Goal: Task Accomplishment & Management: Complete application form

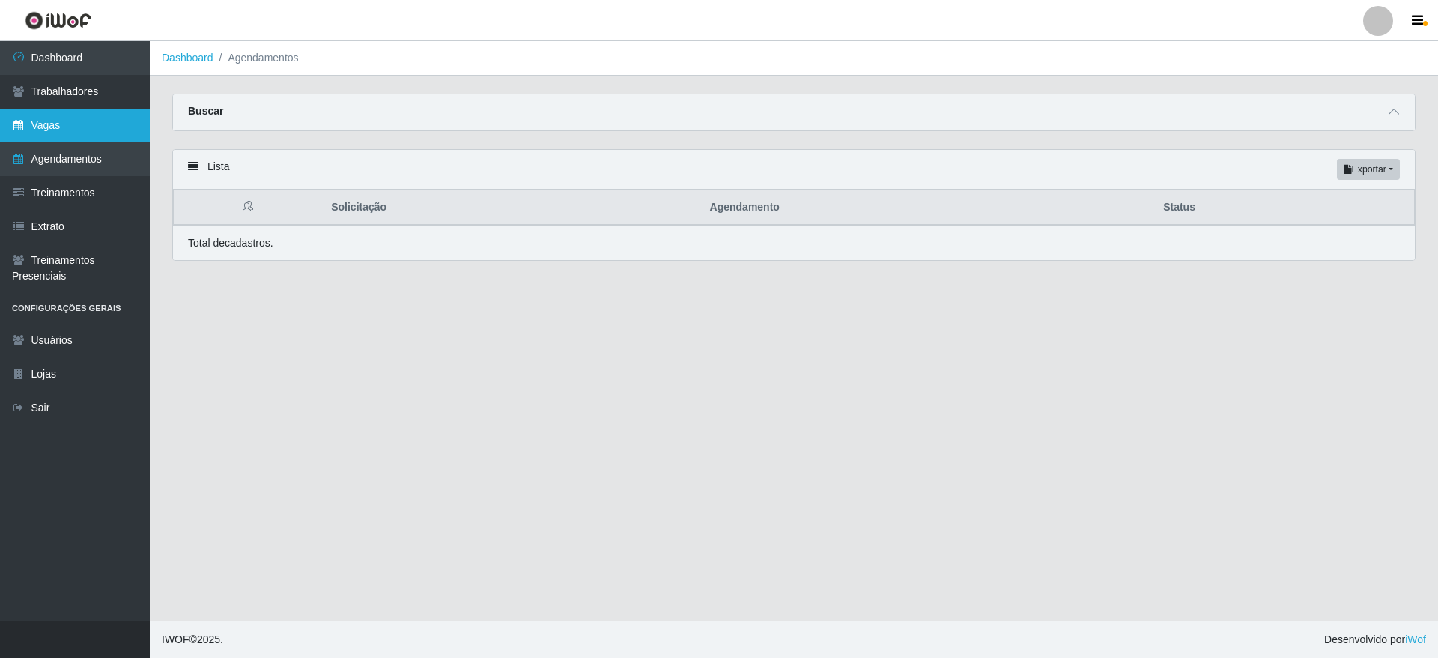
click at [86, 124] on link "Vagas" at bounding box center [75, 126] width 150 height 34
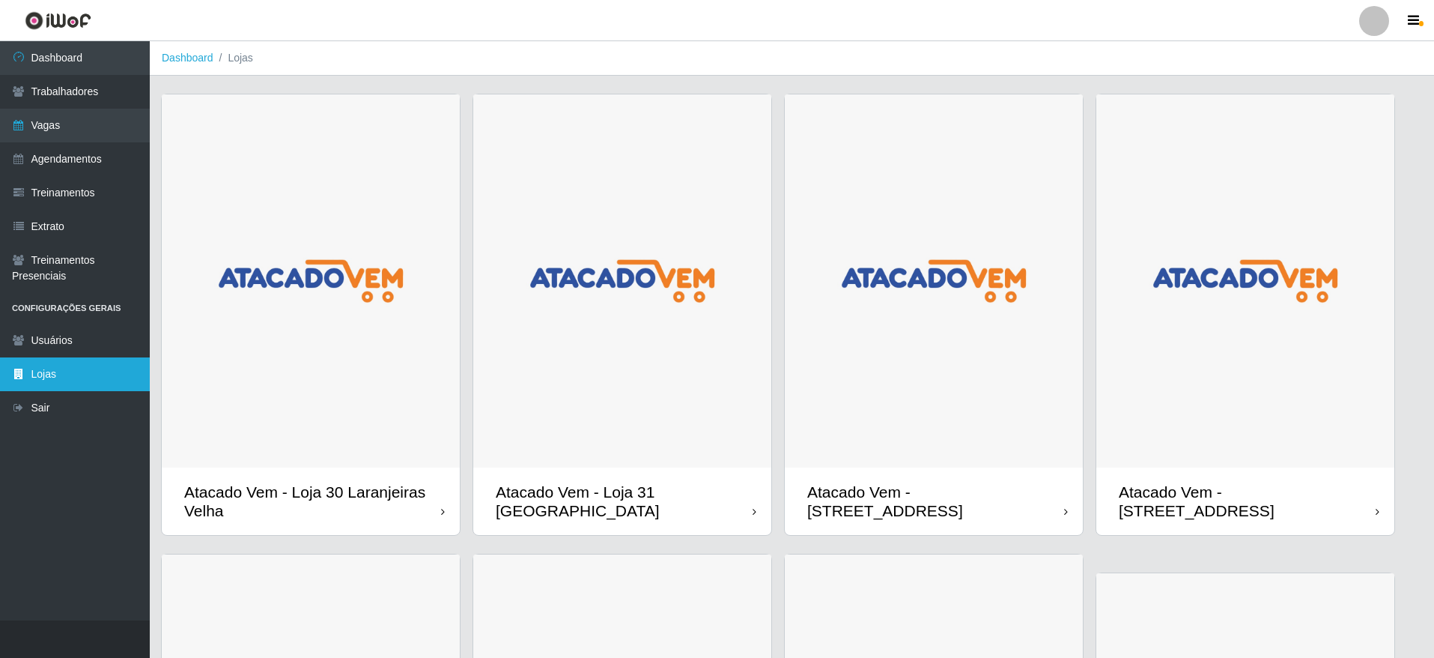
click at [82, 361] on link "Lojas" at bounding box center [75, 374] width 150 height 34
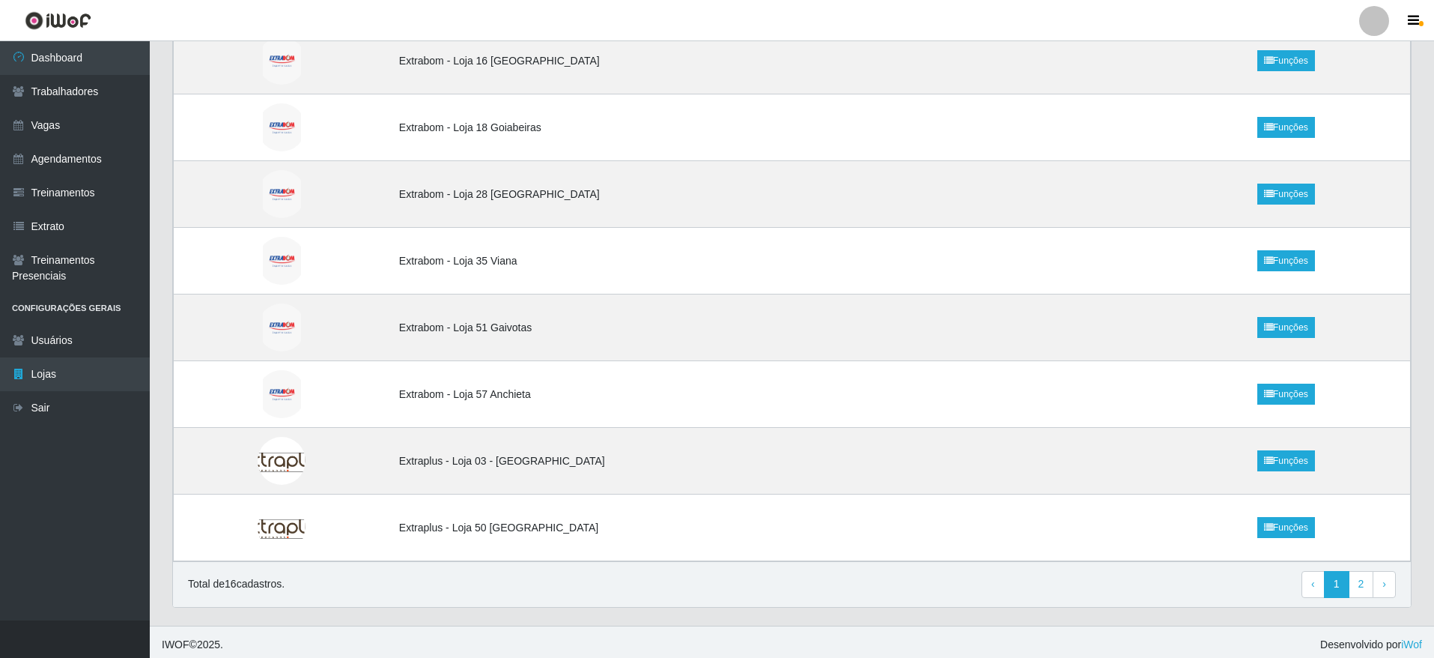
scroll to position [674, 0]
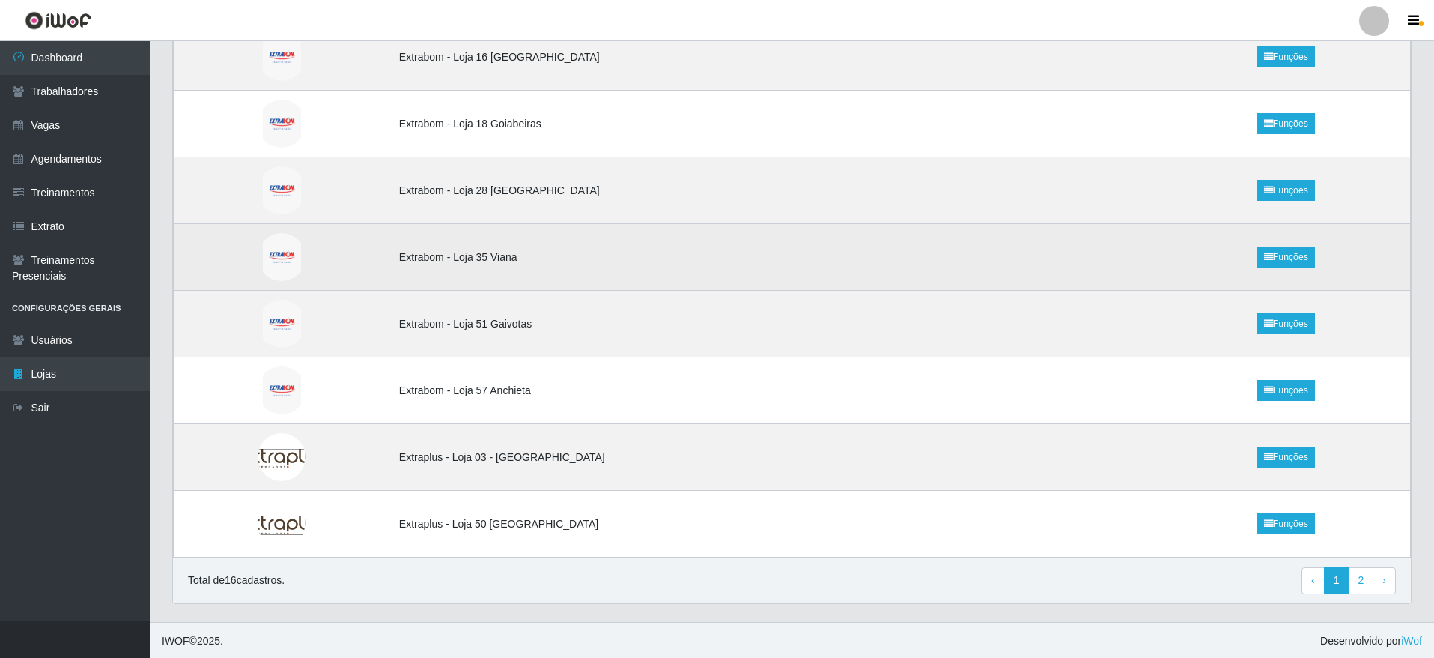
click at [530, 260] on td "Extrabom - Loja 35 Viana" at bounding box center [776, 257] width 772 height 67
click at [1302, 256] on link "Funções" at bounding box center [1286, 256] width 58 height 21
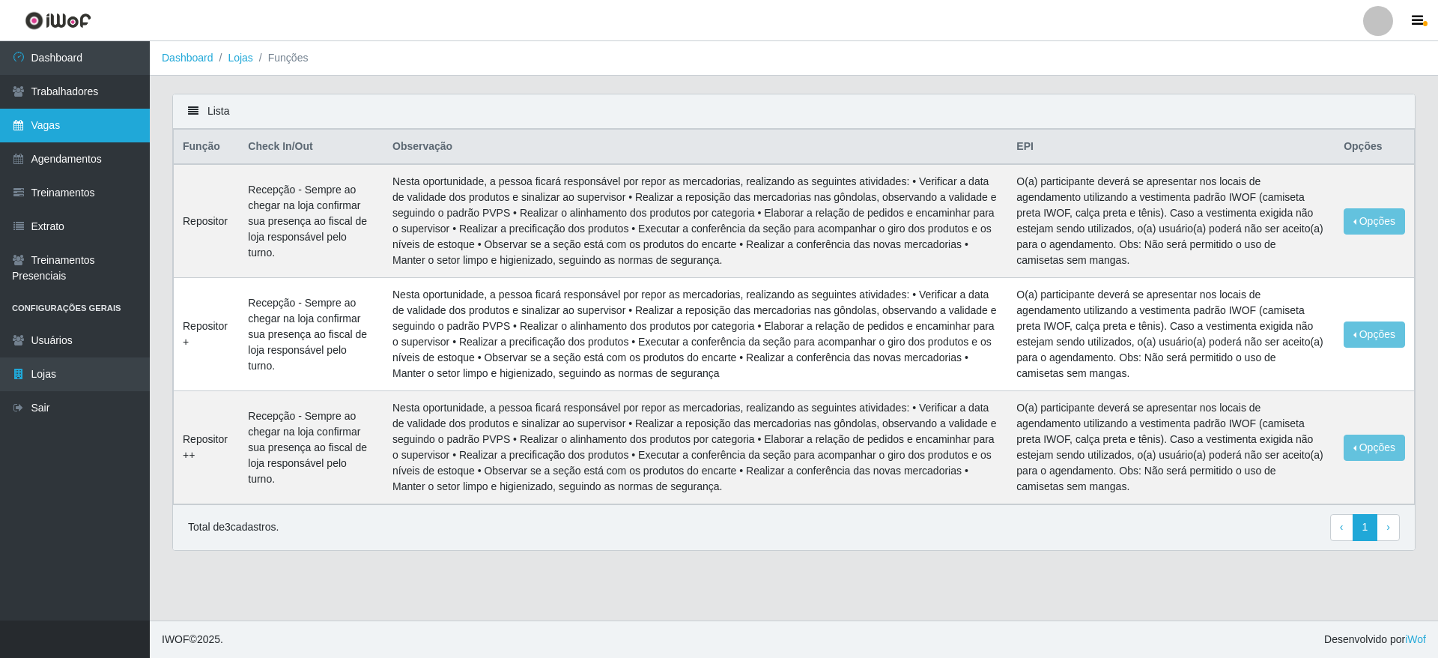
click at [78, 127] on link "Vagas" at bounding box center [75, 126] width 150 height 34
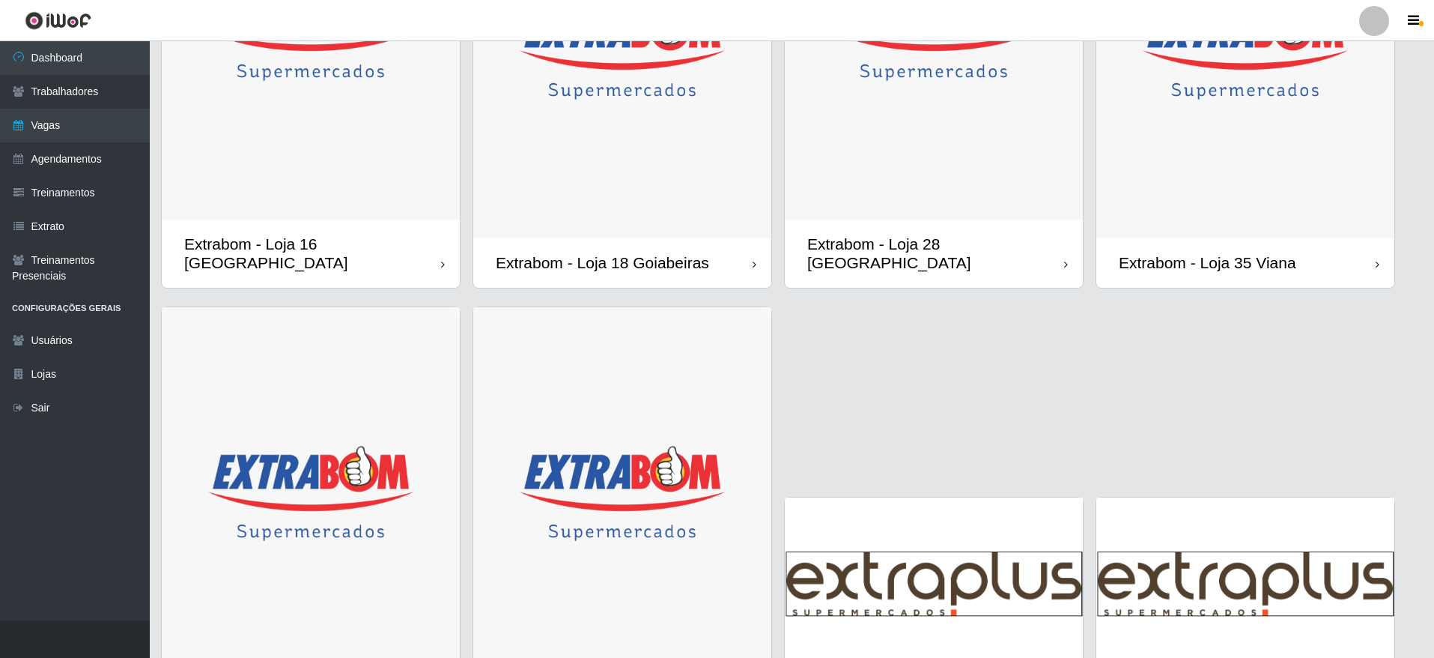
scroll to position [1050, 0]
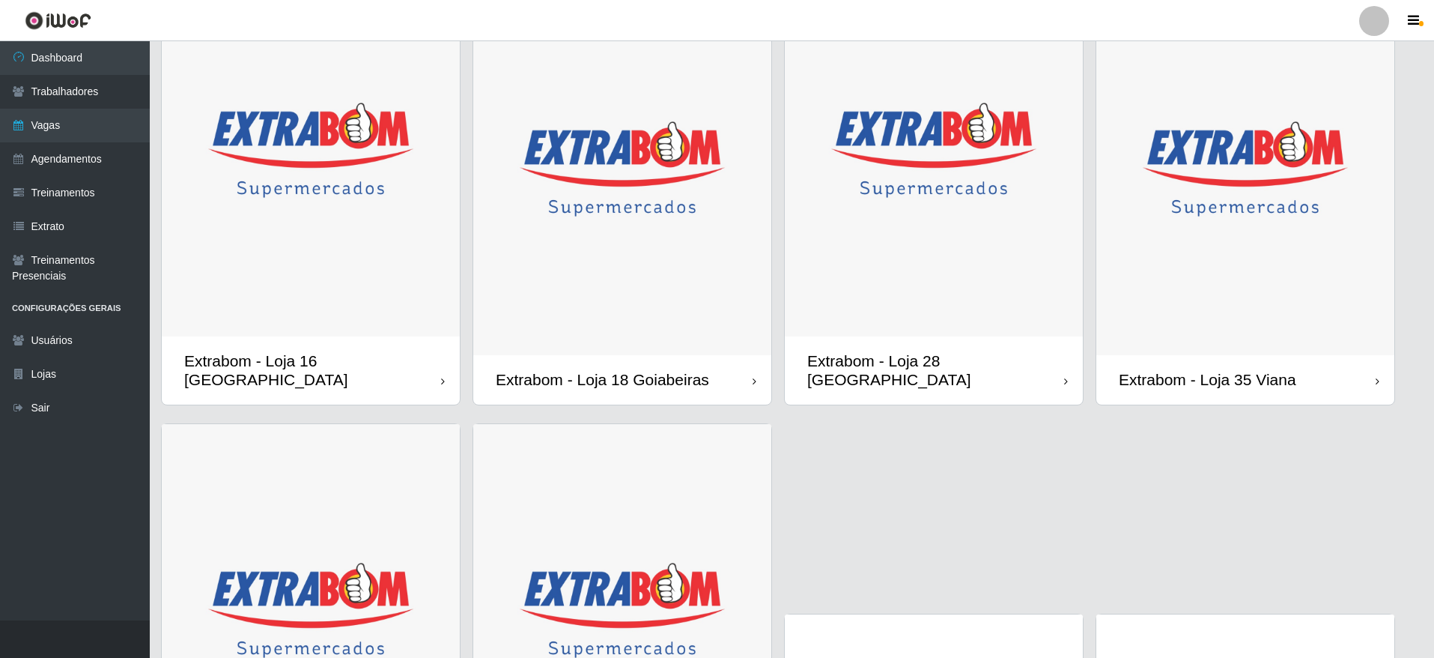
click at [1200, 355] on div "Extrabom - Loja 35 Viana" at bounding box center [1245, 379] width 298 height 49
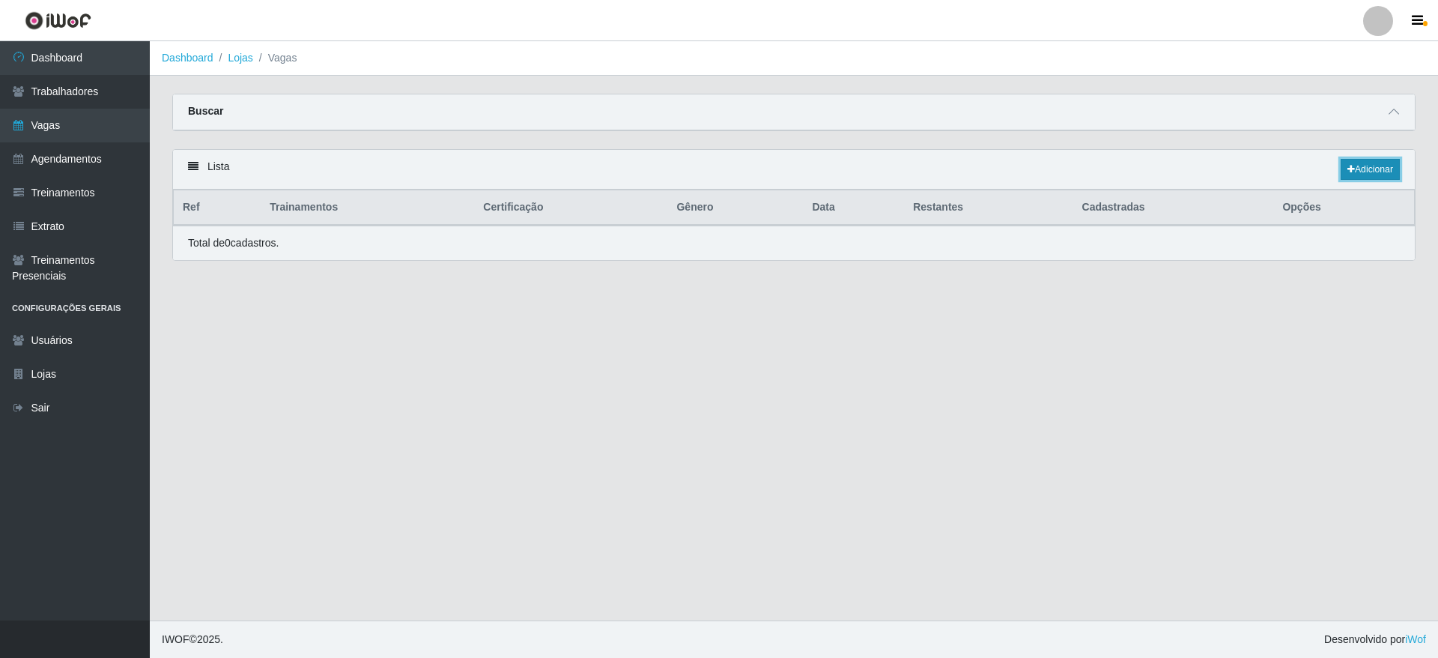
click at [1386, 176] on link "Adicionar" at bounding box center [1370, 169] width 59 height 21
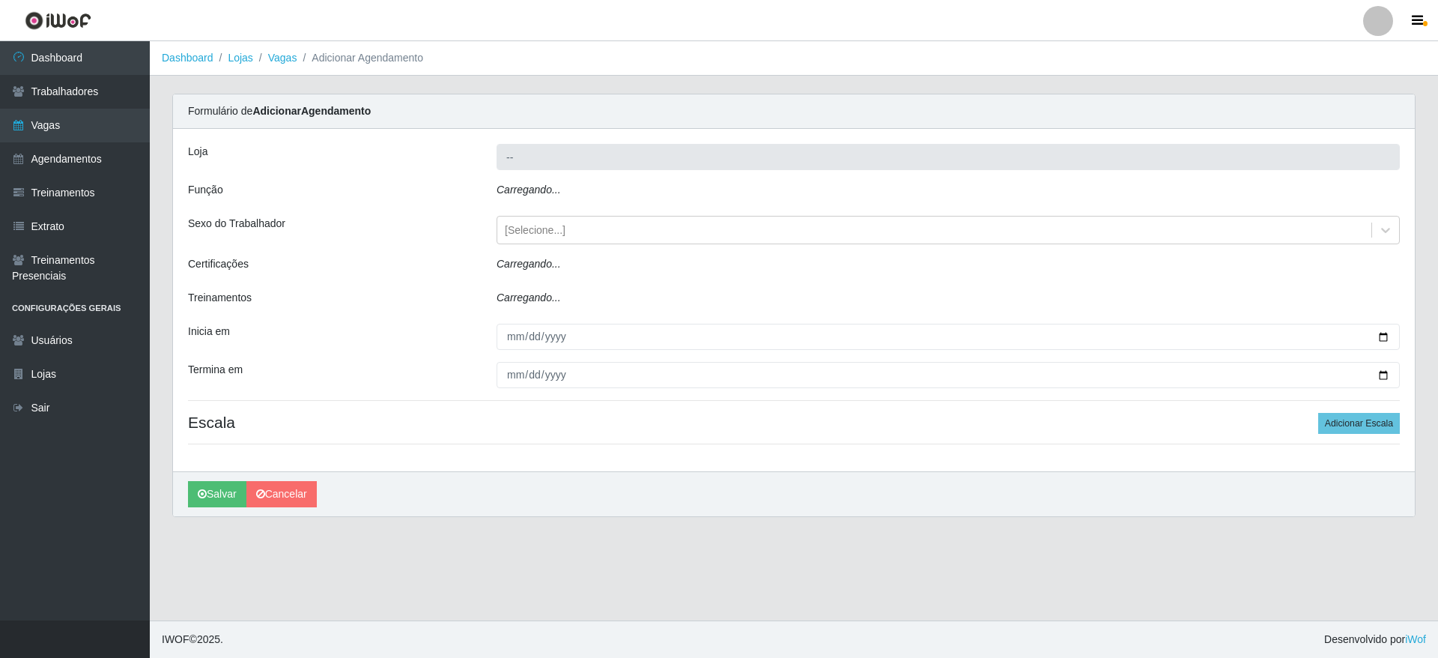
type input "Extrabom - Loja 35 Viana"
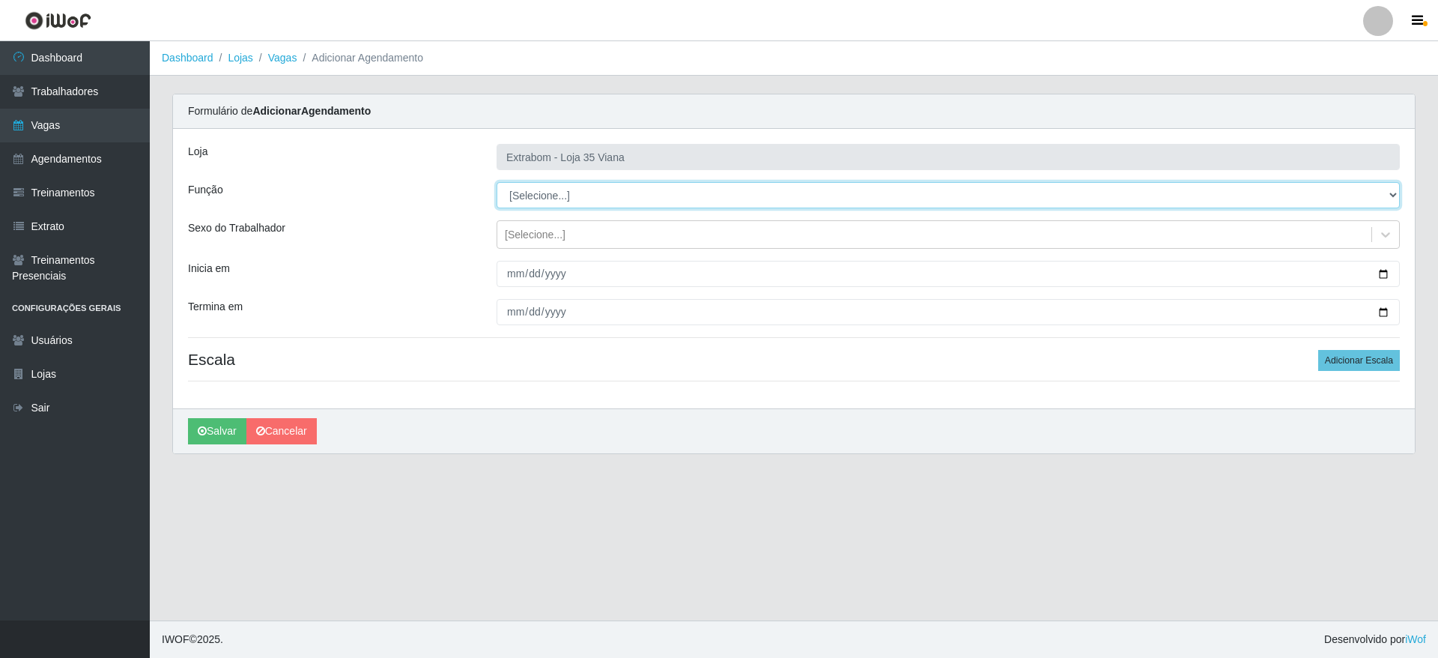
click at [578, 207] on select "[Selecione...] Repositor Repositor + Repositor ++" at bounding box center [948, 195] width 903 height 26
select select "24"
click at [497, 182] on select "[Selecione...] Repositor Repositor + Repositor ++" at bounding box center [948, 195] width 903 height 26
click at [592, 395] on div "Loja Extrabom - Loja 35 Viana Função [Selecione...] Repositor Repositor + Repos…" at bounding box center [794, 268] width 1242 height 279
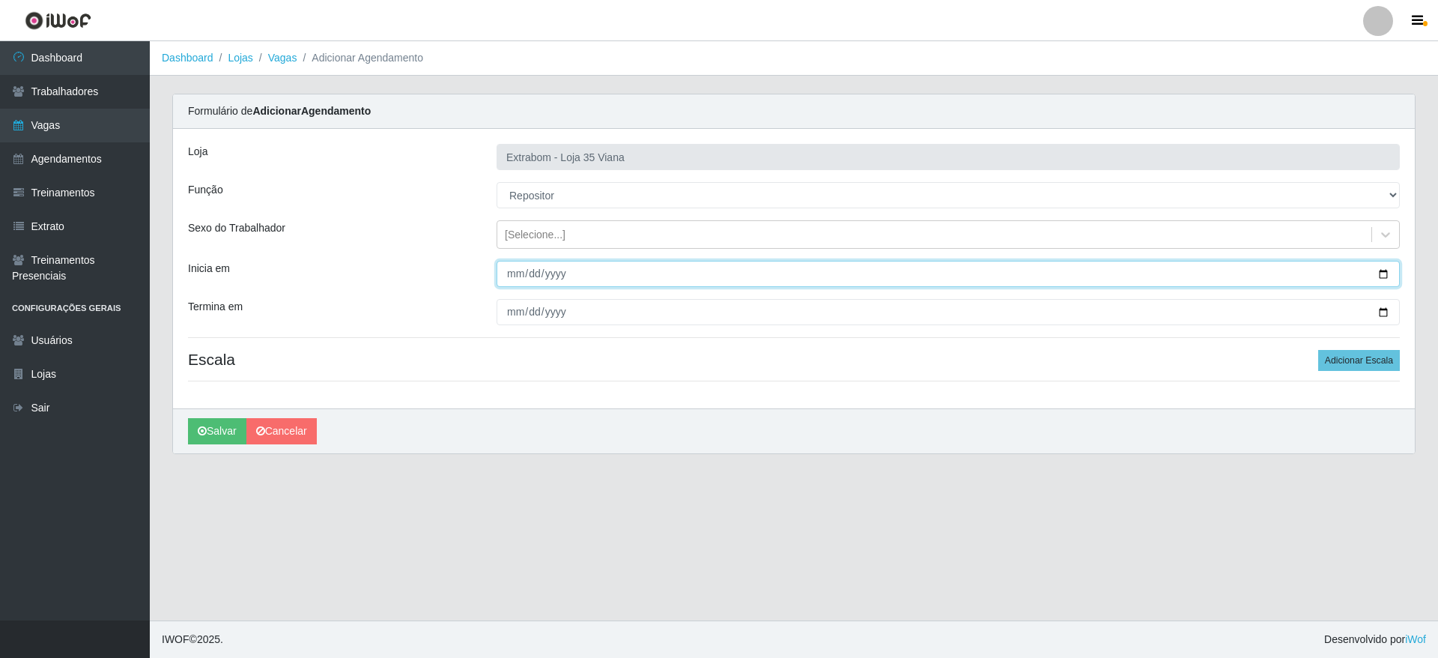
click at [524, 268] on input "Inicia em" at bounding box center [948, 274] width 903 height 26
type input "2025-09-04"
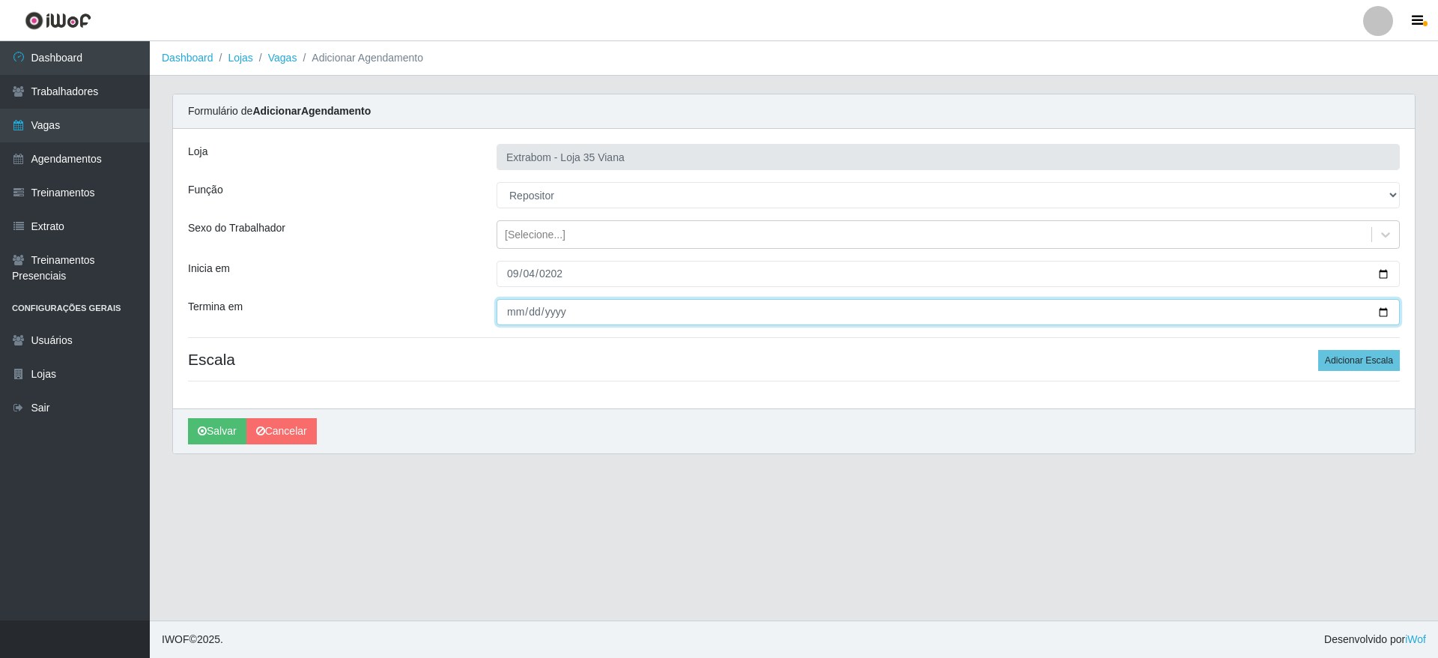
click at [509, 309] on input "Termina em" at bounding box center [948, 312] width 903 height 26
type input "2025-09-05"
click at [1335, 357] on button "Adicionar Escala" at bounding box center [1359, 360] width 82 height 21
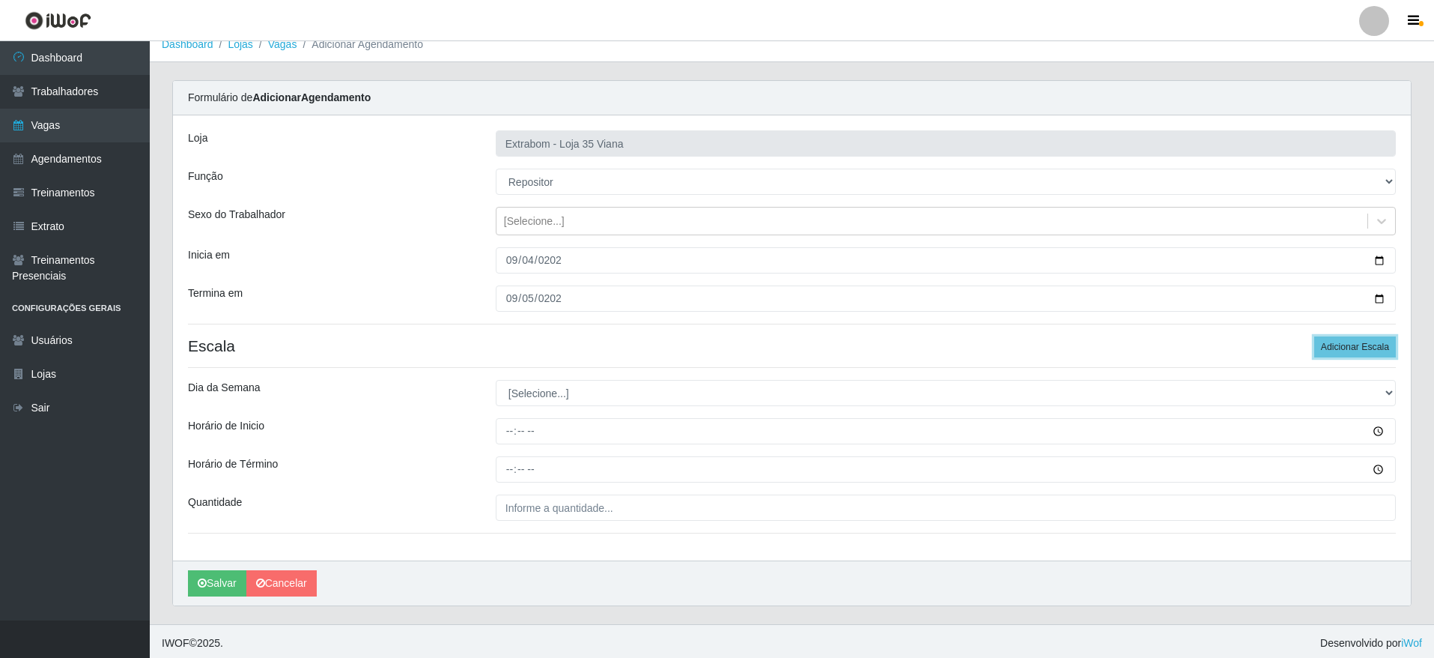
scroll to position [17, 0]
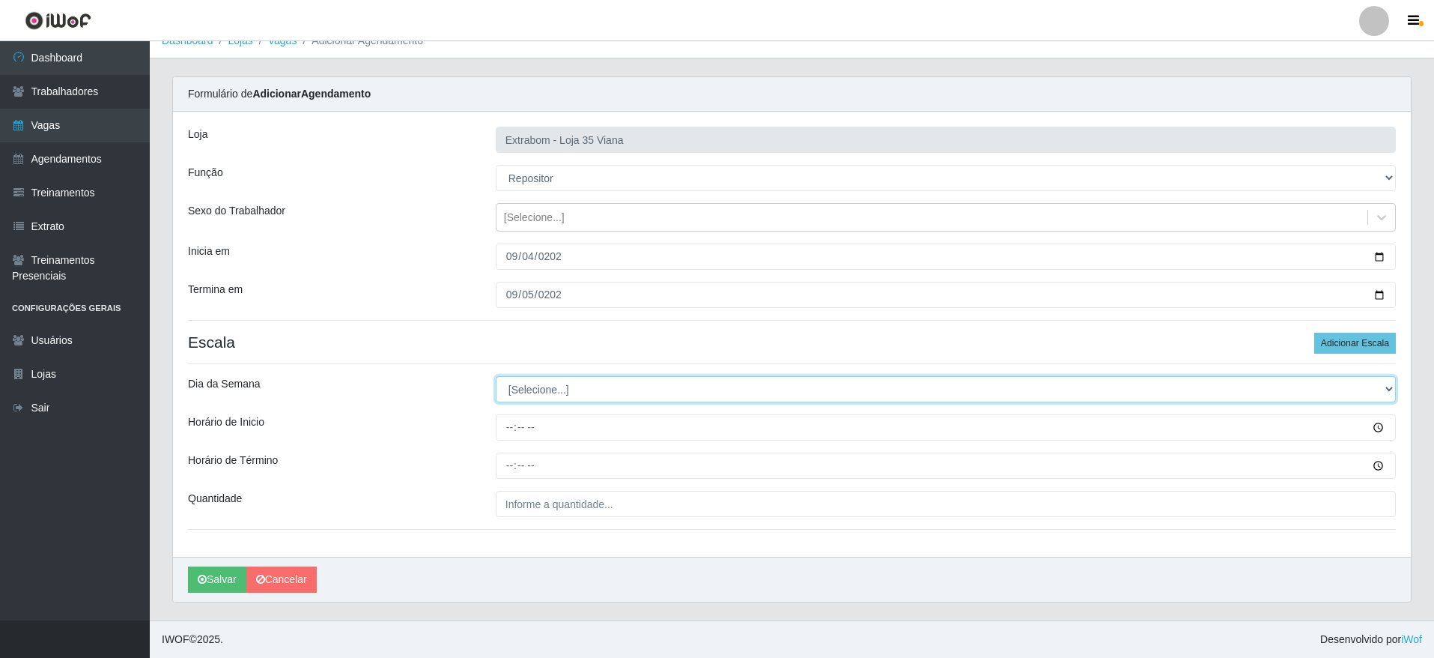
click at [563, 392] on select "[Selecione...] Segunda Terça Quarta Quinta Sexta Sábado Domingo" at bounding box center [946, 389] width 900 height 26
click at [560, 386] on select "[Selecione...] Segunda Terça Quarta Quinta Sexta Sábado Domingo" at bounding box center [946, 389] width 900 height 26
select select "4"
click at [496, 376] on select "[Selecione...] Segunda Terça Quarta Quinta Sexta Sábado Domingo" at bounding box center [946, 389] width 900 height 26
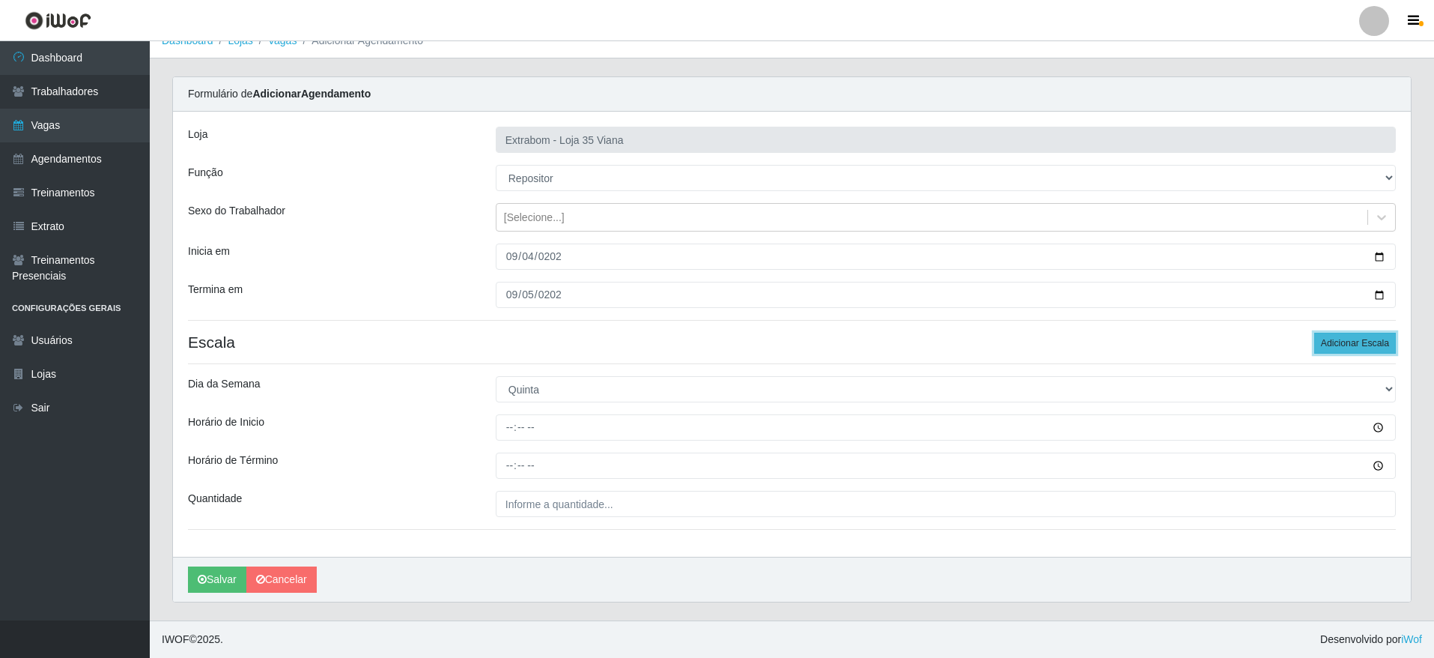
click at [1379, 342] on button "Adicionar Escala" at bounding box center [1355, 343] width 82 height 21
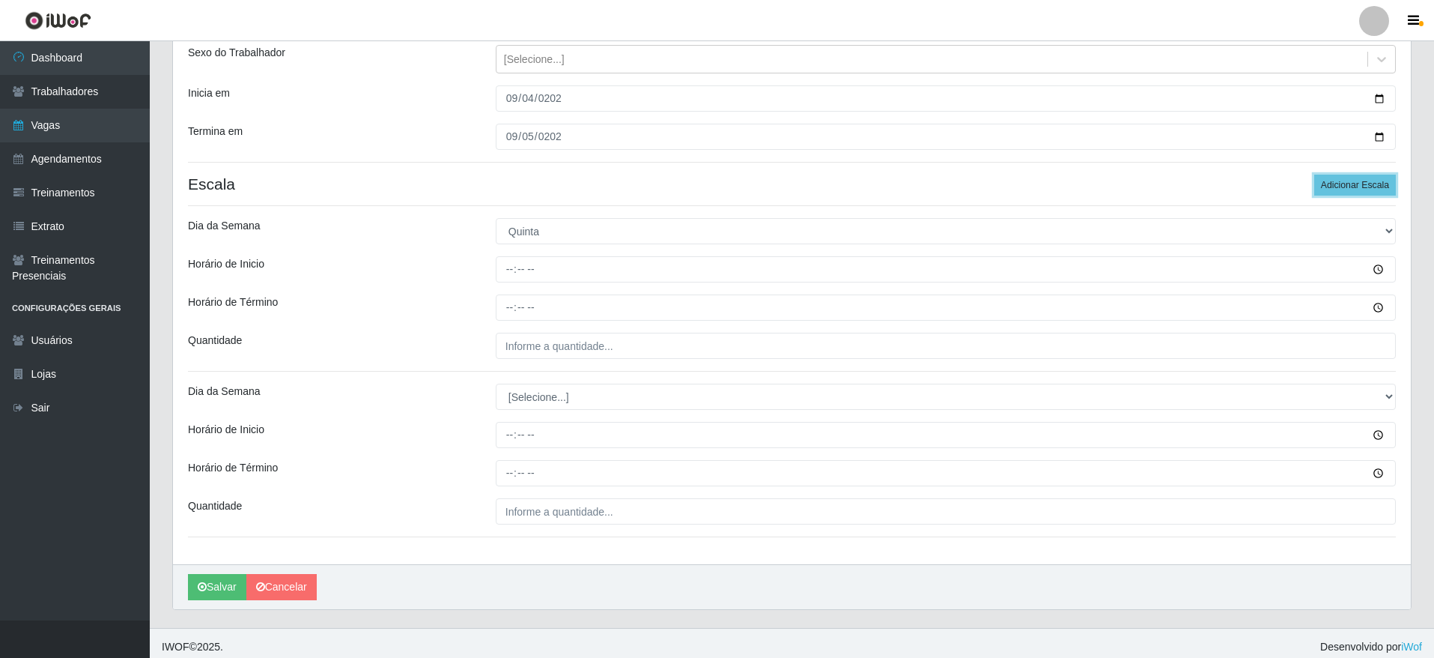
scroll to position [183, 0]
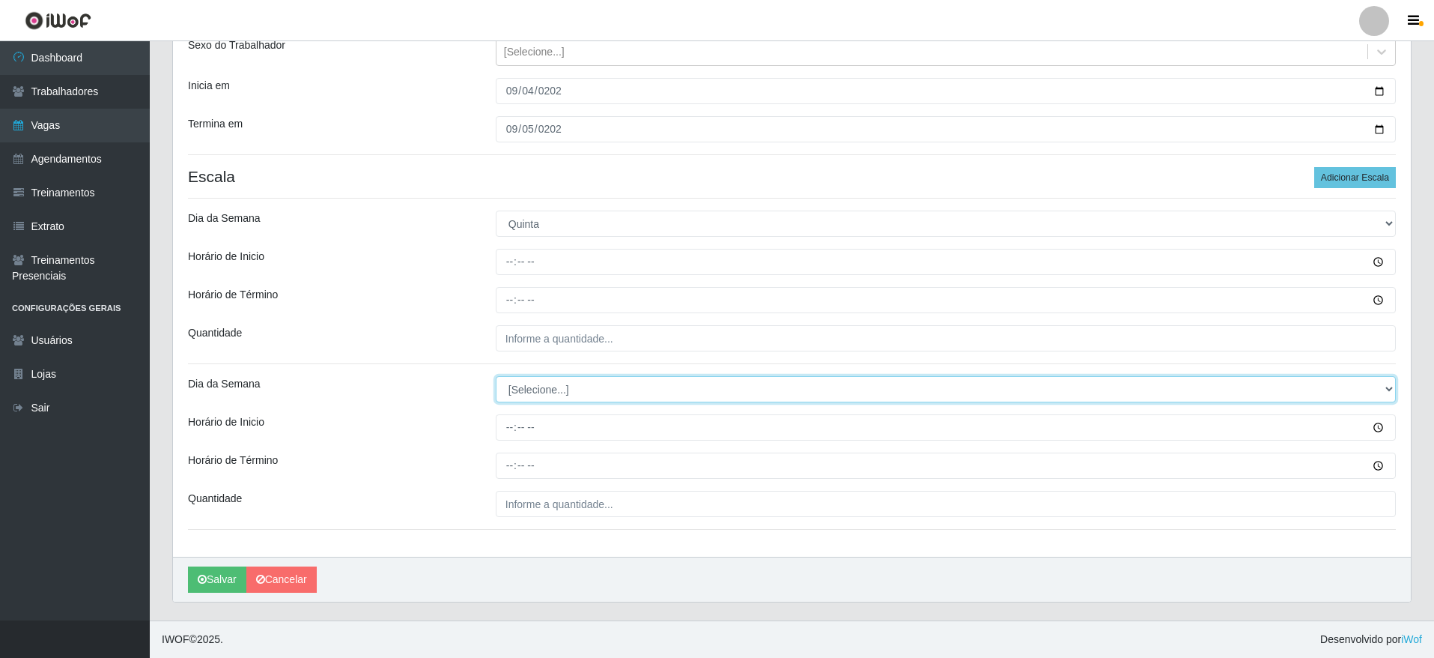
click at [568, 386] on select "[Selecione...] Segunda Terça Quarta Quinta Sexta Sábado Domingo" at bounding box center [946, 389] width 900 height 26
select select "5"
click at [496, 376] on select "[Selecione...] Segunda Terça Quarta Quinta Sexta Sábado Domingo" at bounding box center [946, 389] width 900 height 26
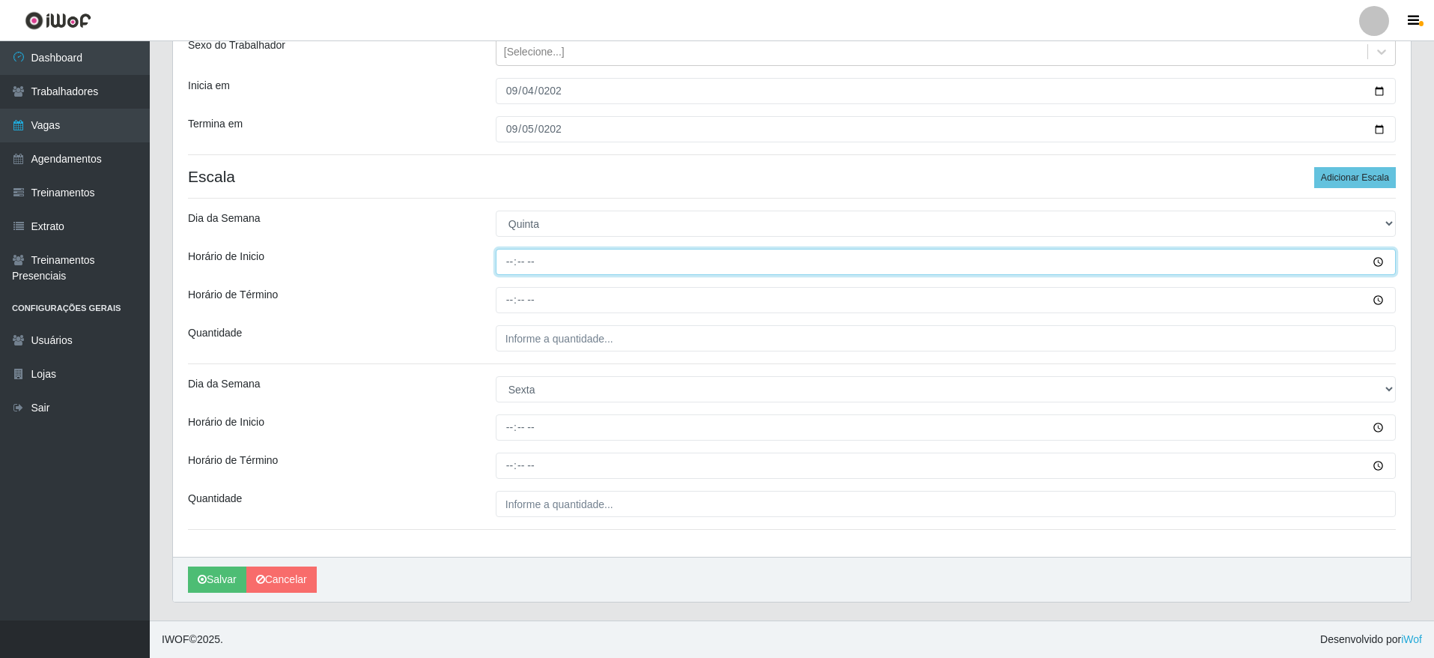
click at [506, 256] on input "Horário de Inicio" at bounding box center [946, 262] width 900 height 26
type input "14:00"
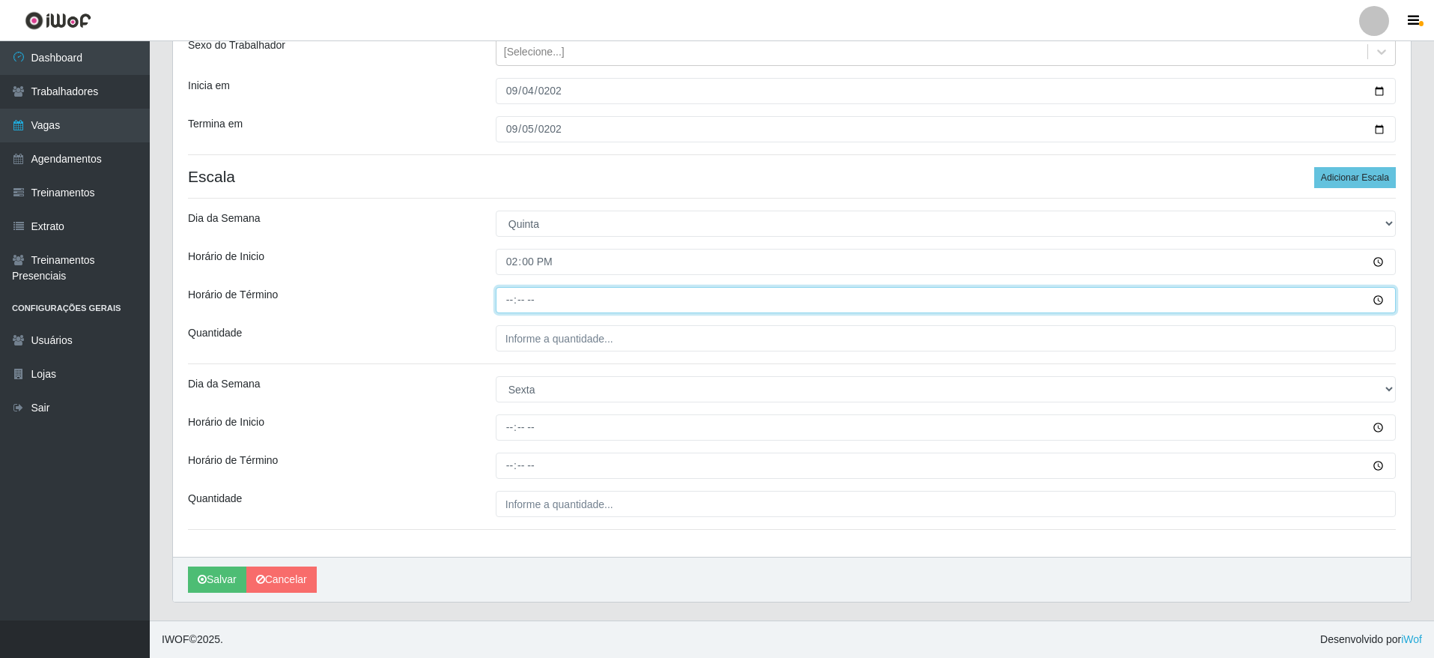
click at [497, 291] on input "Horário de Término" at bounding box center [946, 300] width 900 height 26
type input "20:00"
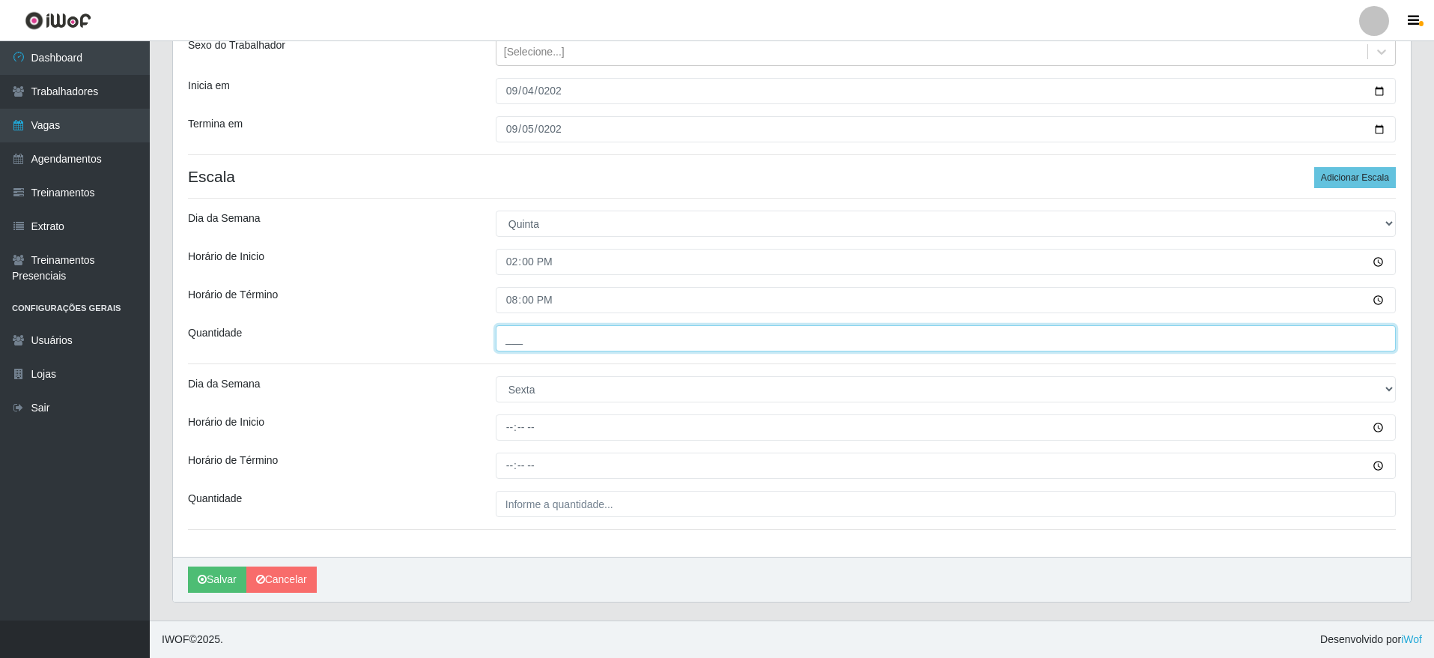
click at [521, 340] on input "___" at bounding box center [946, 338] width 900 height 26
type input "5__"
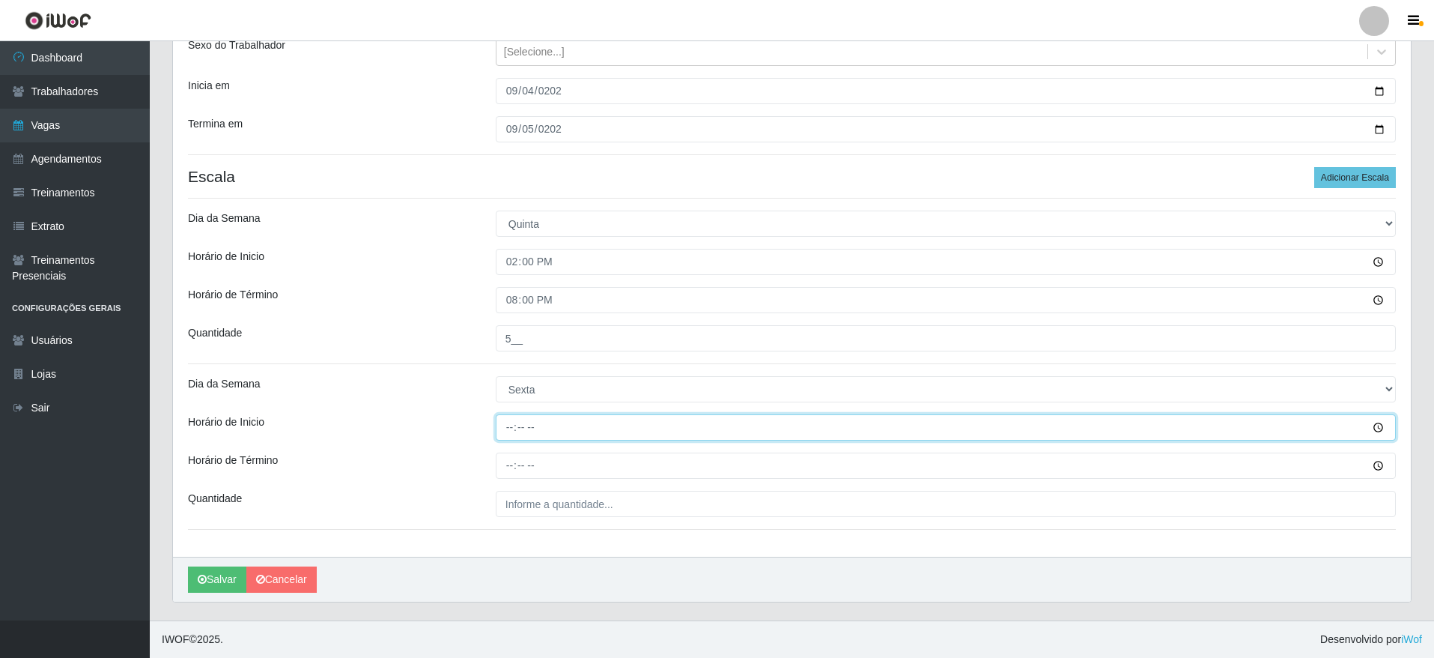
click at [512, 420] on input "Horário de Inicio" at bounding box center [946, 427] width 900 height 26
type input "08:00"
type input "14:00"
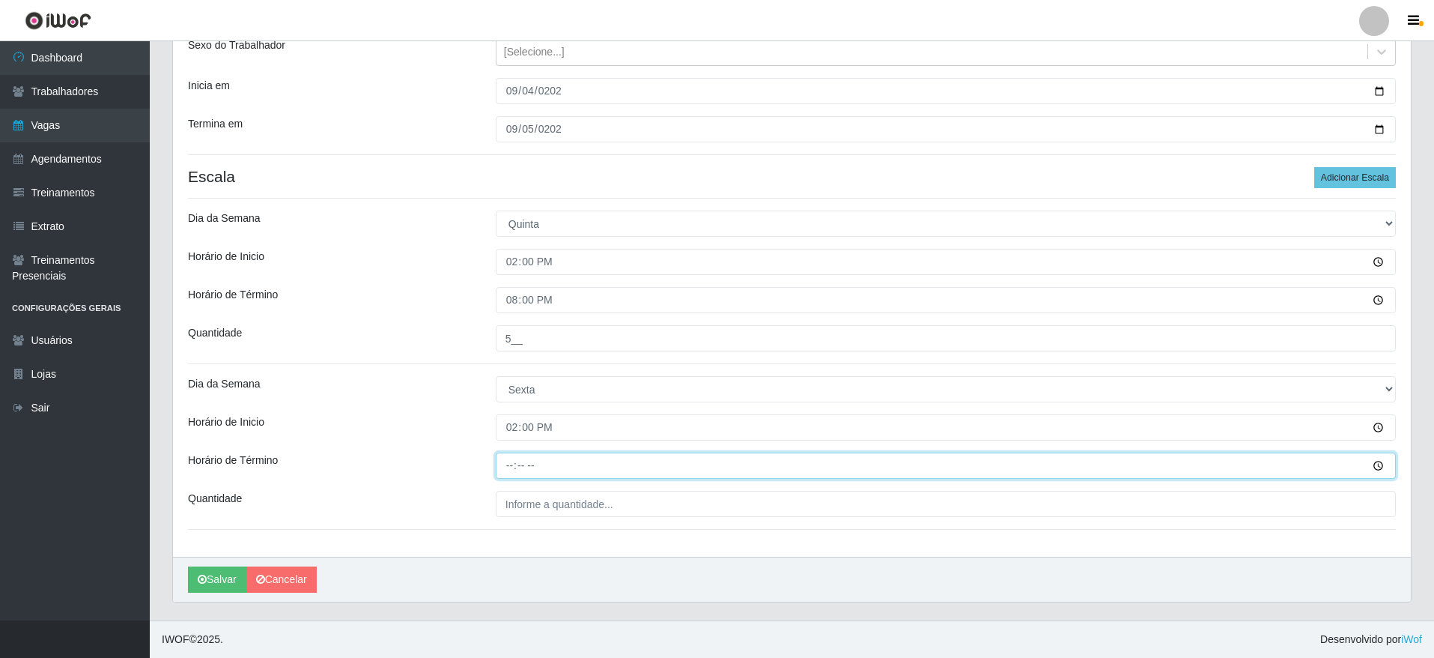
click at [509, 467] on input "Horário de Término" at bounding box center [946, 465] width 900 height 26
type input "20:00"
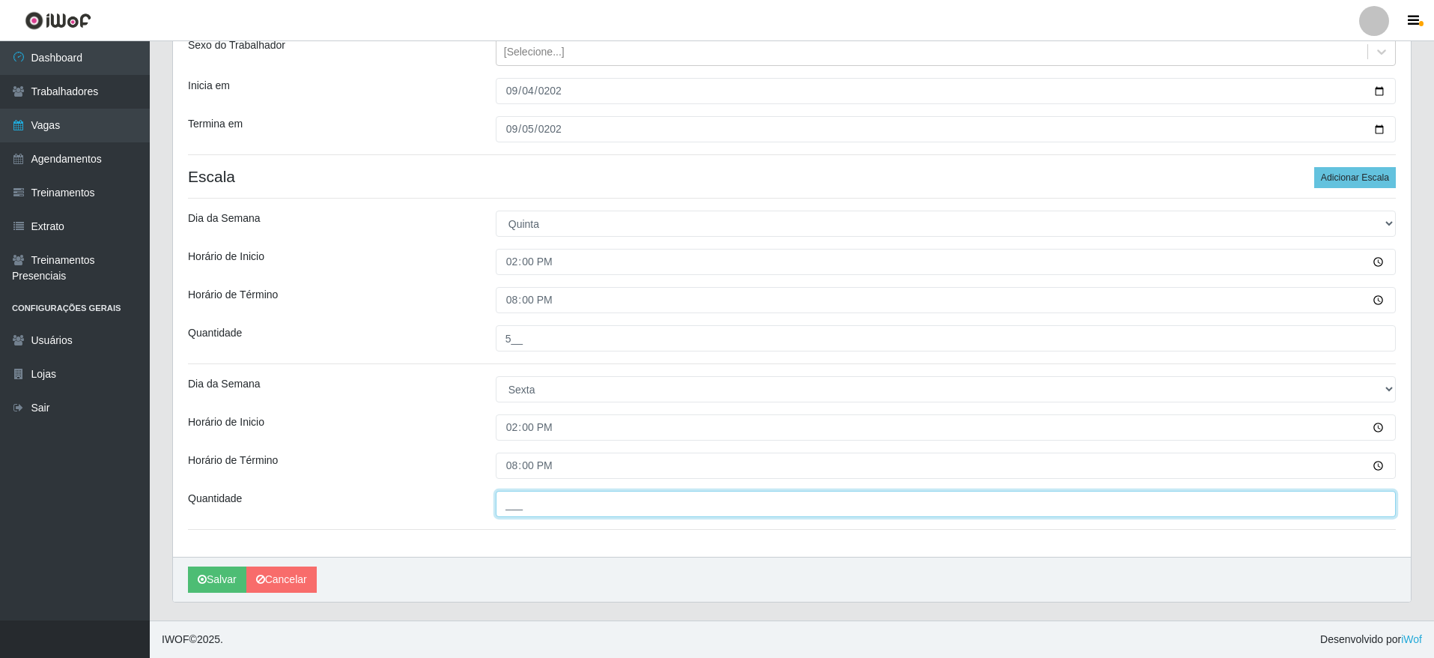
click at [528, 499] on input "___" at bounding box center [946, 504] width 900 height 26
type input "5__"
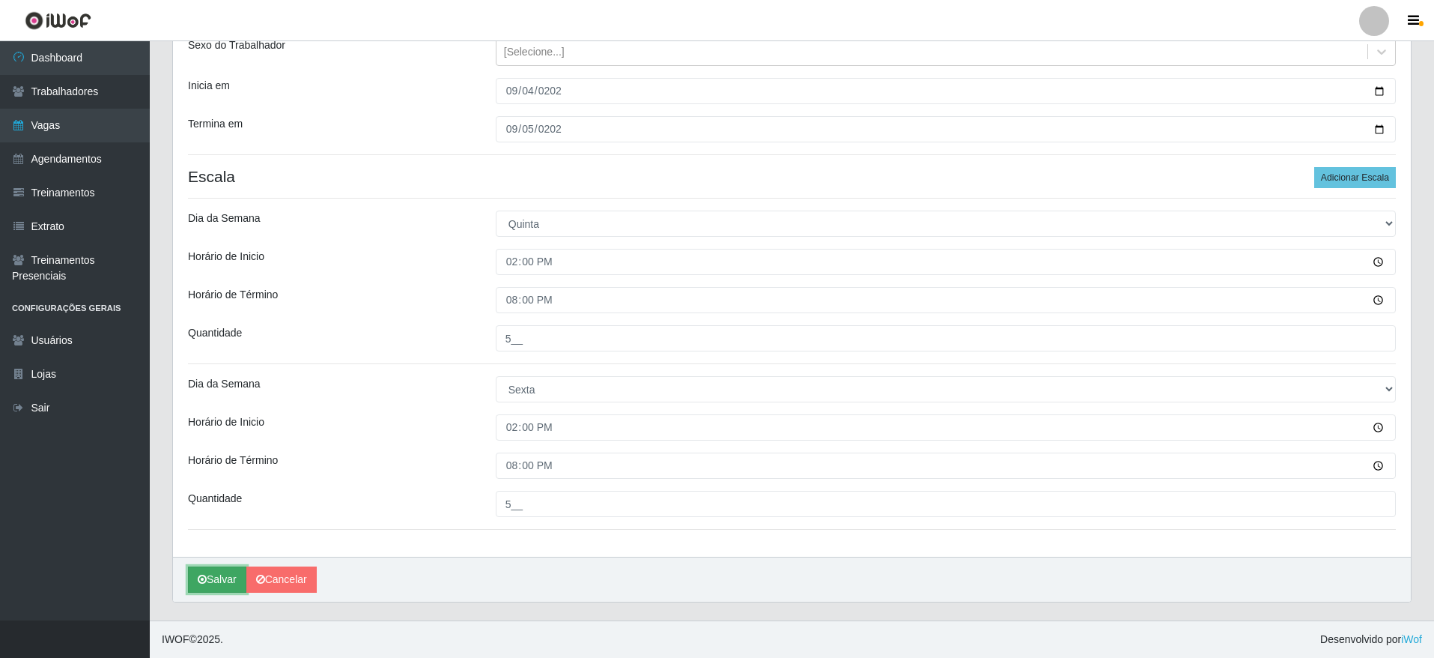
click at [218, 579] on button "Salvar" at bounding box center [217, 579] width 58 height 26
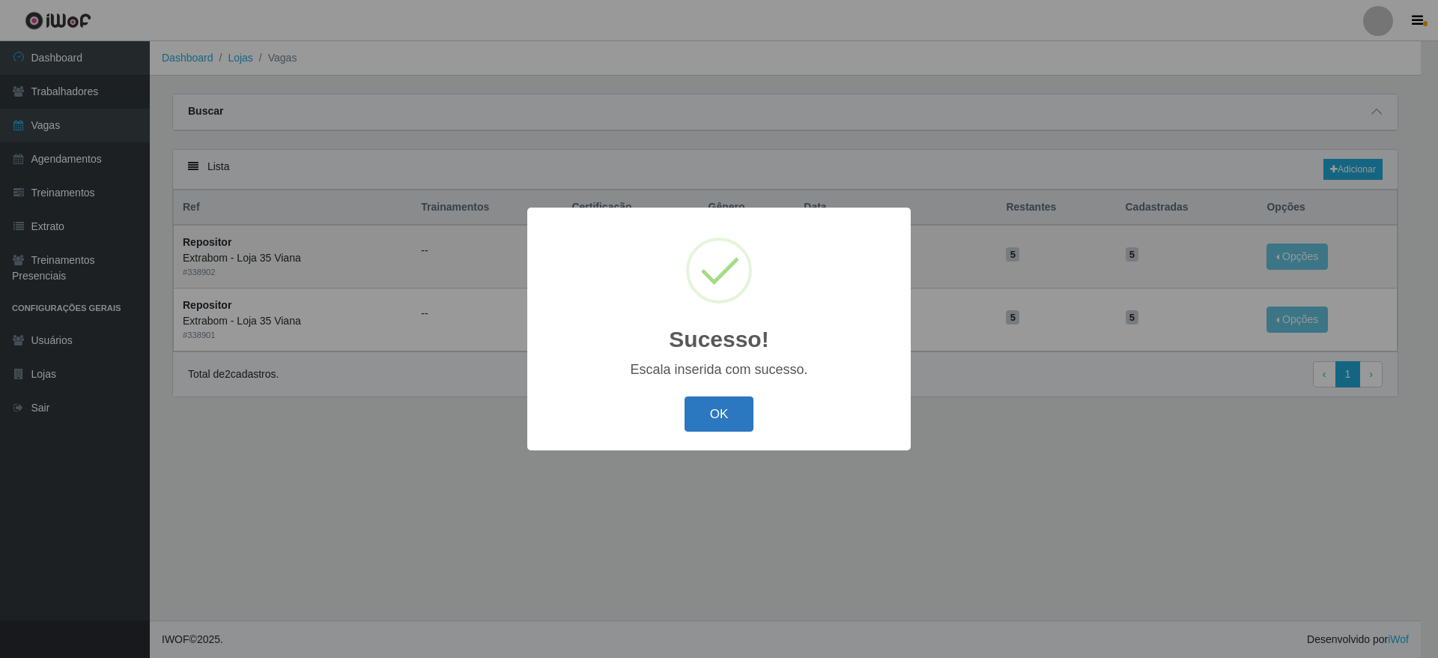
click at [744, 407] on button "OK" at bounding box center [720, 413] width 70 height 35
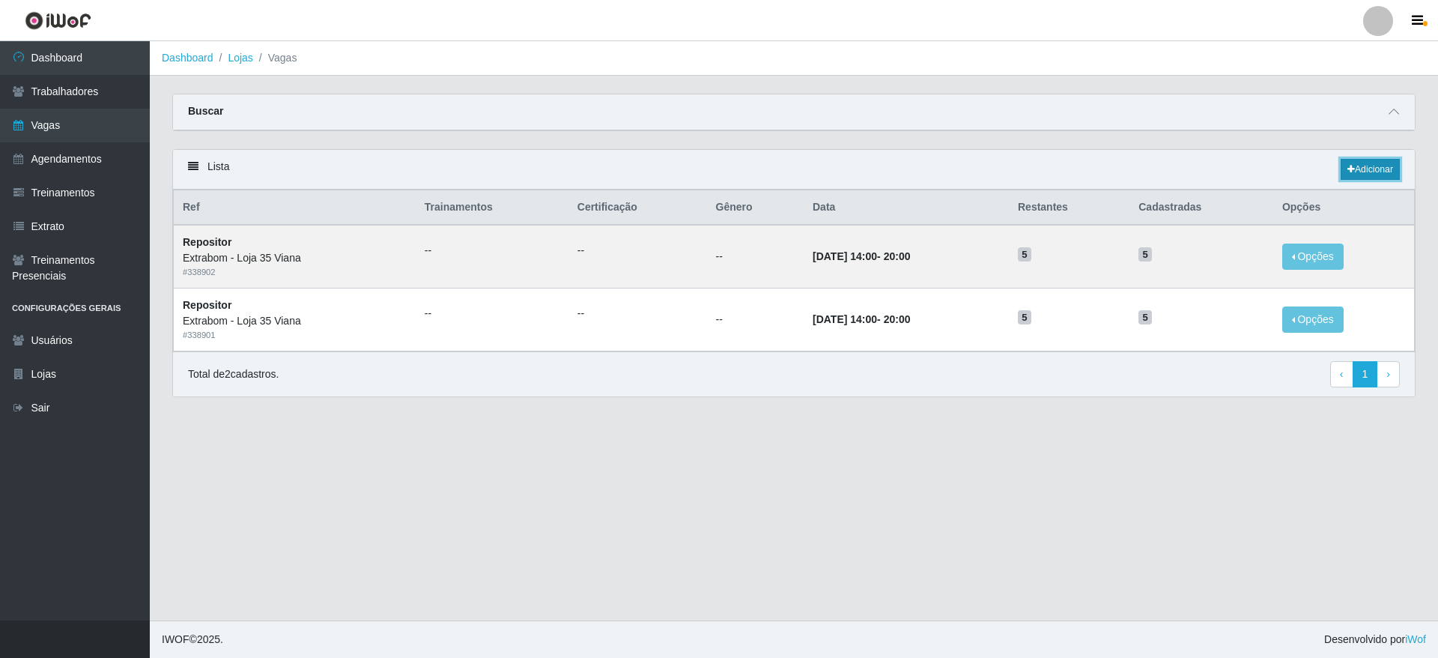
click at [1342, 172] on link "Adicionar" at bounding box center [1370, 169] width 59 height 21
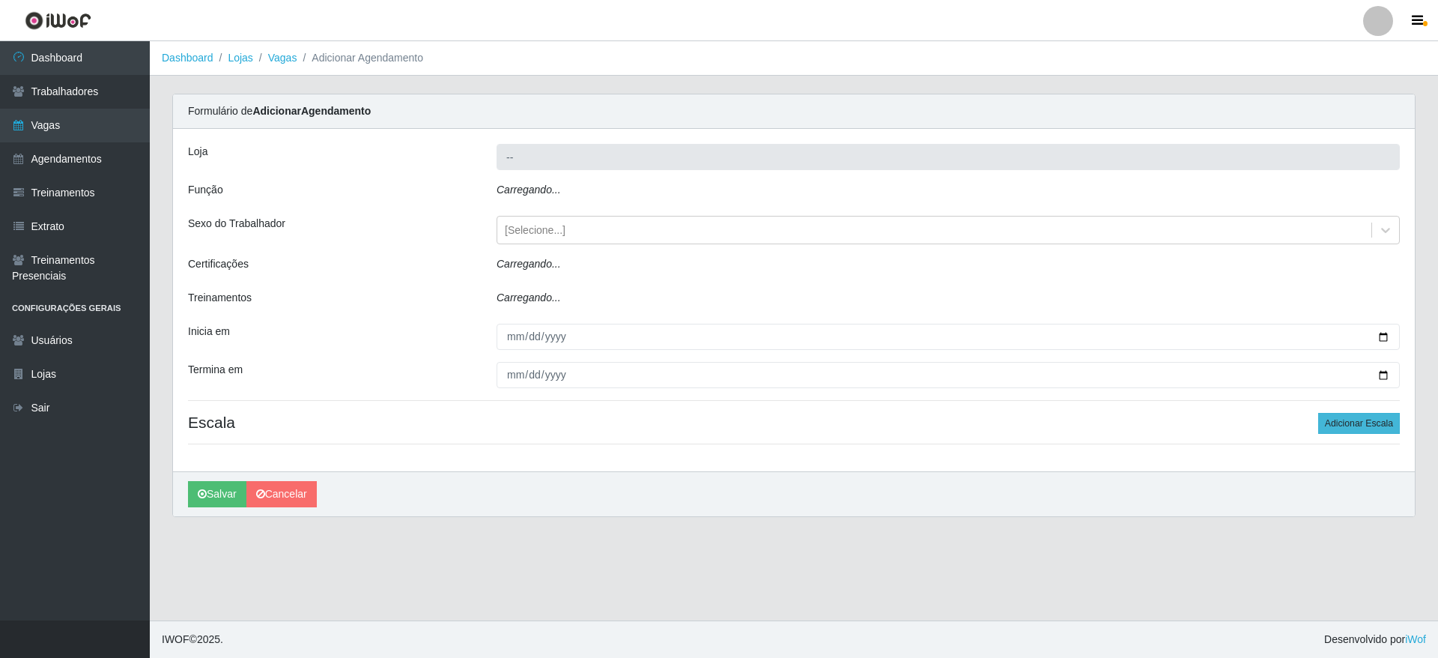
type input "Extrabom - Loja 35 Viana"
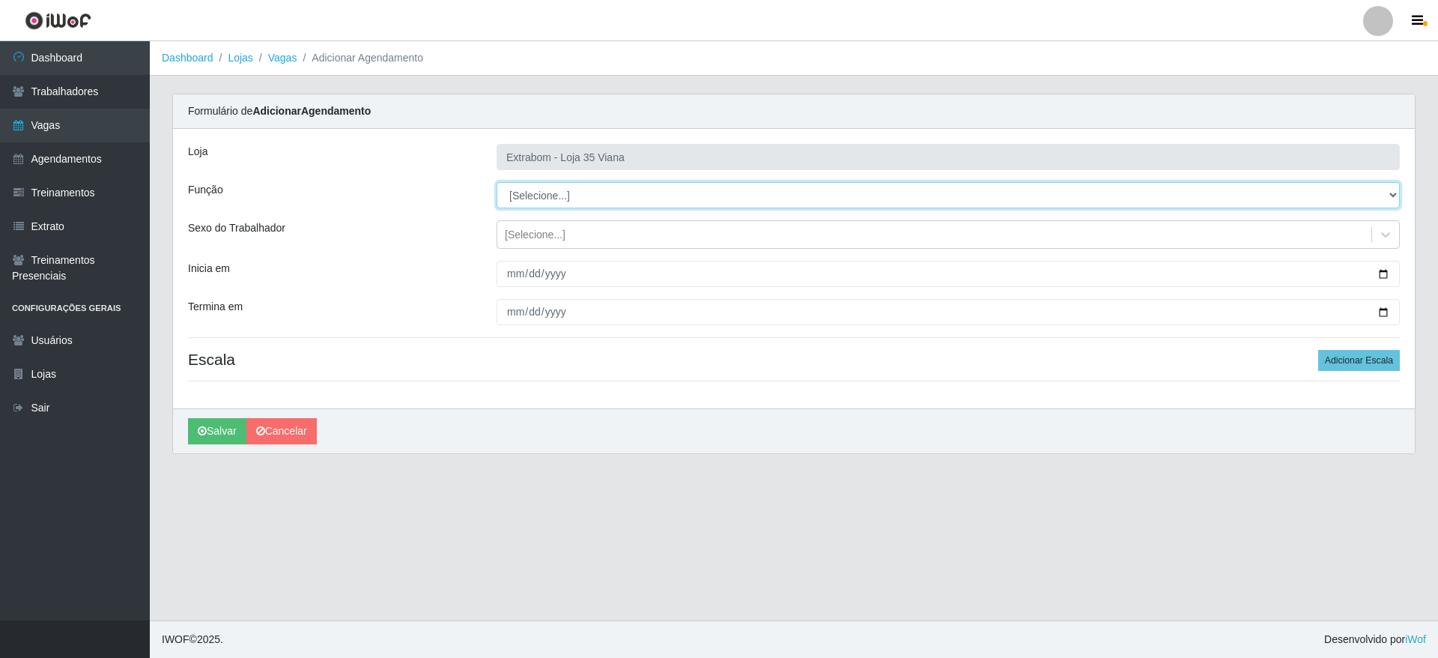
click at [526, 189] on select "[Selecione...] Repositor Repositor + Repositor ++" at bounding box center [948, 195] width 903 height 26
click at [560, 191] on select "[Selecione...] Repositor Repositor + Repositor ++" at bounding box center [948, 195] width 903 height 26
select select "82"
click at [497, 182] on select "[Selecione...] Repositor Repositor + Repositor ++" at bounding box center [948, 195] width 903 height 26
click at [576, 252] on div "Loja Extrabom - Loja 35 Viana Função [Selecione...] Repositor Repositor + Repos…" at bounding box center [794, 268] width 1242 height 279
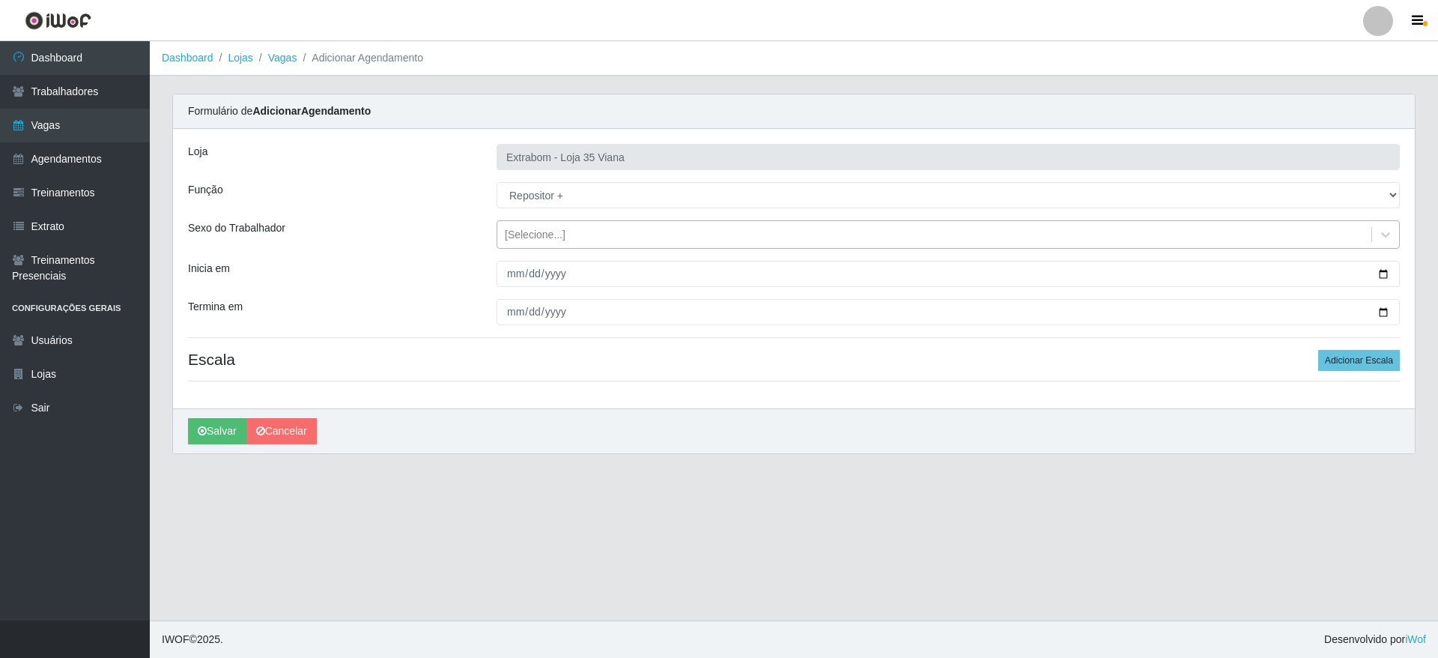
click at [576, 246] on div "[Selecione...]" at bounding box center [948, 234] width 903 height 28
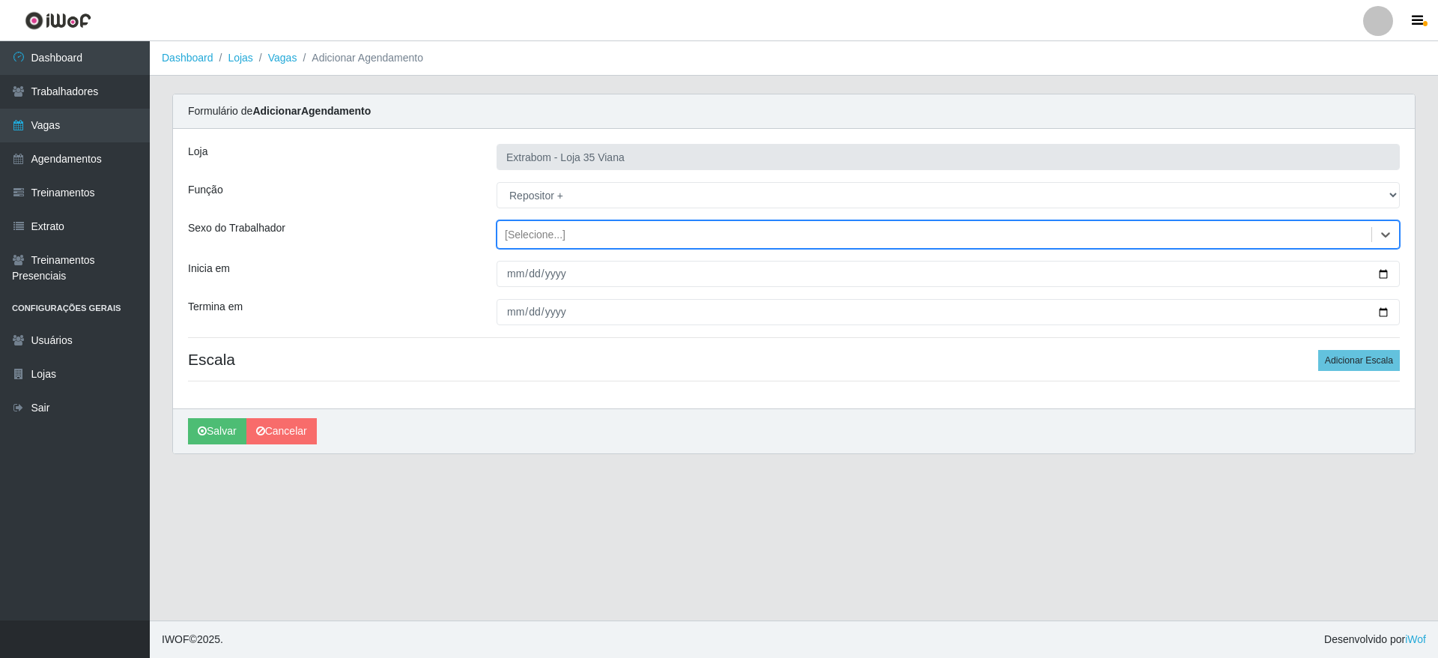
click at [576, 246] on div "[Selecione...]" at bounding box center [948, 234] width 903 height 28
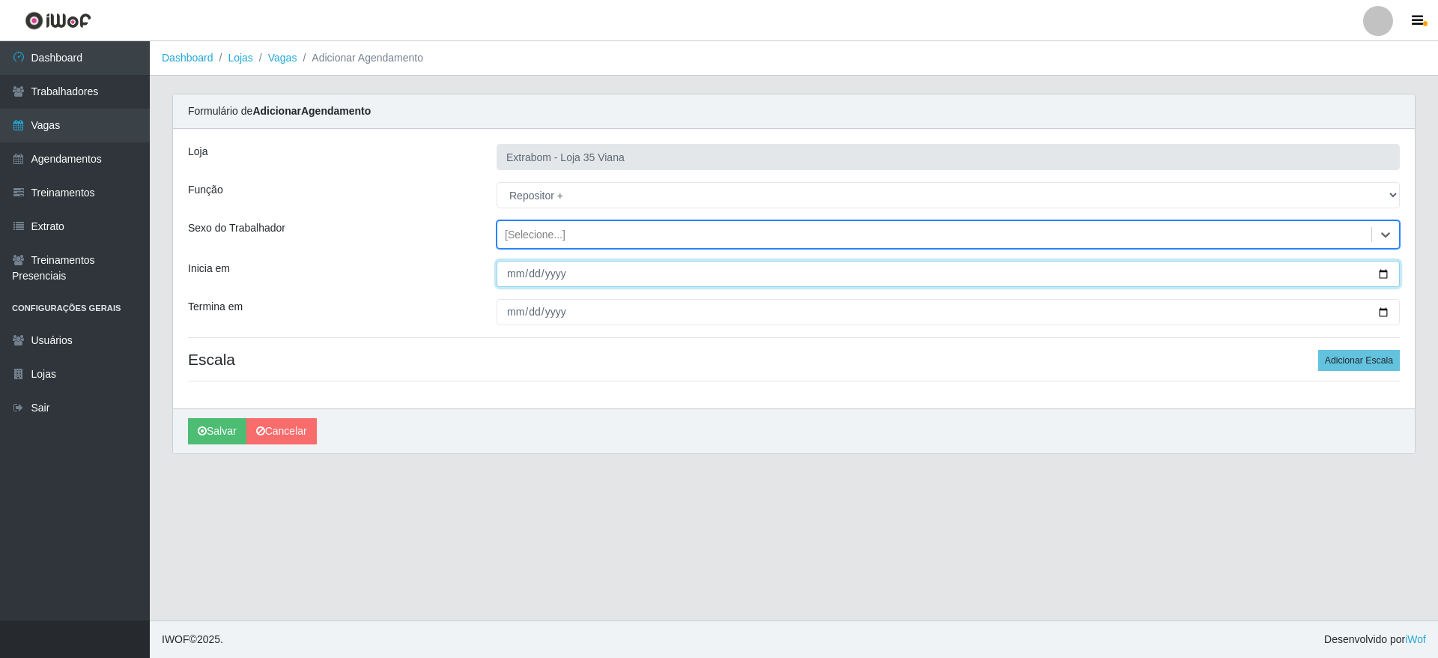
click at [519, 276] on input "Inicia em" at bounding box center [948, 274] width 903 height 26
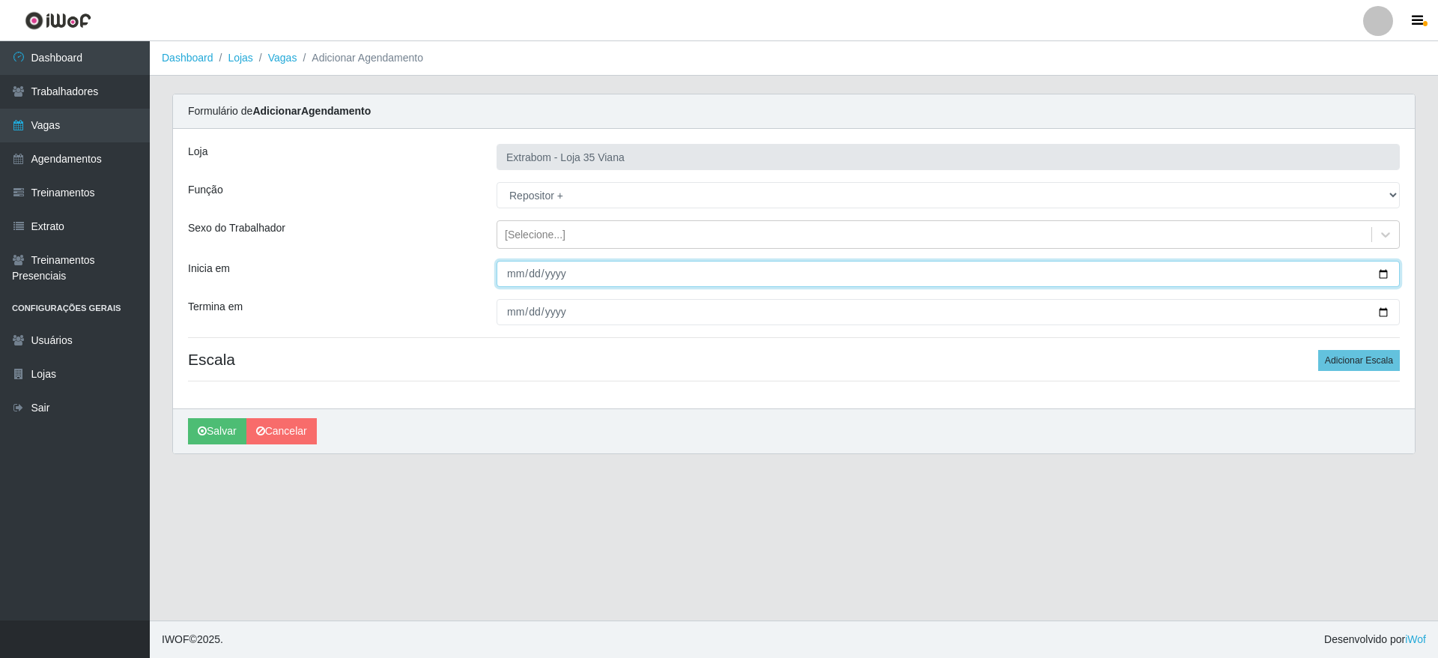
click at [1387, 274] on input "Inicia em" at bounding box center [948, 274] width 903 height 26
type input "2025-09-06"
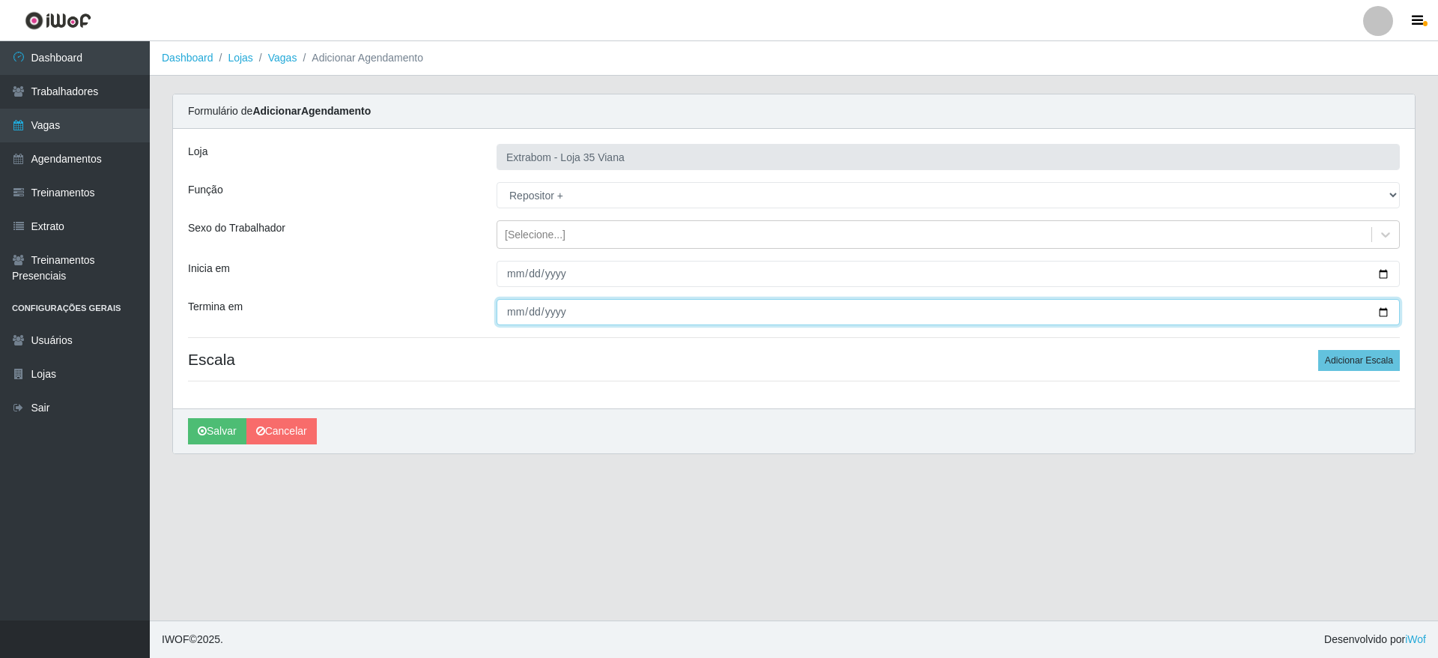
click at [515, 312] on input "Termina em" at bounding box center [948, 312] width 903 height 26
click at [1389, 313] on input "Termina em" at bounding box center [948, 312] width 903 height 26
type input "2025-09-06"
click at [1382, 352] on button "Adicionar Escala" at bounding box center [1359, 360] width 82 height 21
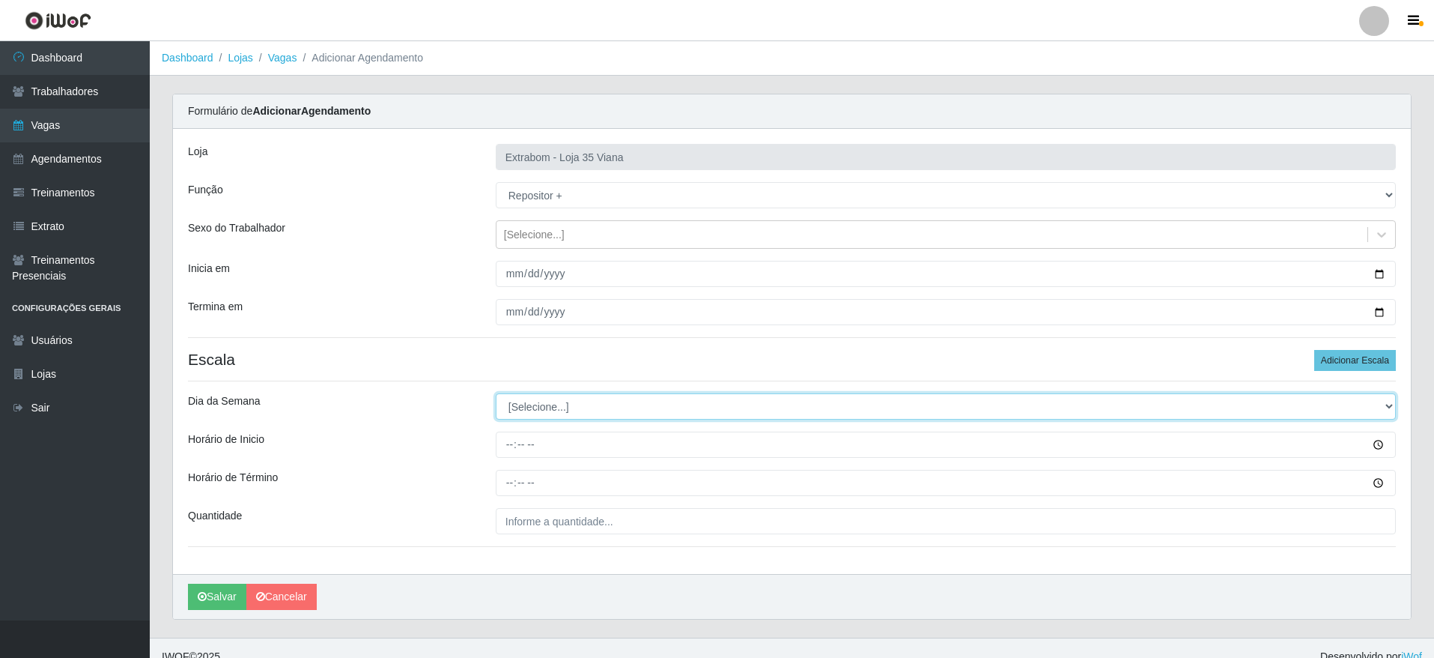
click at [533, 406] on select "[Selecione...] Segunda Terça Quarta Quinta Sexta Sábado Domingo" at bounding box center [946, 406] width 900 height 26
select select "6"
click at [496, 393] on select "[Selecione...] Segunda Terça Quarta Quinta Sexta Sábado Domingo" at bounding box center [946, 406] width 900 height 26
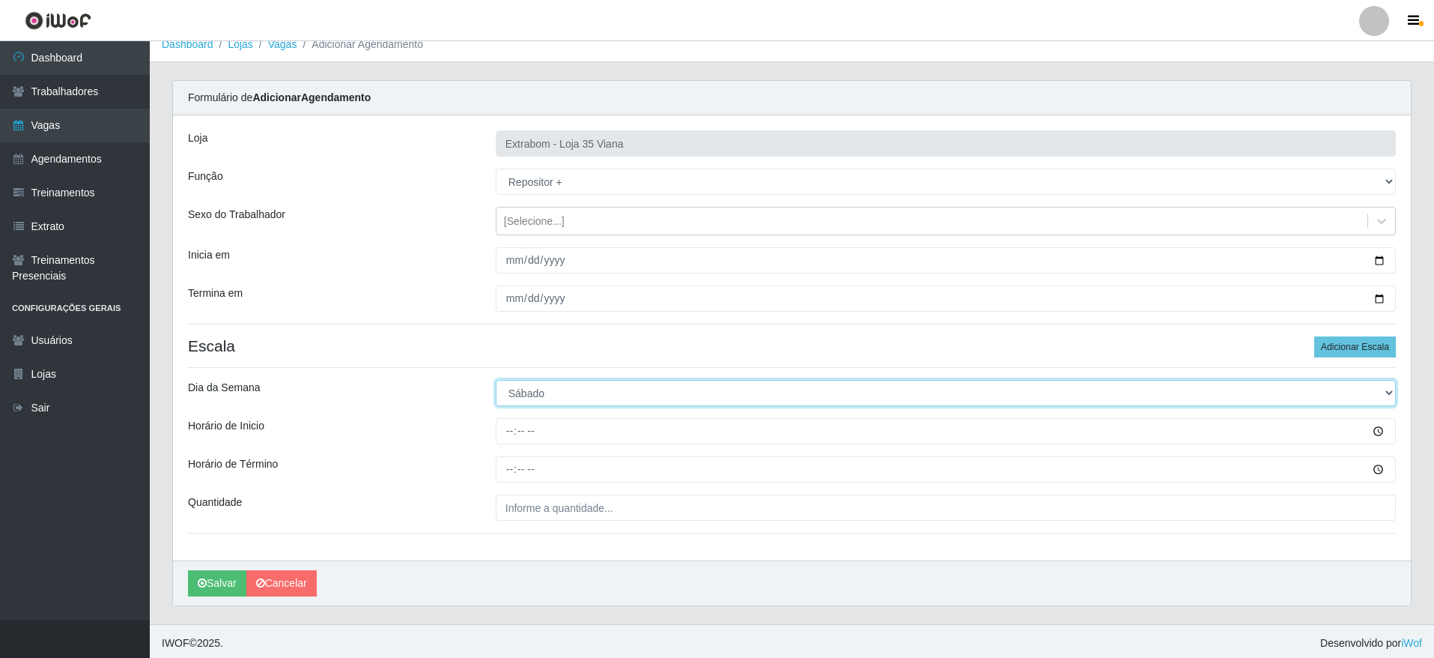
scroll to position [17, 0]
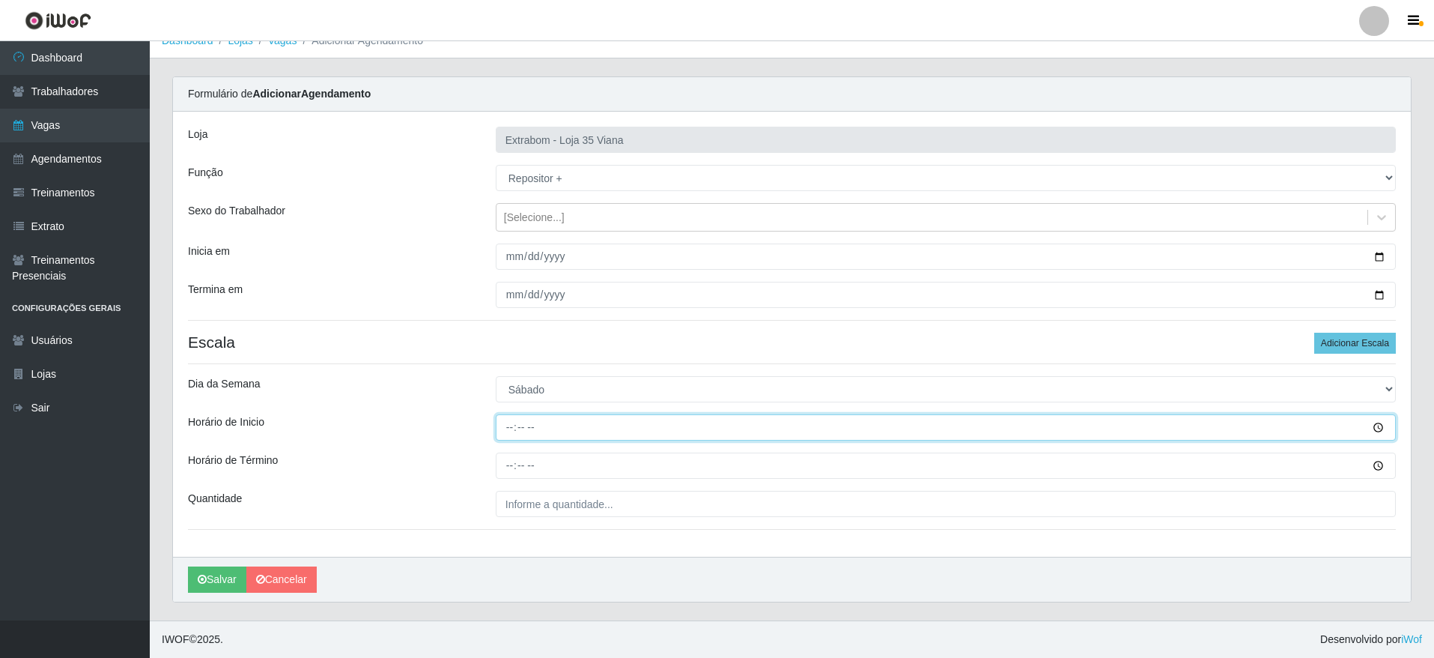
click at [511, 431] on input "Horário de Inicio" at bounding box center [946, 427] width 900 height 26
type input "14:00"
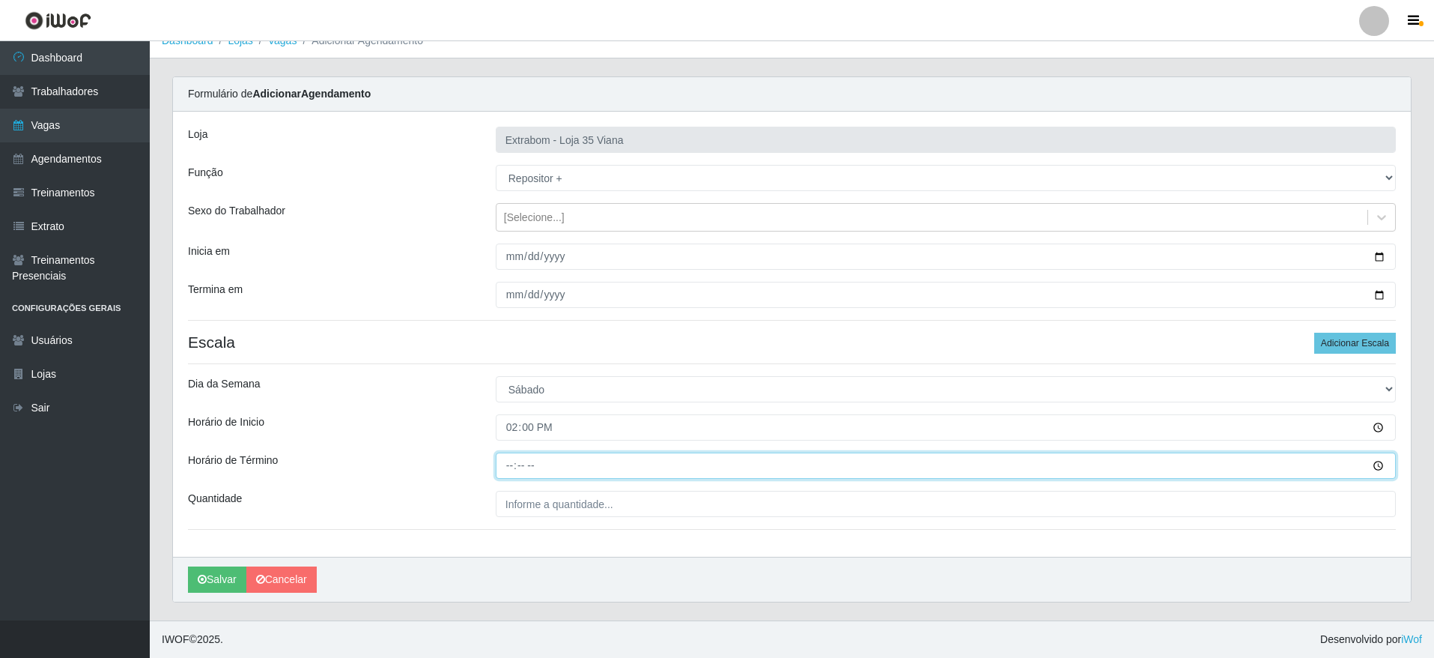
click at [511, 464] on input "Horário de Término" at bounding box center [946, 465] width 900 height 26
type input "20:00"
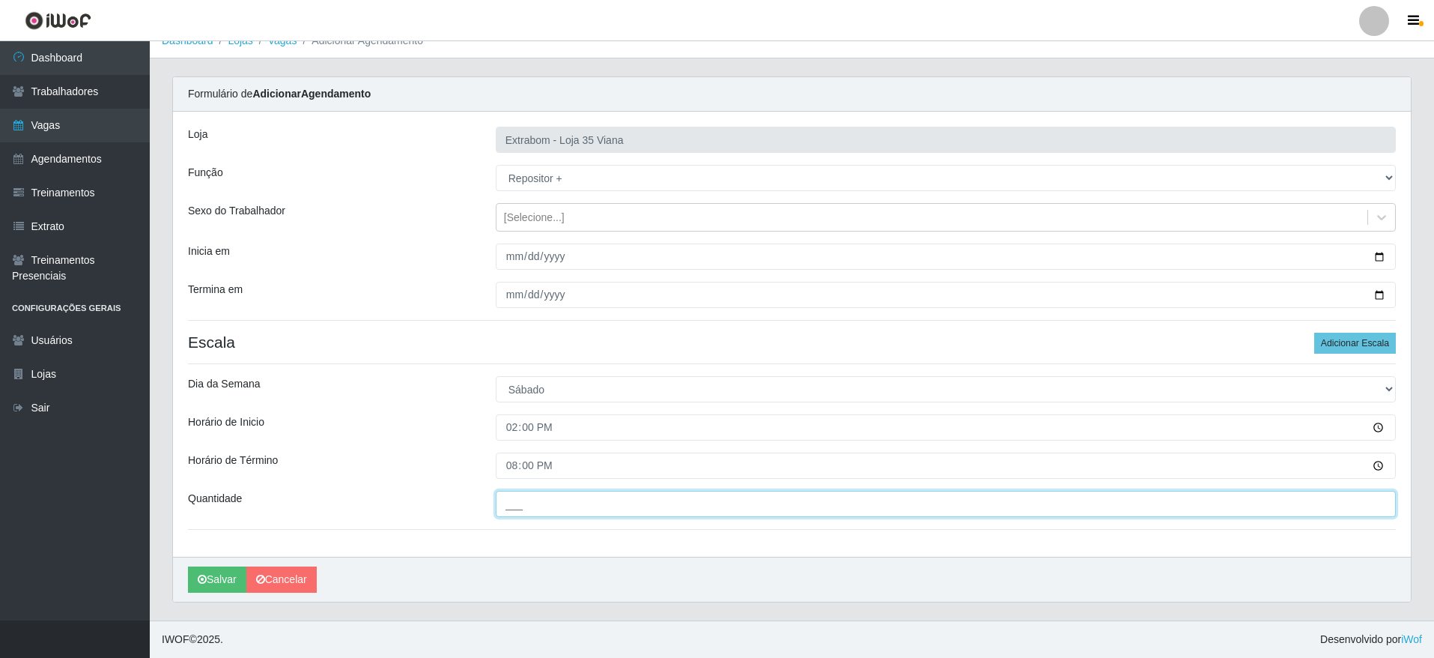
click at [525, 498] on input "___" at bounding box center [946, 504] width 900 height 26
type input "5__"
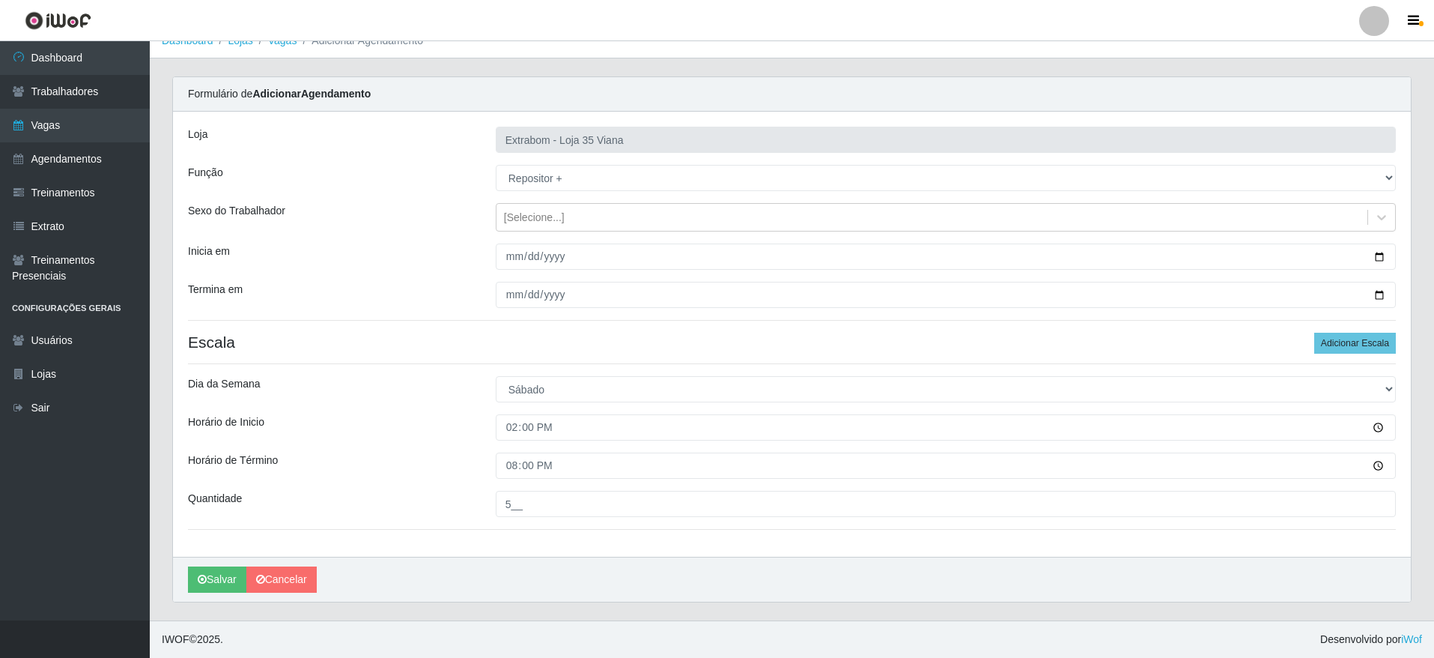
click at [574, 555] on div "Loja Extrabom - Loja 35 Viana Função [Selecione...] Repositor Repositor + Repos…" at bounding box center [792, 334] width 1238 height 445
click at [208, 584] on button "Salvar" at bounding box center [217, 579] width 58 height 26
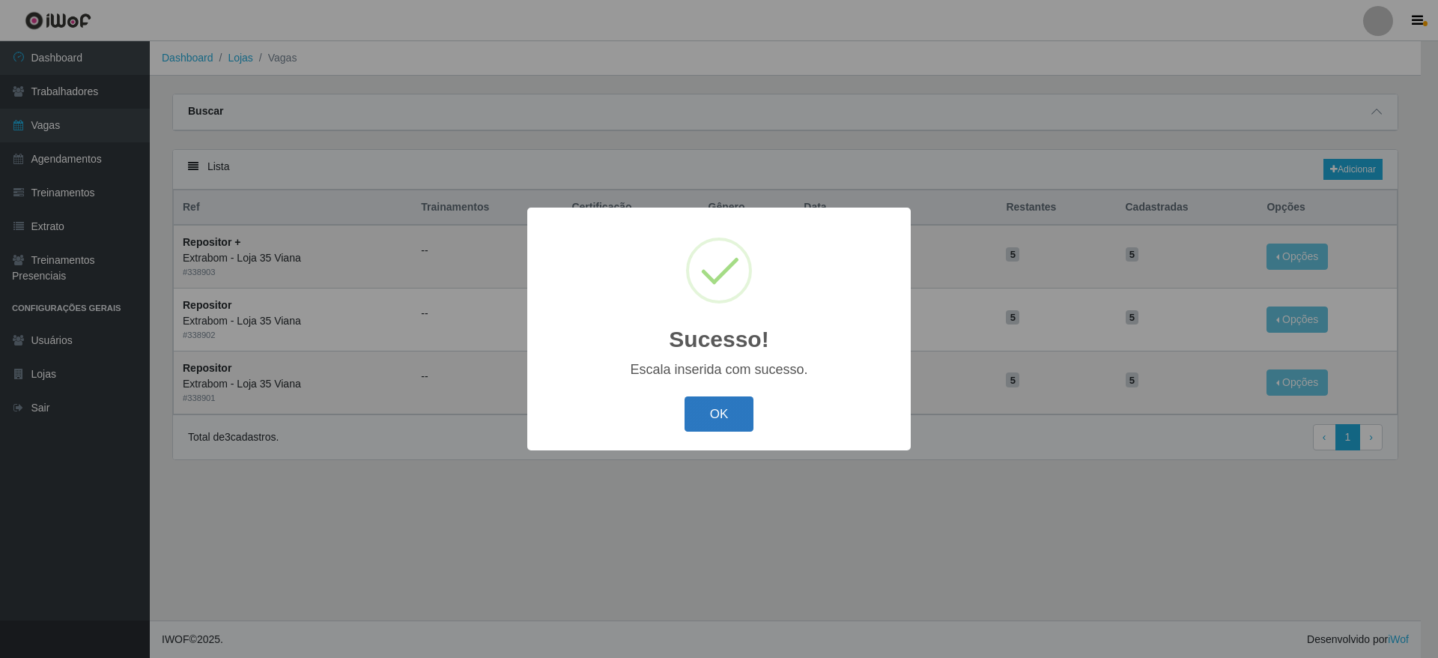
click at [734, 407] on button "OK" at bounding box center [720, 413] width 70 height 35
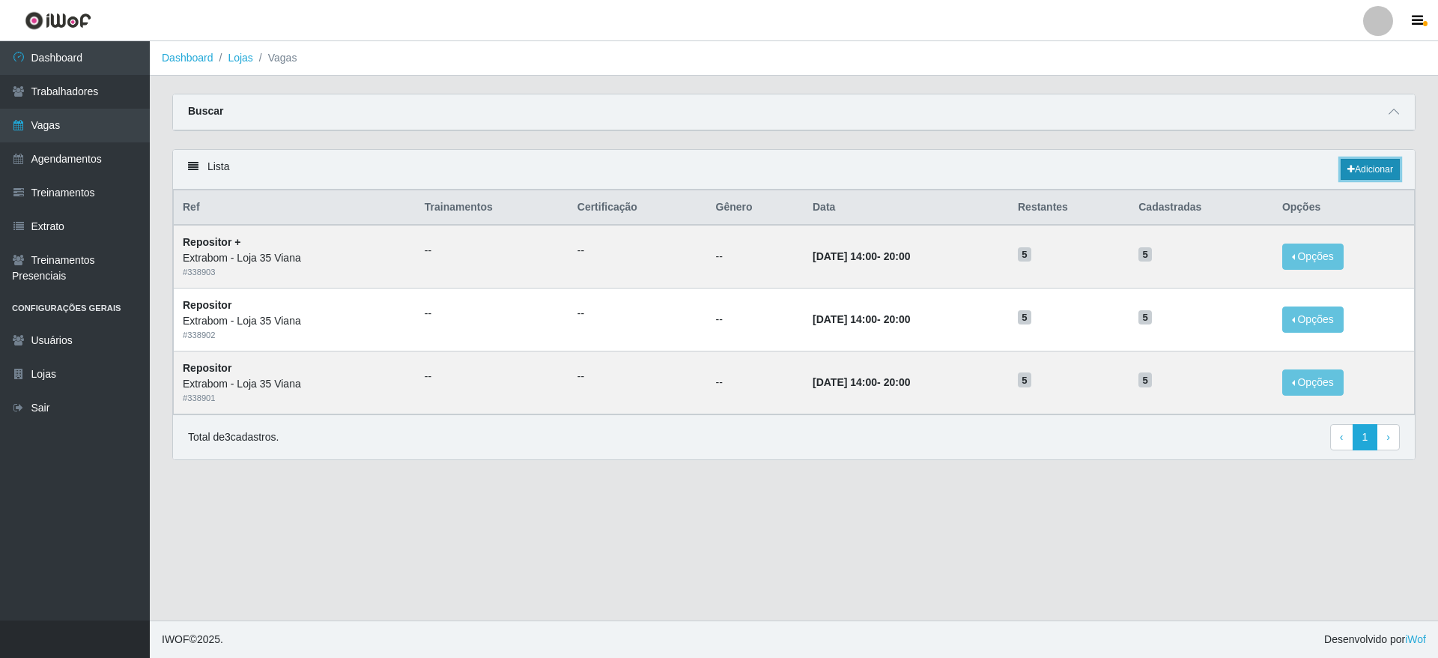
click at [1345, 160] on link "Adicionar" at bounding box center [1370, 169] width 59 height 21
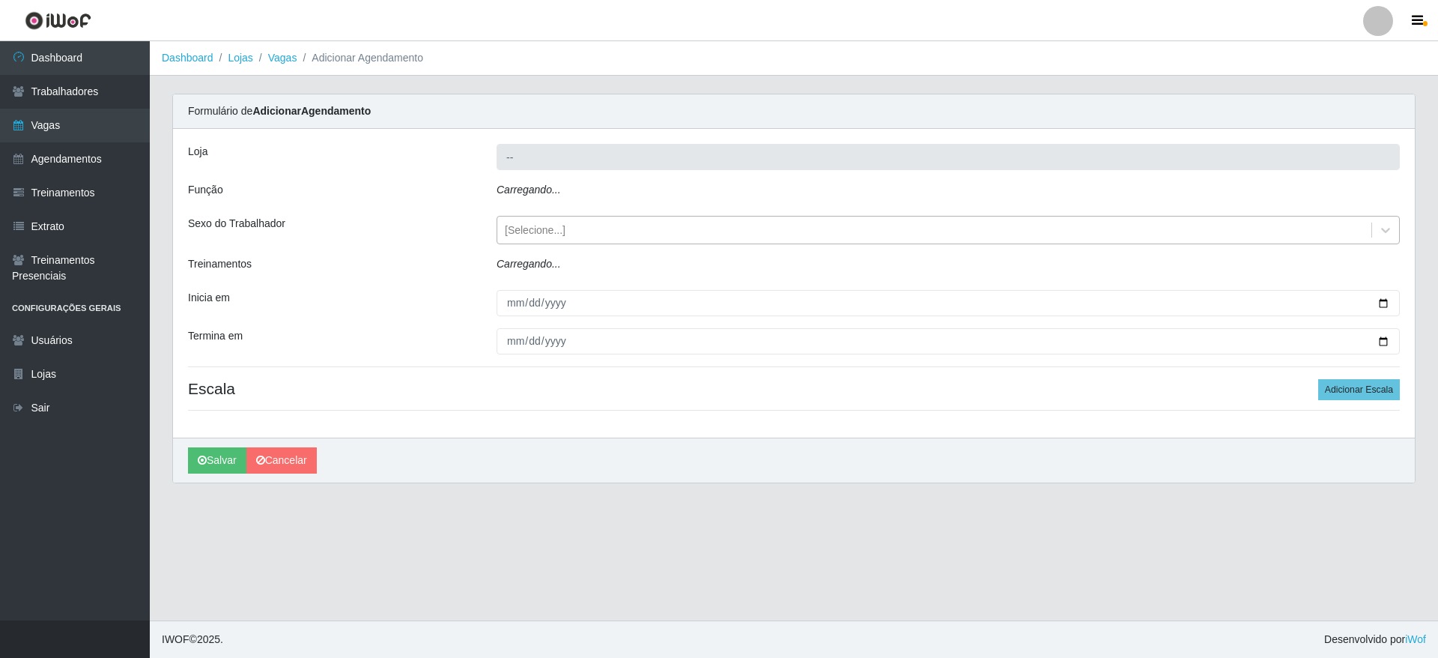
type input "Extrabom - Loja 35 Viana"
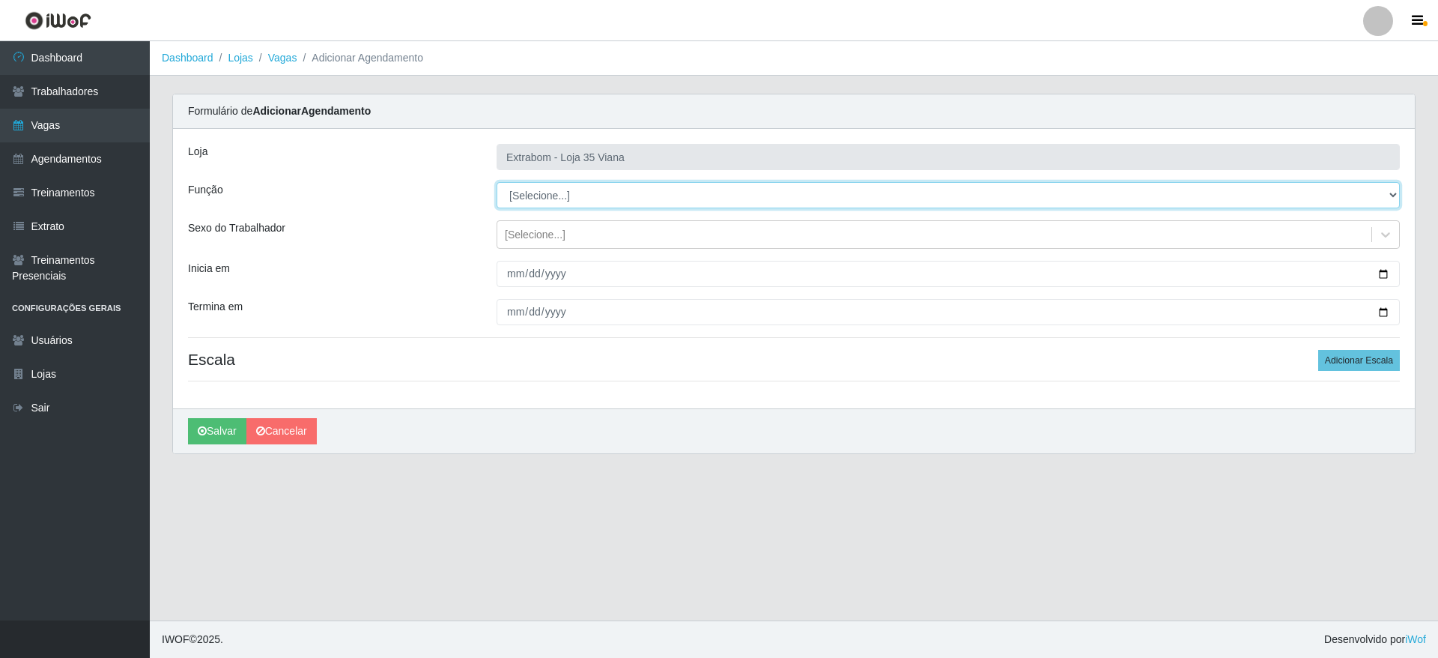
click at [550, 201] on select "[Selecione...] Repositor Repositor + Repositor ++" at bounding box center [948, 195] width 903 height 26
select select "86"
click at [497, 182] on select "[Selecione...] Repositor Repositor + Repositor ++" at bounding box center [948, 195] width 903 height 26
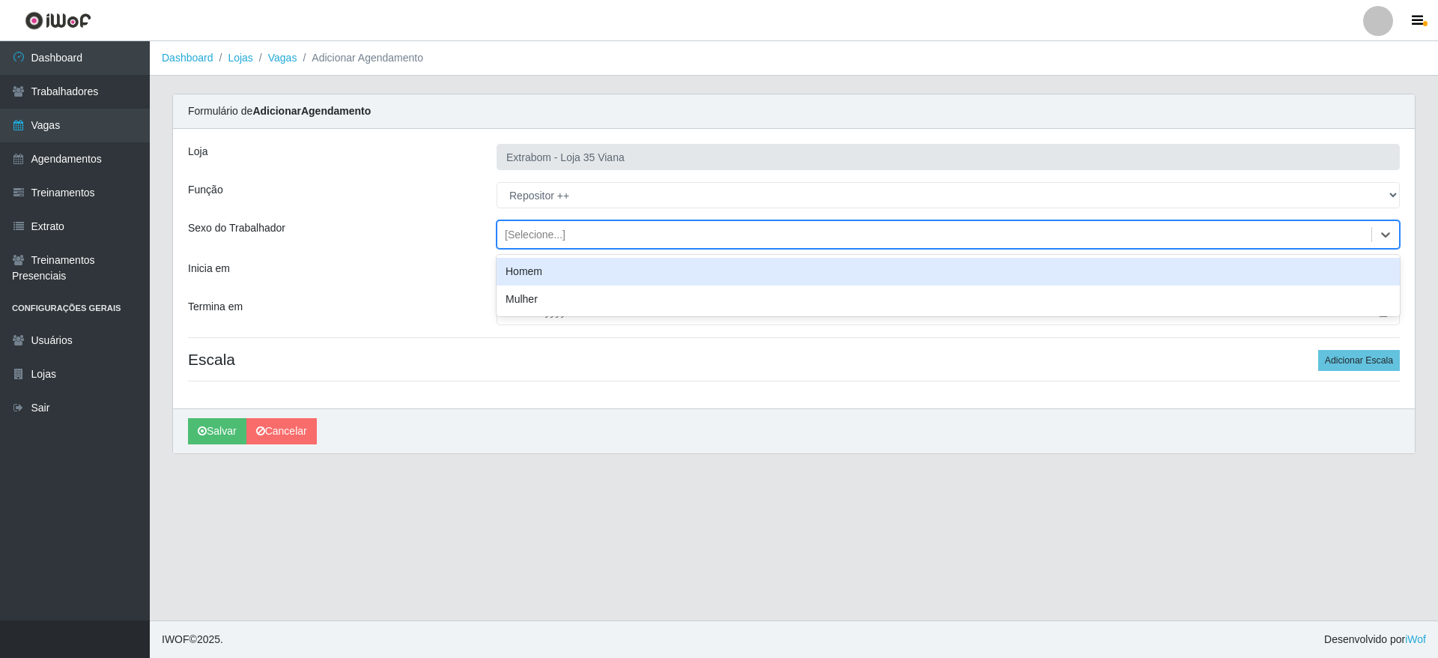
click at [520, 234] on div "[Selecione...]" at bounding box center [535, 235] width 61 height 16
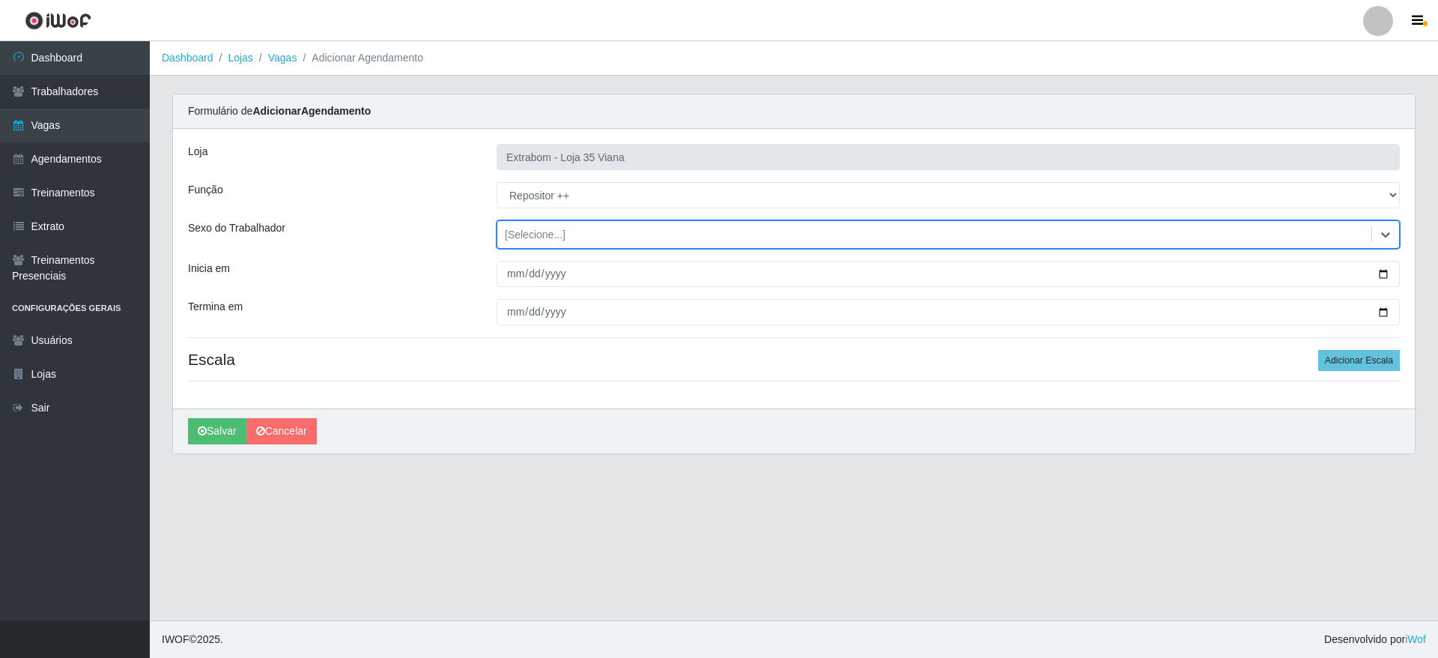
click at [533, 239] on div "[Selecione...]" at bounding box center [535, 235] width 61 height 16
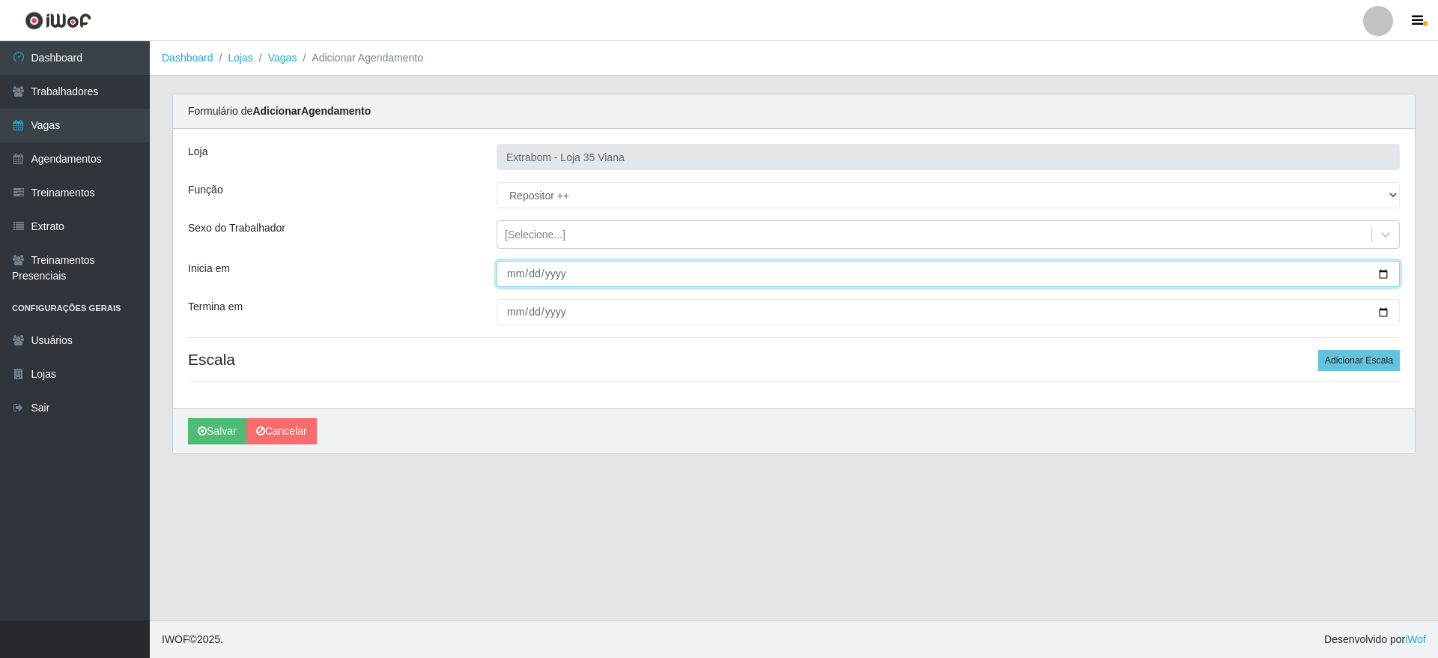
click at [517, 279] on input "Inicia em" at bounding box center [948, 274] width 903 height 26
type input "2025-09-07"
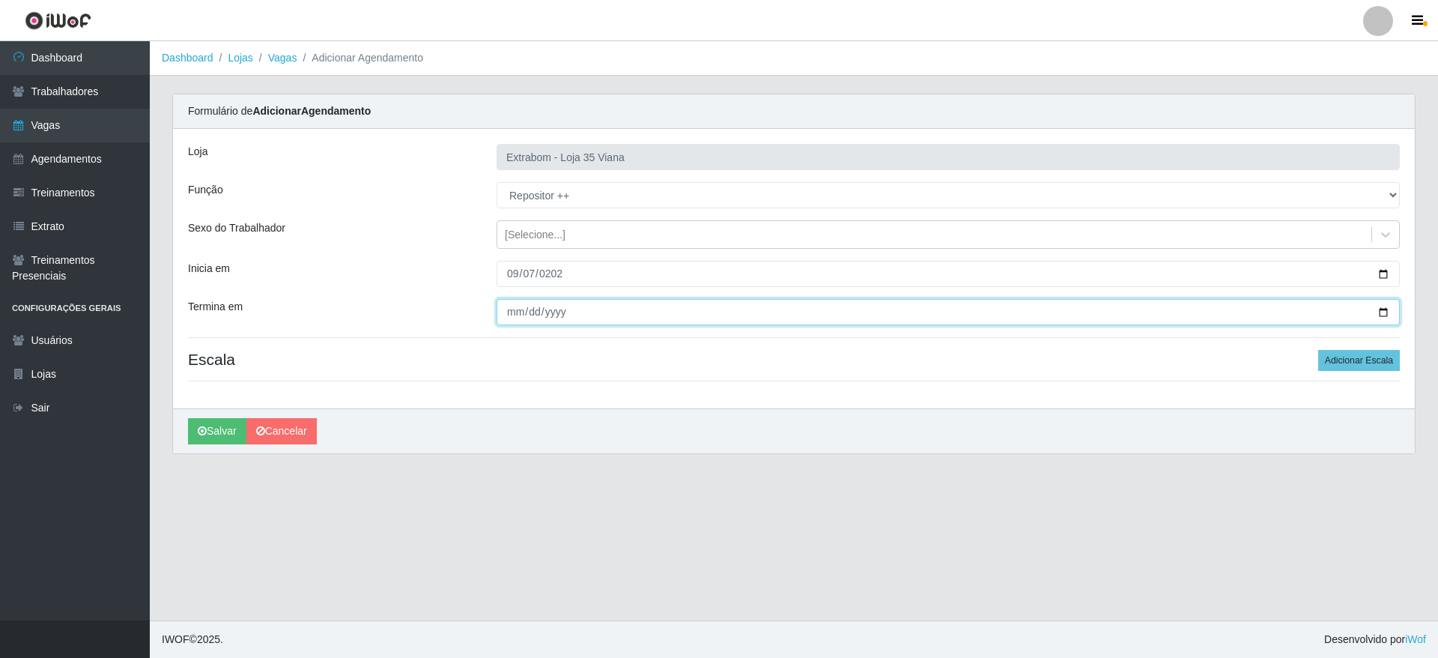
click at [503, 306] on input "Termina em" at bounding box center [948, 312] width 903 height 26
type input "2025-09-07"
click at [1359, 359] on button "Adicionar Escala" at bounding box center [1359, 360] width 82 height 21
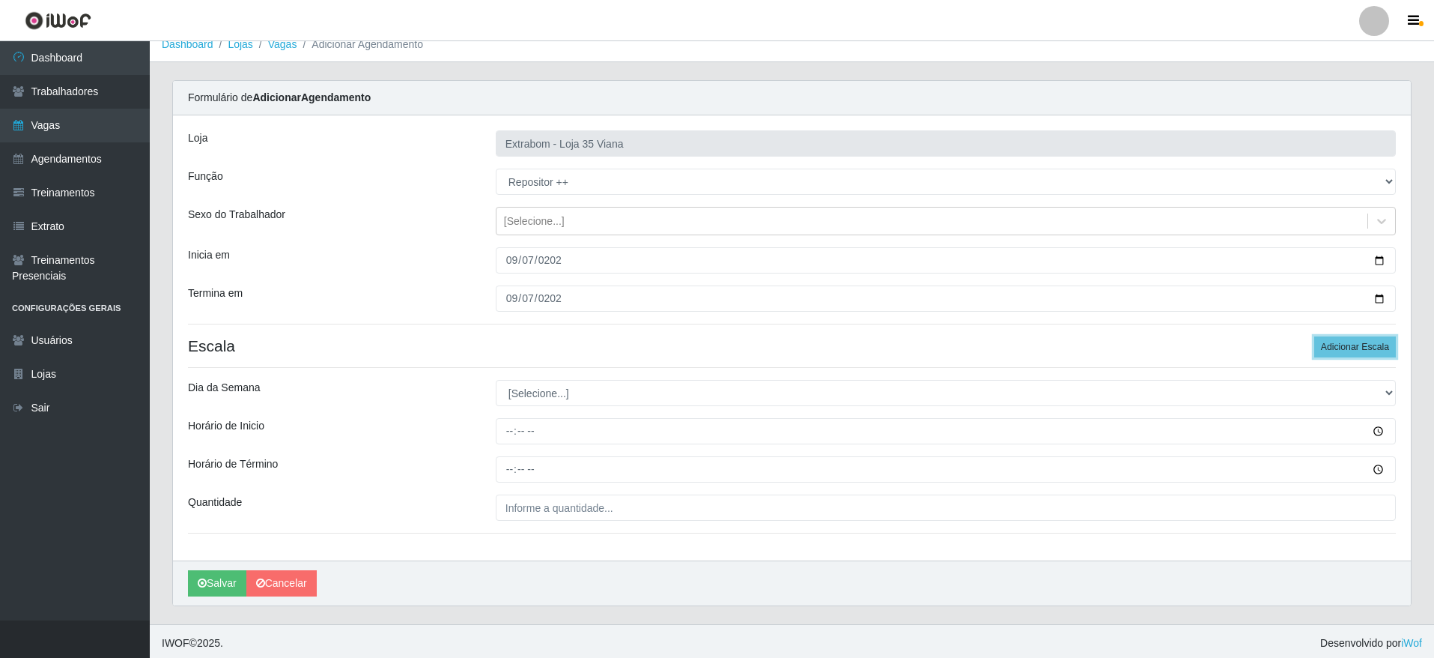
scroll to position [17, 0]
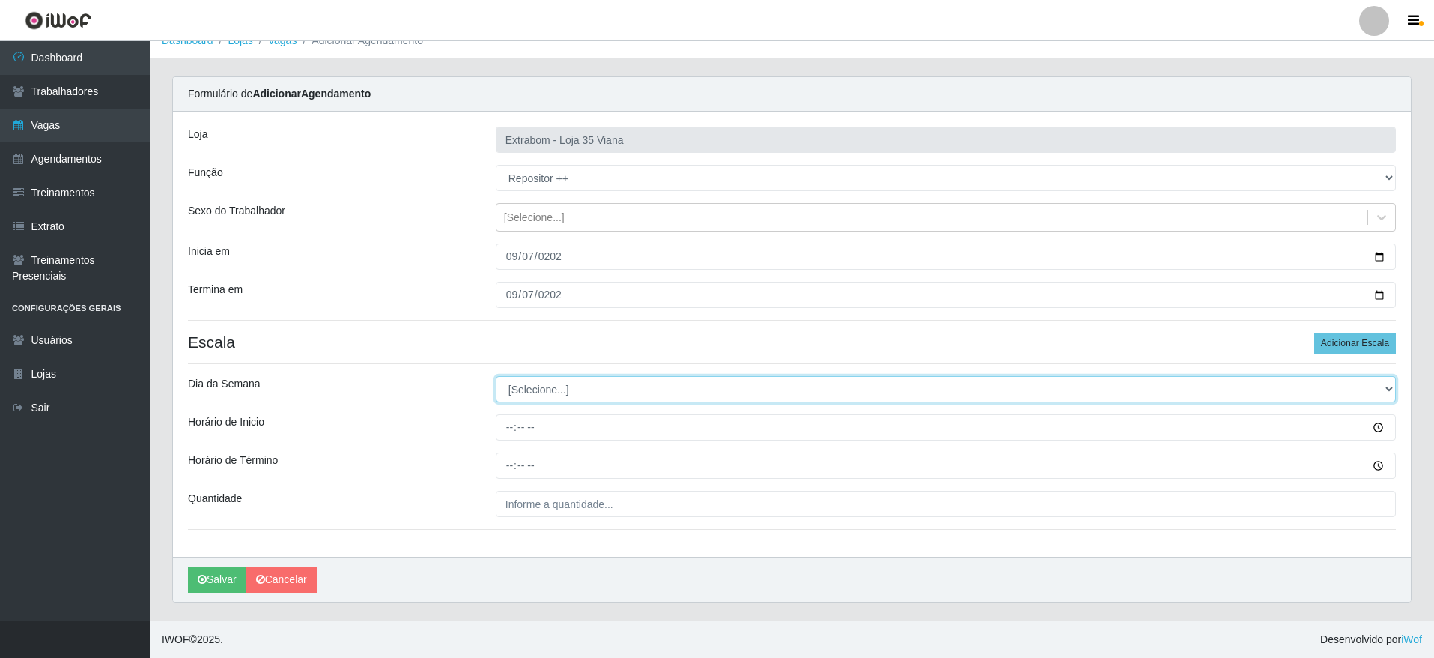
click at [582, 386] on select "[Selecione...] Segunda Terça Quarta Quinta Sexta Sábado Domingo" at bounding box center [946, 389] width 900 height 26
select select "0"
click at [496, 376] on select "[Selecione...] Segunda Terça Quarta Quinta Sexta Sábado Domingo" at bounding box center [946, 389] width 900 height 26
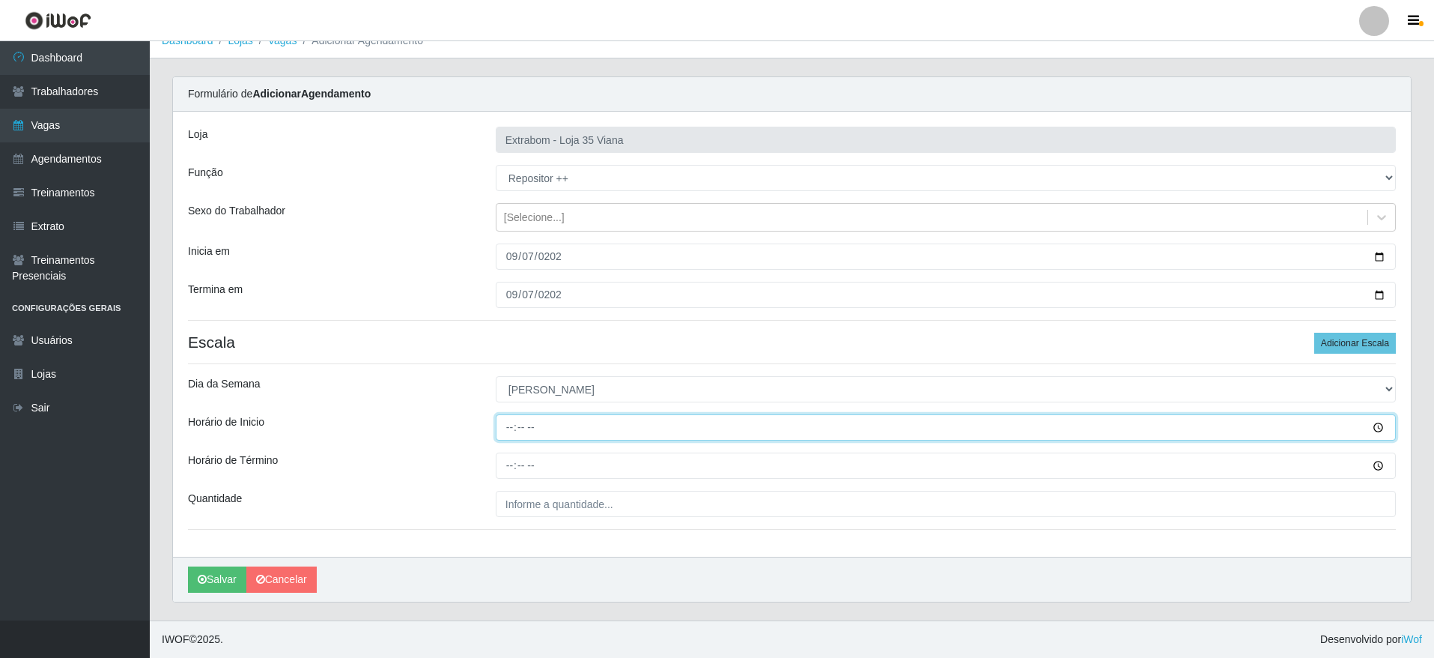
drag, startPoint x: 524, startPoint y: 425, endPoint x: 553, endPoint y: 420, distance: 30.3
click at [524, 425] on input "Horário de Inicio" at bounding box center [946, 427] width 900 height 26
click at [506, 431] on input "Horário de Inicio" at bounding box center [946, 427] width 900 height 26
type input "09:00"
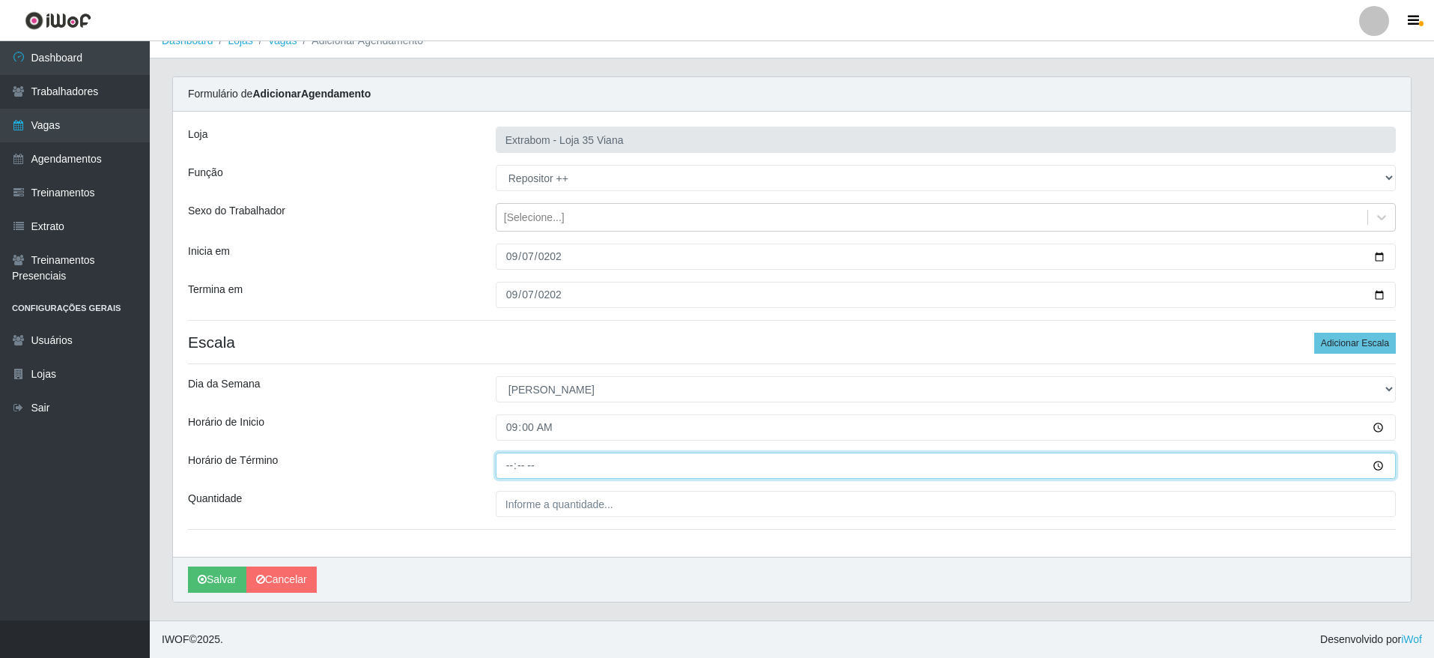
click at [515, 474] on input "Horário de Término" at bounding box center [946, 465] width 900 height 26
type input "15:00"
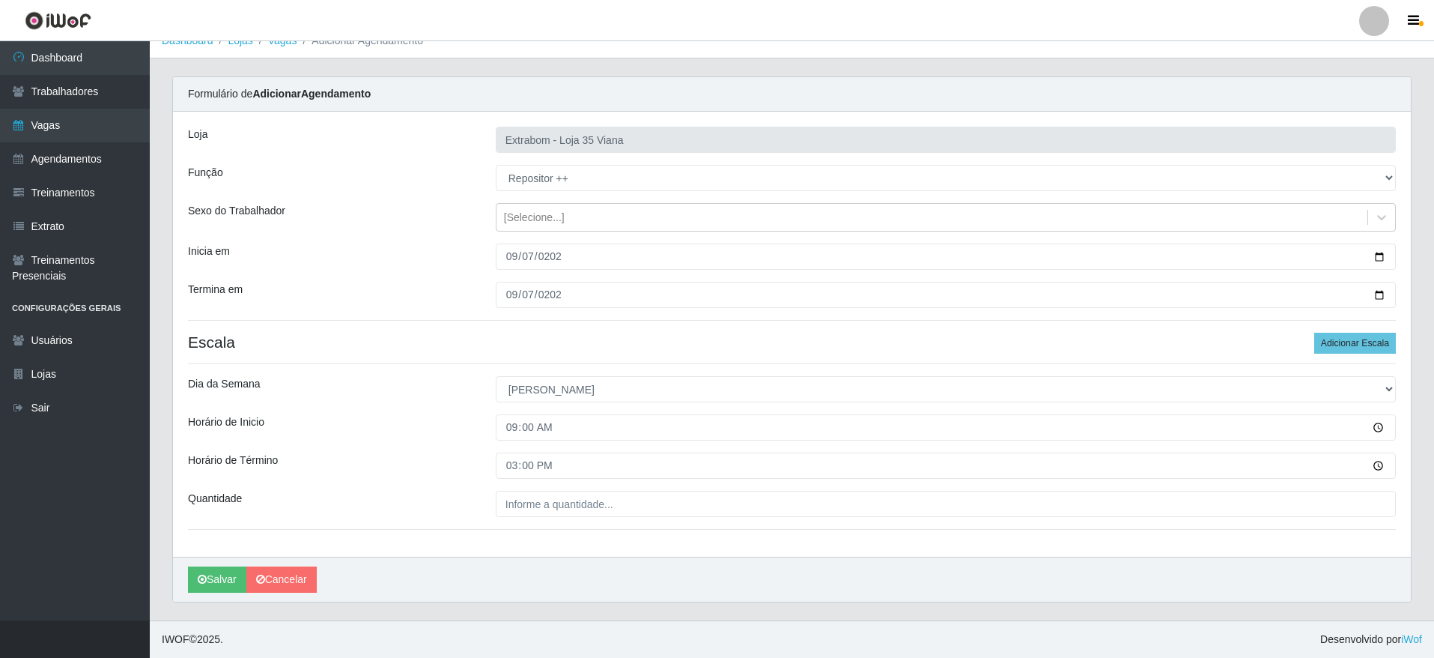
click at [524, 517] on div "Loja Extrabom - Loja 35 Viana Função [Selecione...] Repositor Repositor + Repos…" at bounding box center [792, 334] width 1238 height 445
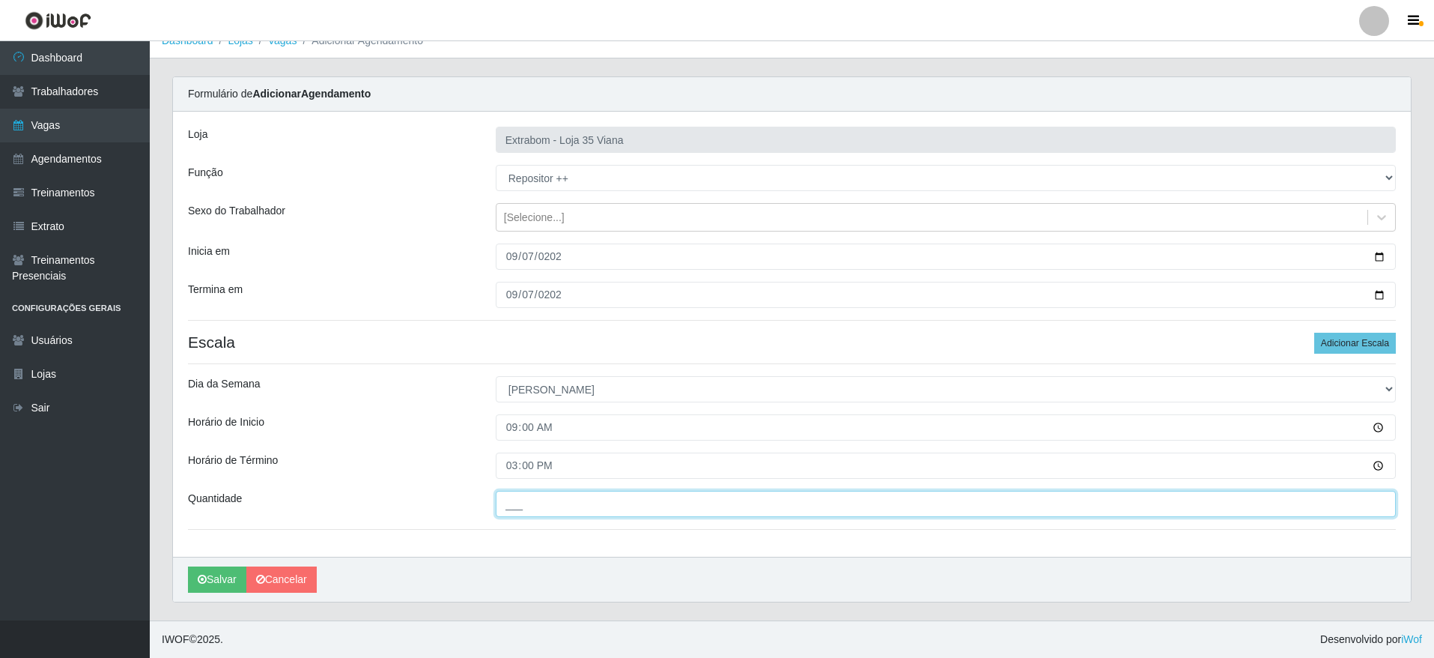
click at [530, 510] on input "___" at bounding box center [946, 504] width 900 height 26
drag, startPoint x: 498, startPoint y: 509, endPoint x: 490, endPoint y: 509, distance: 8.2
click at [490, 509] on div "5__" at bounding box center [946, 504] width 923 height 26
type input "3__"
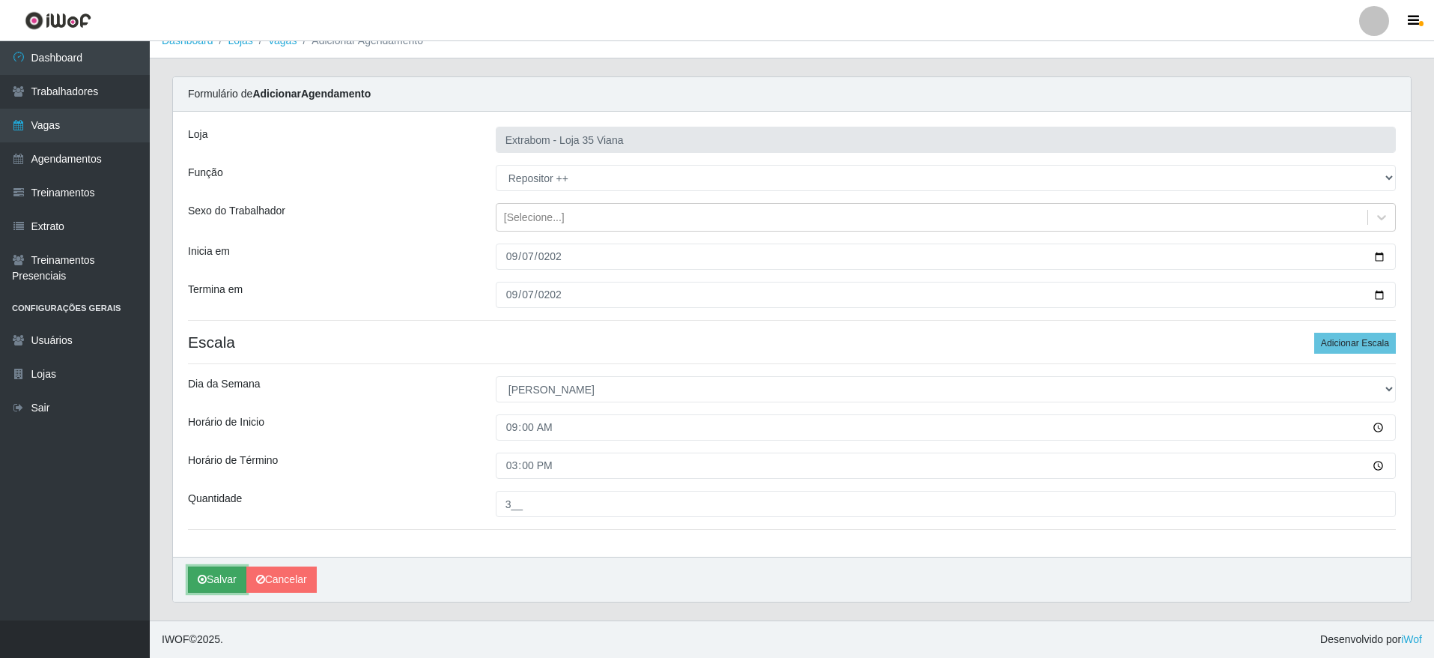
click at [225, 587] on button "Salvar" at bounding box center [217, 579] width 58 height 26
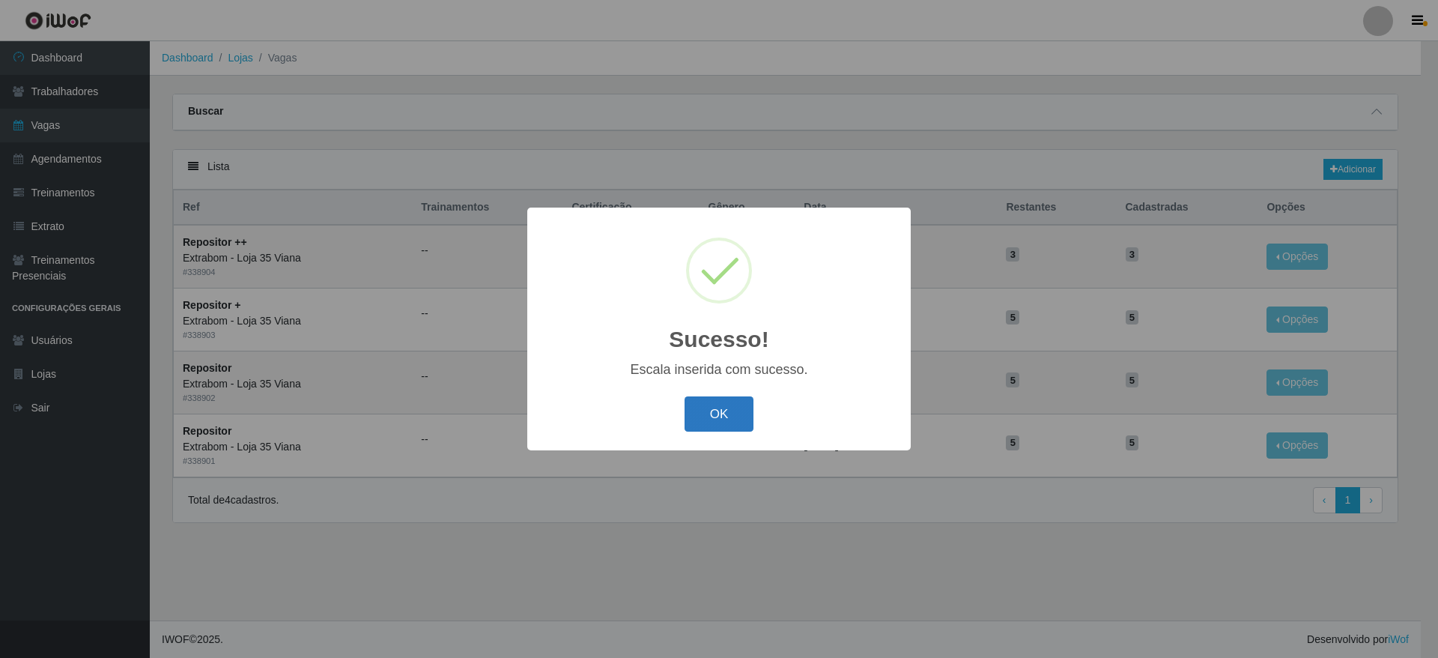
click at [711, 425] on button "OK" at bounding box center [720, 413] width 70 height 35
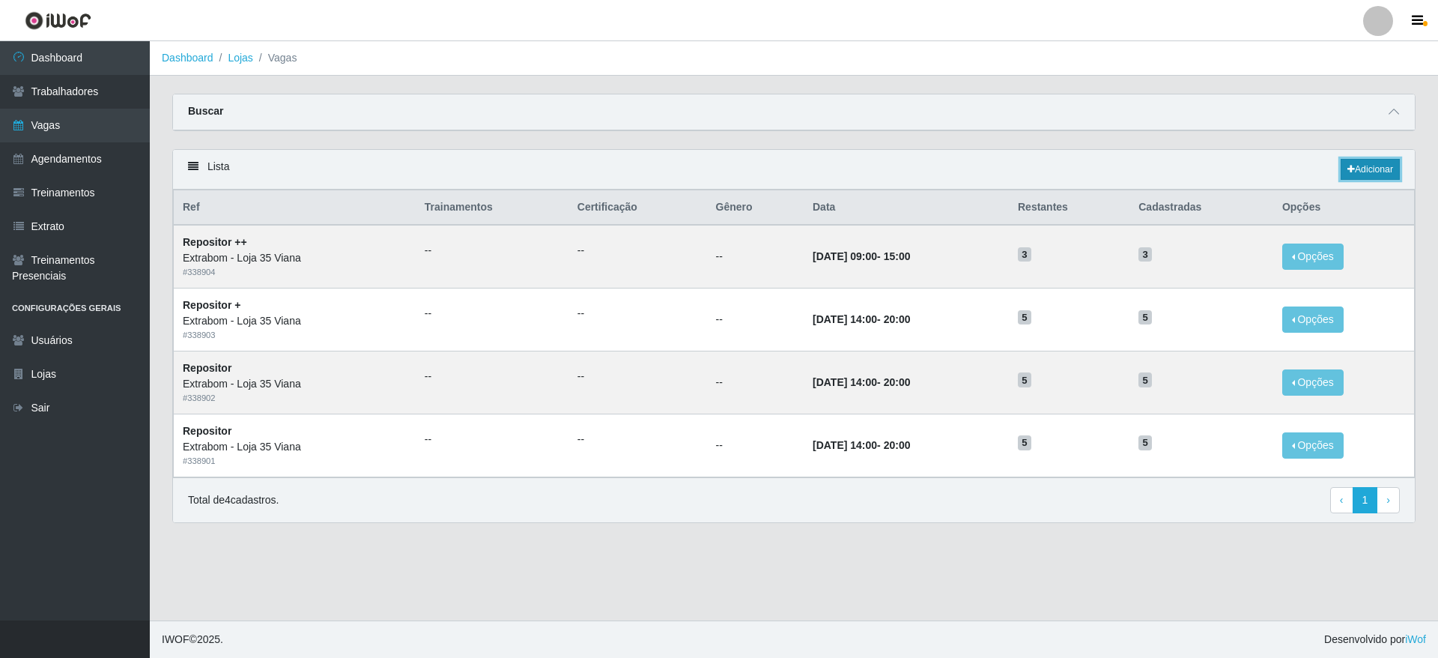
click at [1376, 166] on link "Adicionar" at bounding box center [1370, 169] width 59 height 21
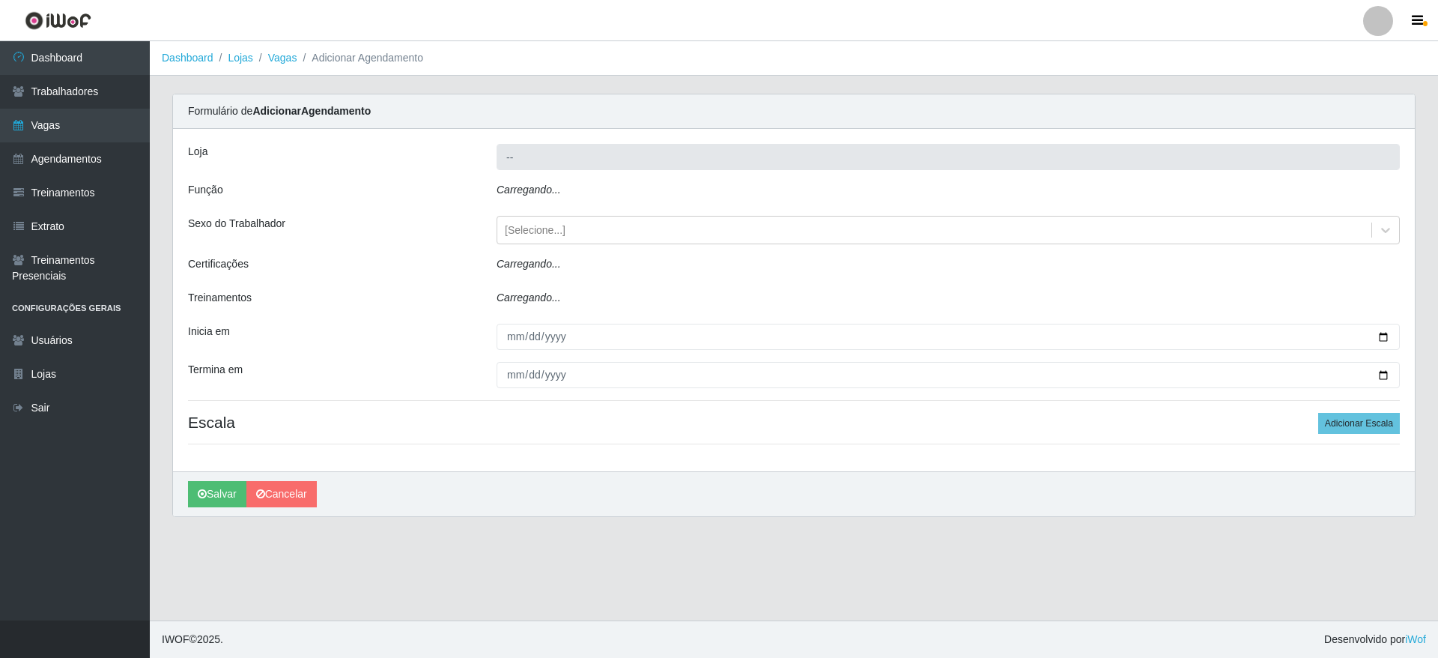
type input "Extrabom - Loja 35 Viana"
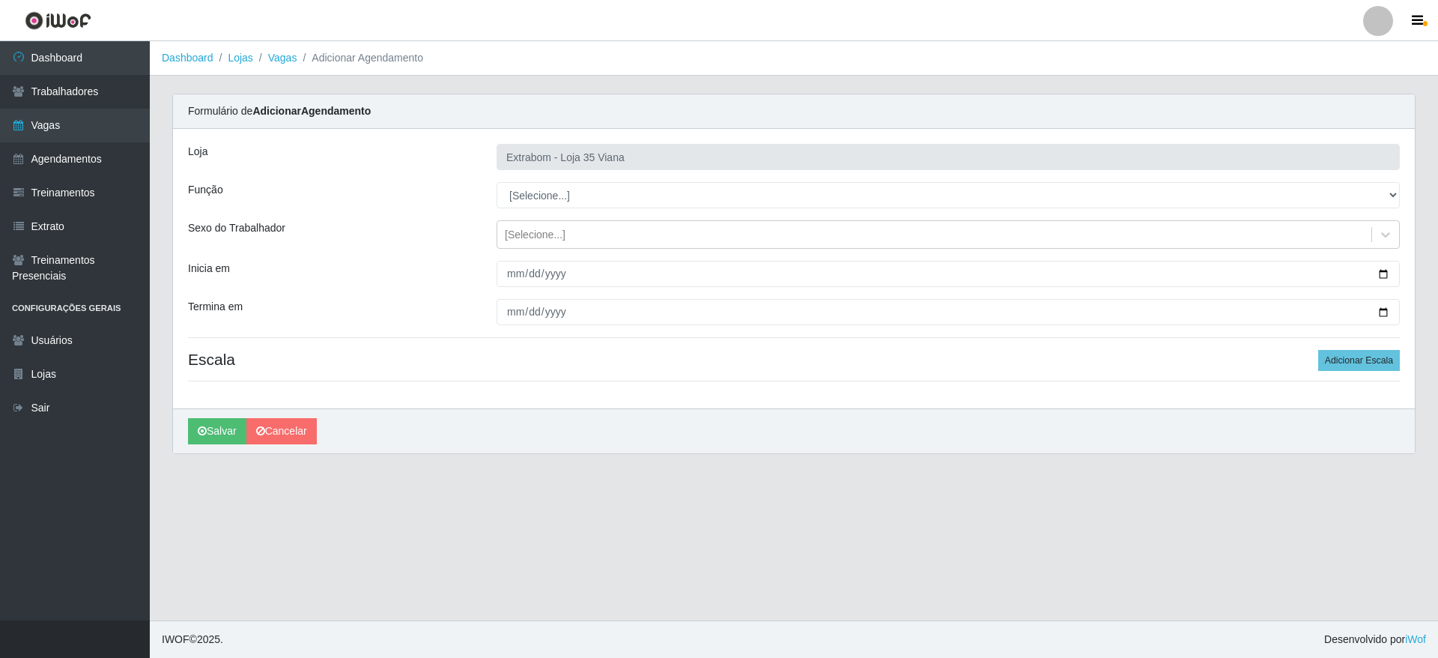
click at [887, 523] on main "Dashboard Lojas Vagas Adicionar Agendamento Carregando... Formulário de Adicion…" at bounding box center [794, 330] width 1288 height 579
click at [573, 198] on select "[Selecione...] Repositor Repositor + Repositor ++" at bounding box center [948, 195] width 903 height 26
select select "24"
click at [497, 182] on select "[Selecione...] Repositor Repositor + Repositor ++" at bounding box center [948, 195] width 903 height 26
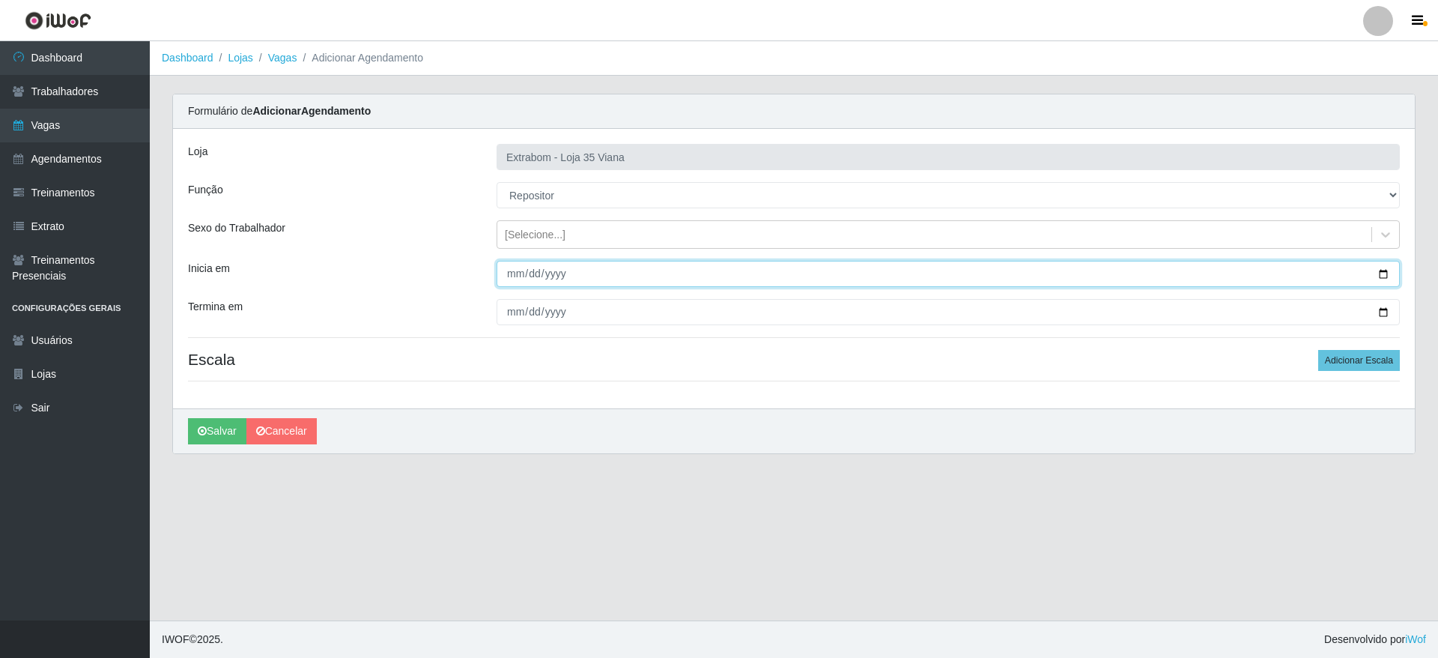
click at [510, 267] on input "Inicia em" at bounding box center [948, 274] width 903 height 26
type input "202025-09-11"
type input "2025-09-11"
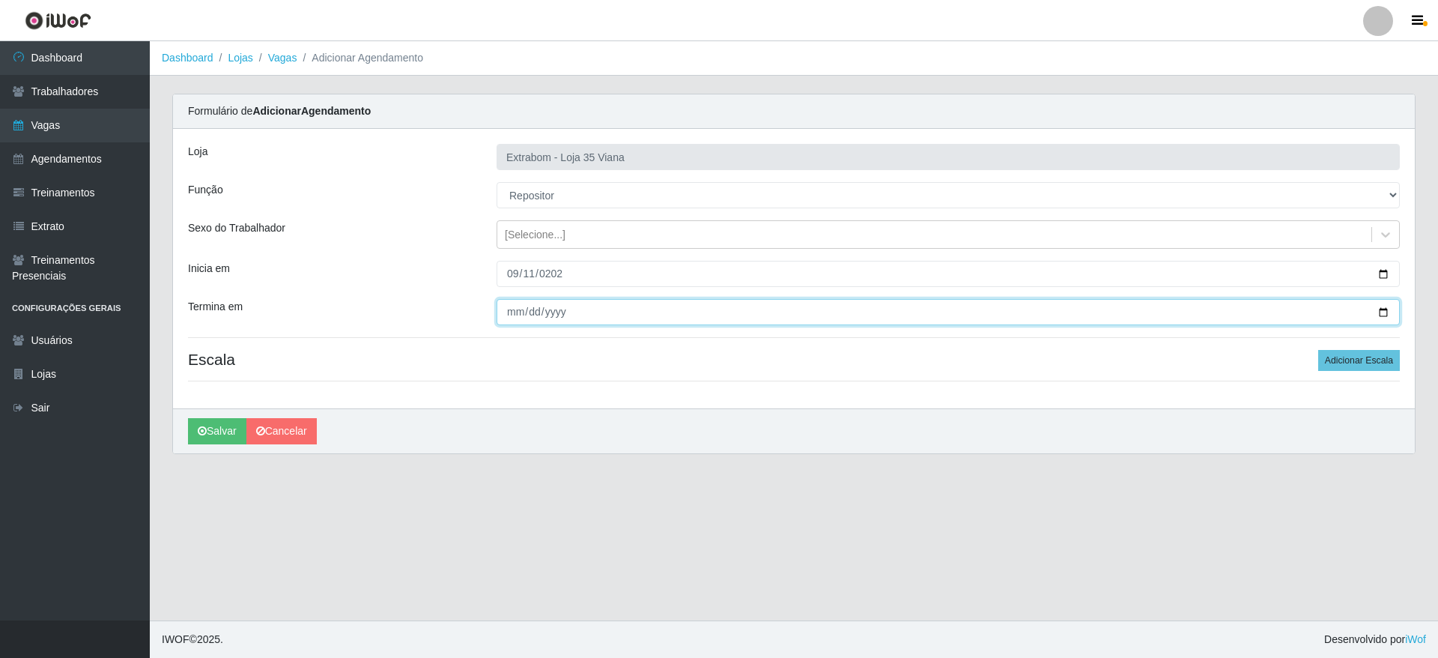
click at [497, 305] on input "Termina em" at bounding box center [948, 312] width 903 height 26
type input "2025-09-12"
click at [1328, 356] on button "Adicionar Escala" at bounding box center [1359, 360] width 82 height 21
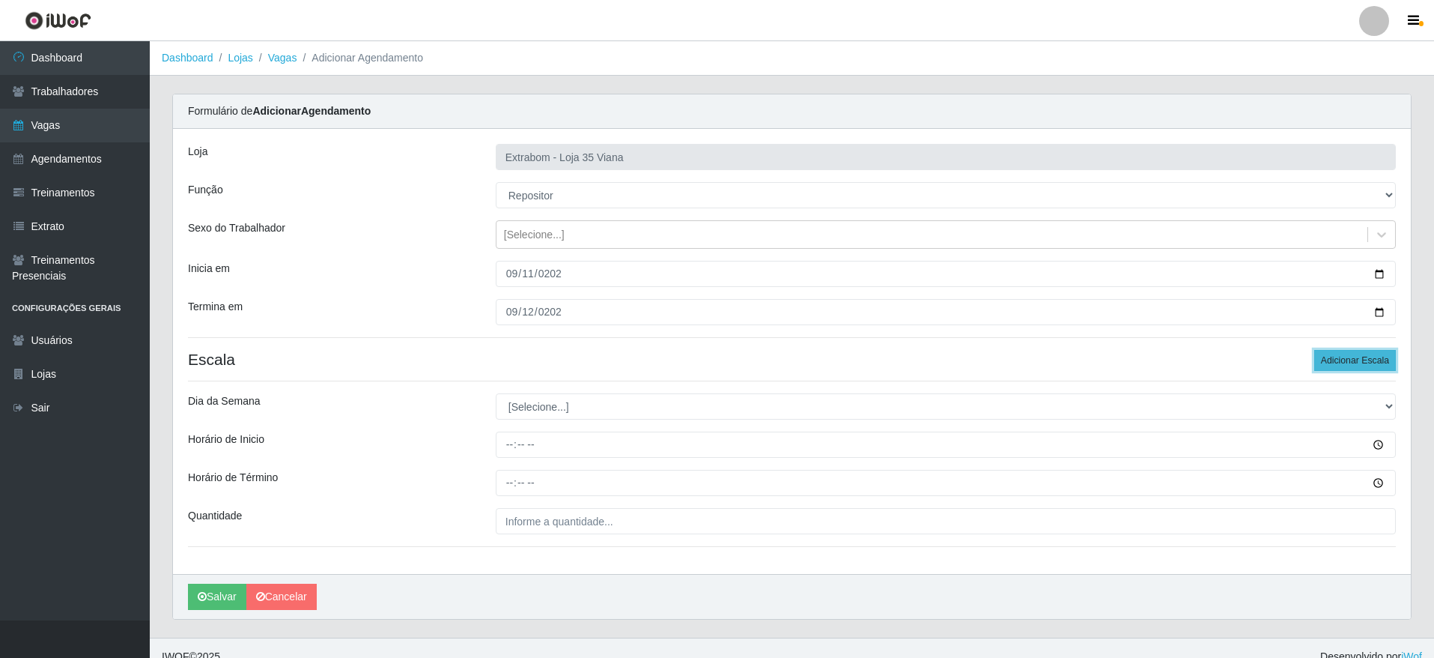
click at [1328, 356] on button "Adicionar Escala" at bounding box center [1355, 360] width 82 height 21
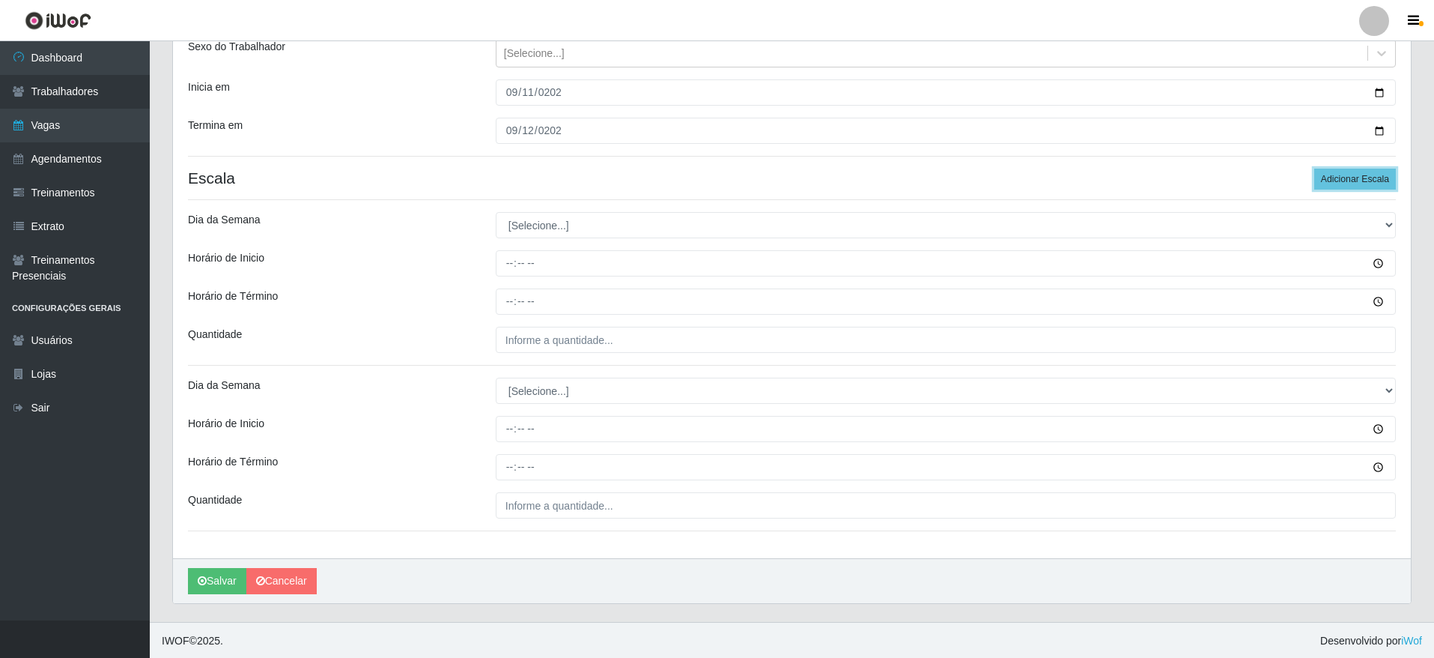
scroll to position [183, 0]
click at [626, 235] on select "[Selecione...] Segunda Terça Quarta Quinta Sexta Sábado Domingo" at bounding box center [946, 223] width 900 height 26
select select "4"
click at [496, 210] on select "[Selecione...] Segunda Terça Quarta Quinta Sexta Sábado Domingo" at bounding box center [946, 223] width 900 height 26
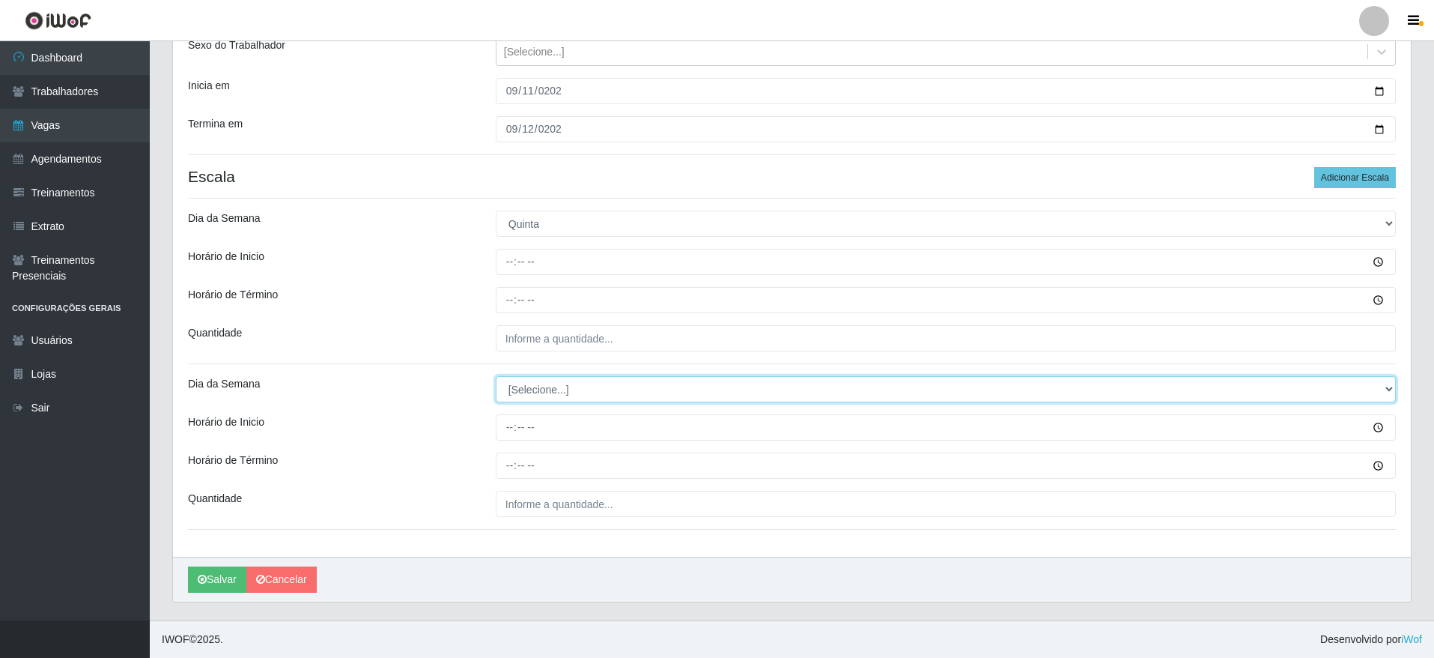
click at [556, 393] on select "[Selecione...] Segunda Terça Quarta Quinta Sexta Sábado Domingo" at bounding box center [946, 389] width 900 height 26
select select "5"
click at [496, 376] on select "[Selecione...] Segunda Terça Quarta Quinta Sexta Sábado Domingo" at bounding box center [946, 389] width 900 height 26
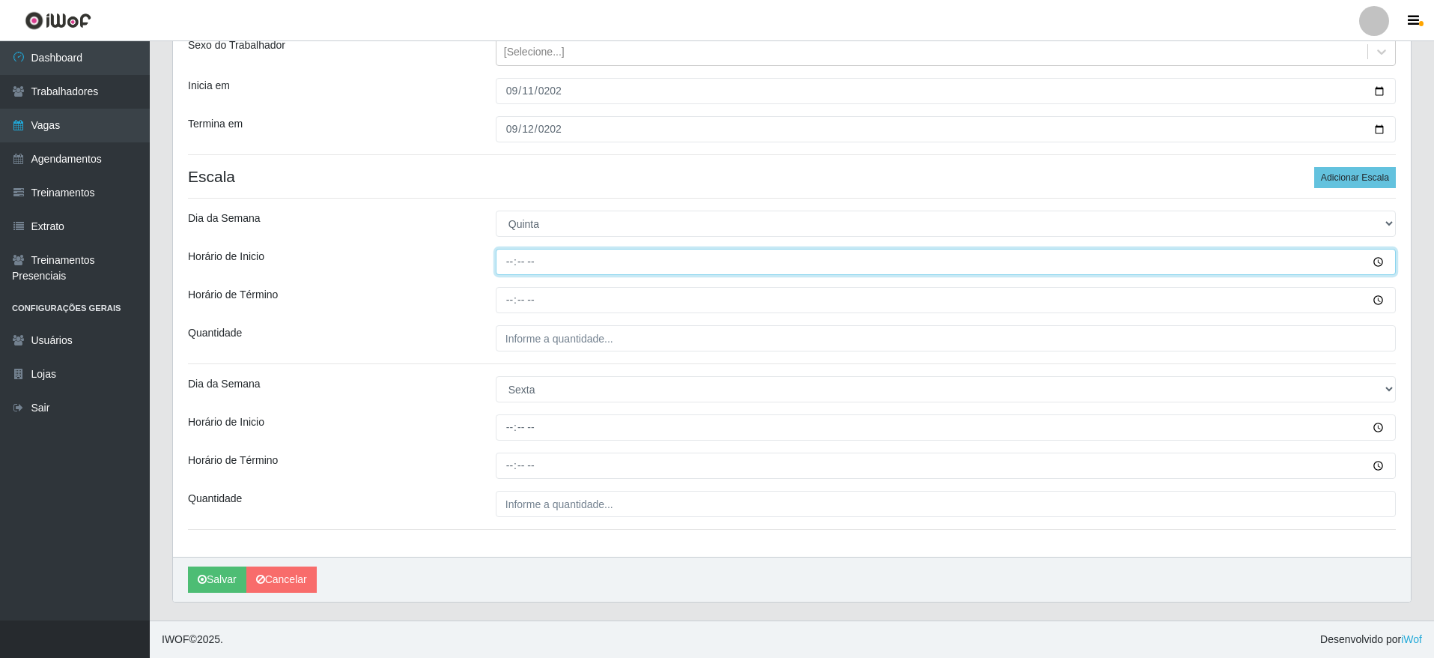
click at [507, 266] on input "Horário de Inicio" at bounding box center [946, 262] width 900 height 26
type input "14:00"
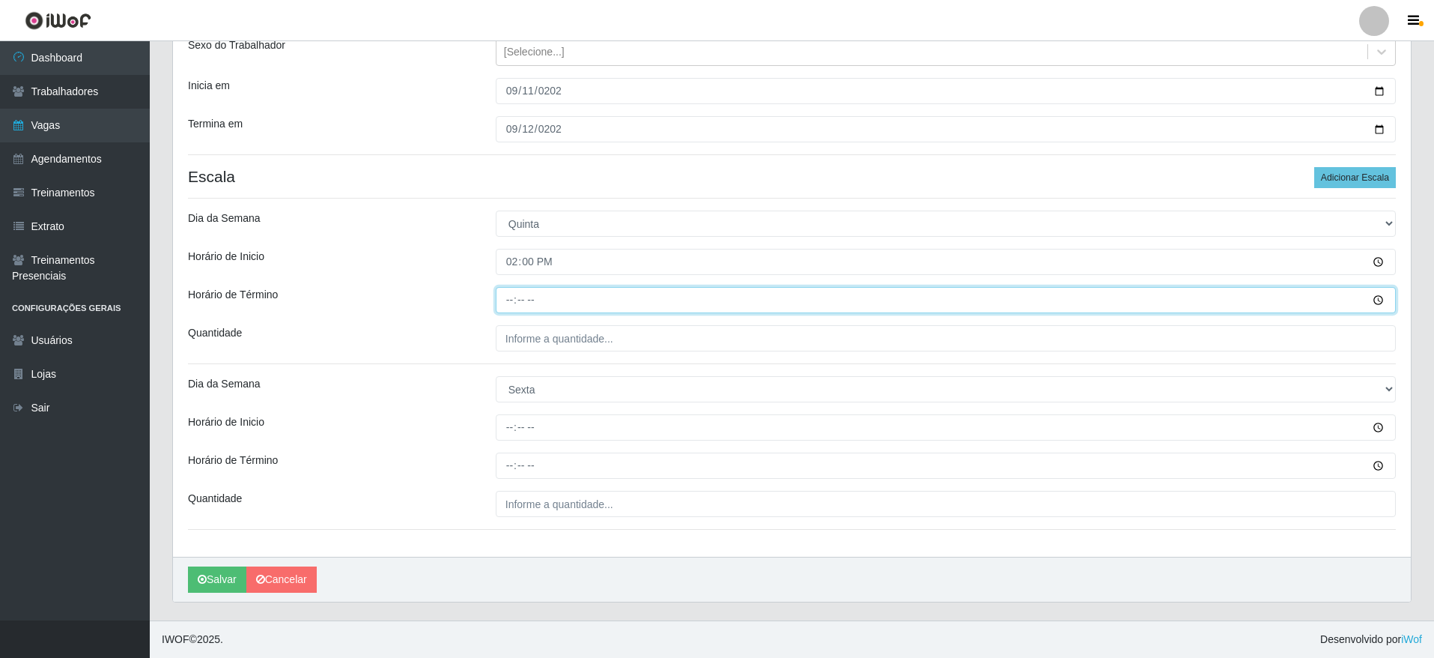
click at [497, 295] on input "Horário de Término" at bounding box center [946, 300] width 900 height 26
click at [508, 301] on input "14:00" at bounding box center [946, 300] width 900 height 26
type input "12:00"
click at [508, 301] on input "Horário de Término" at bounding box center [946, 300] width 900 height 26
type input "20:00"
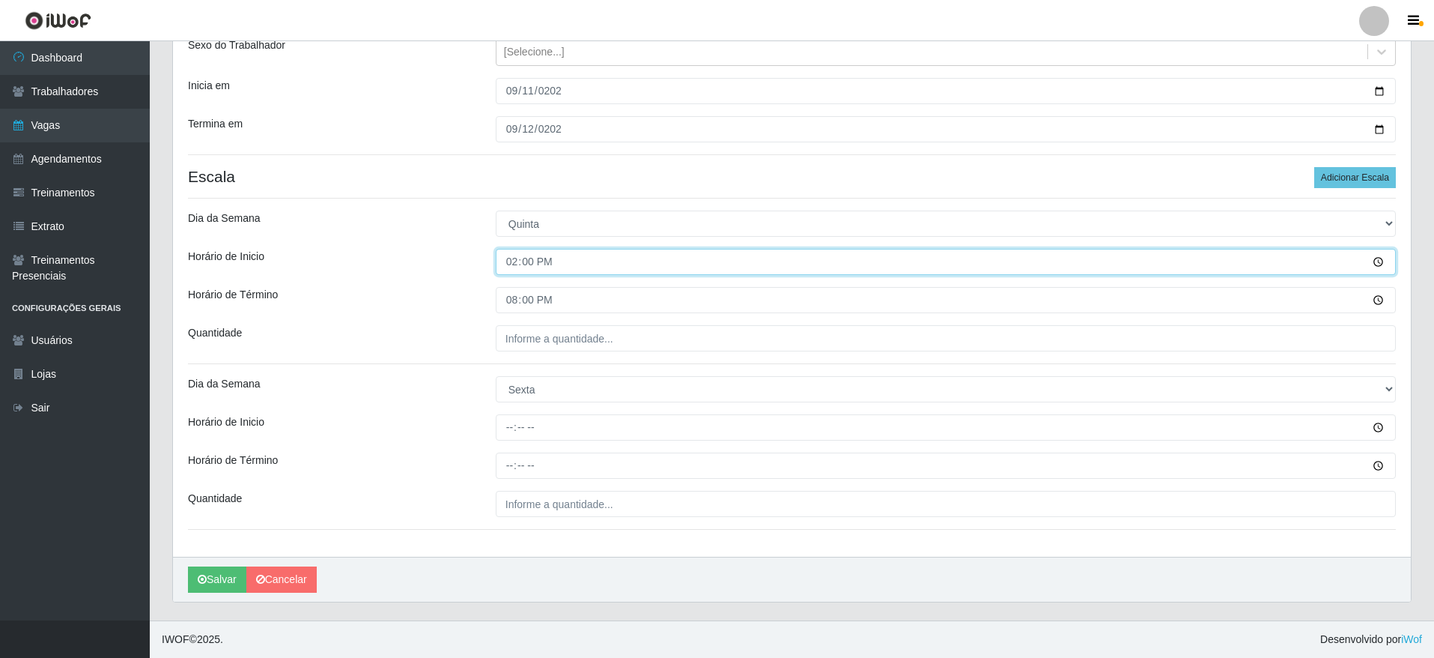
click at [525, 254] on input "14:00" at bounding box center [946, 262] width 900 height 26
click at [511, 264] on input "14:00" at bounding box center [946, 262] width 900 height 26
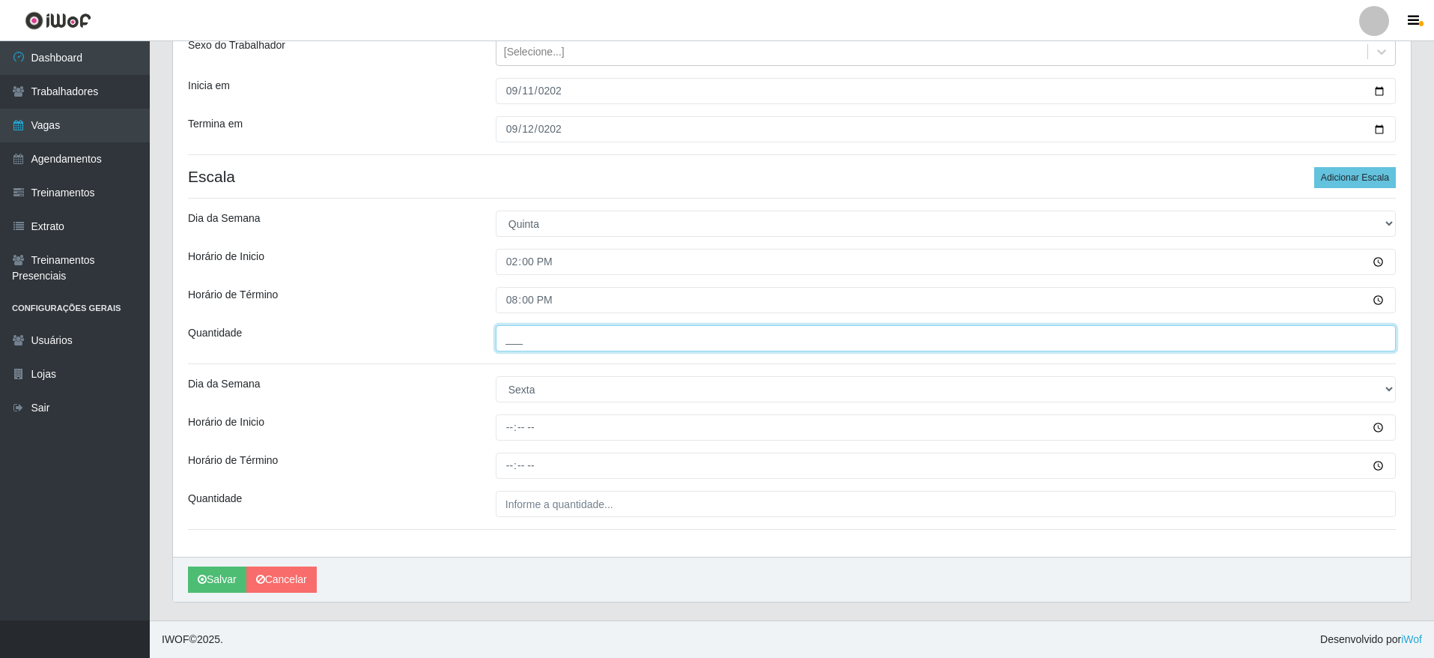
click at [526, 340] on input "___" at bounding box center [946, 338] width 900 height 26
type input "5__"
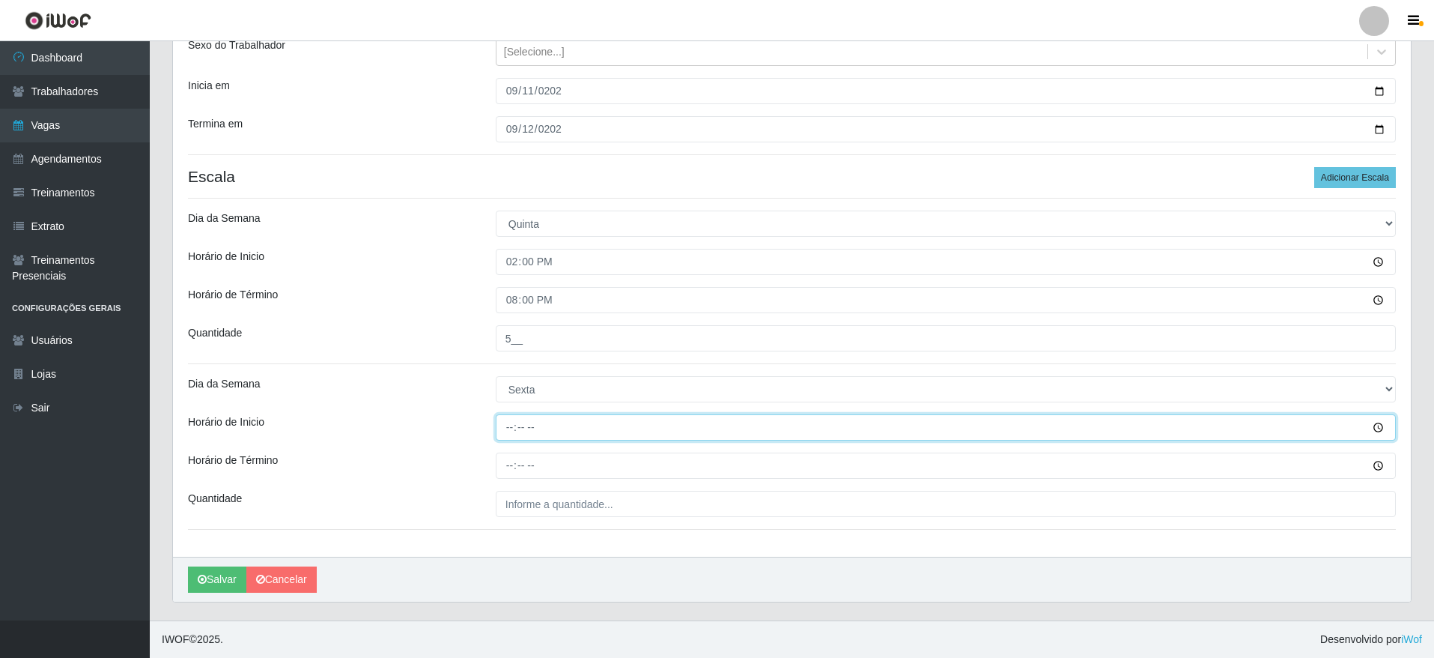
click at [522, 422] on input "Horário de Inicio" at bounding box center [946, 427] width 900 height 26
click at [510, 426] on input "Horário de Inicio" at bounding box center [946, 427] width 900 height 26
type input "14:00"
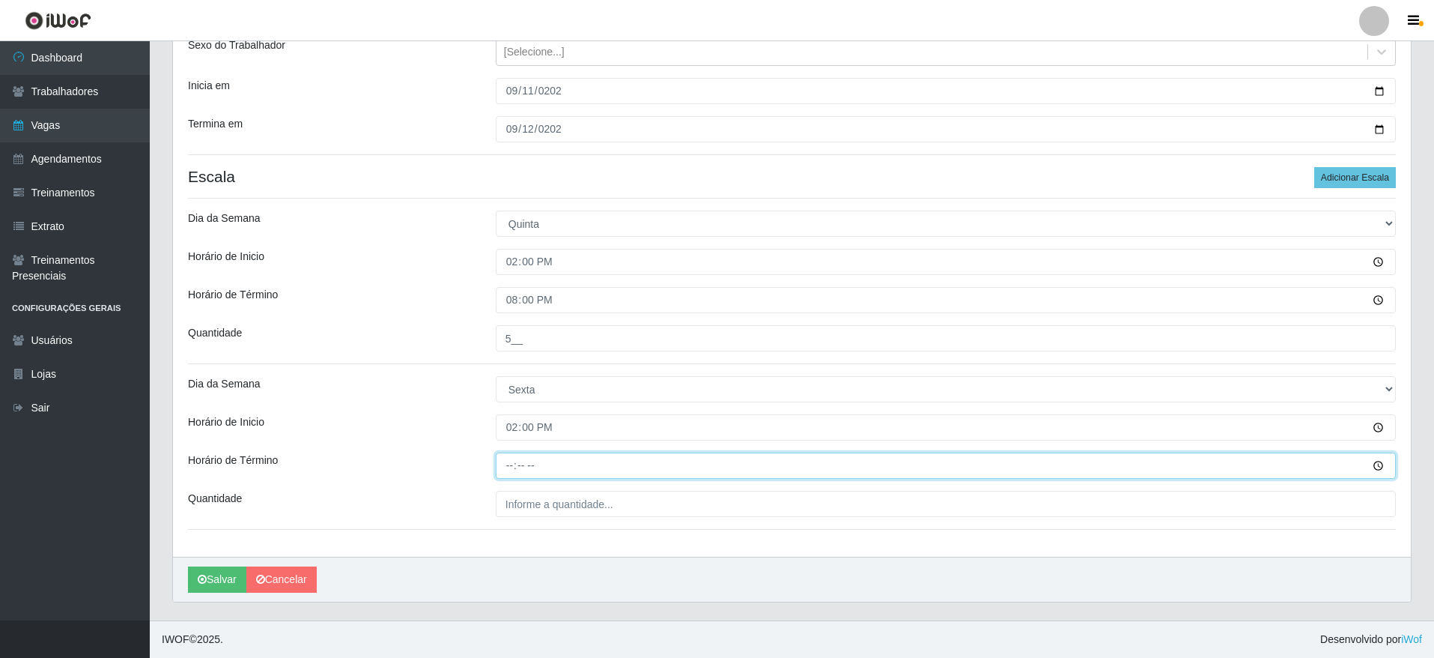
click at [518, 452] on input "Horário de Término" at bounding box center [946, 465] width 900 height 26
type input "20:00"
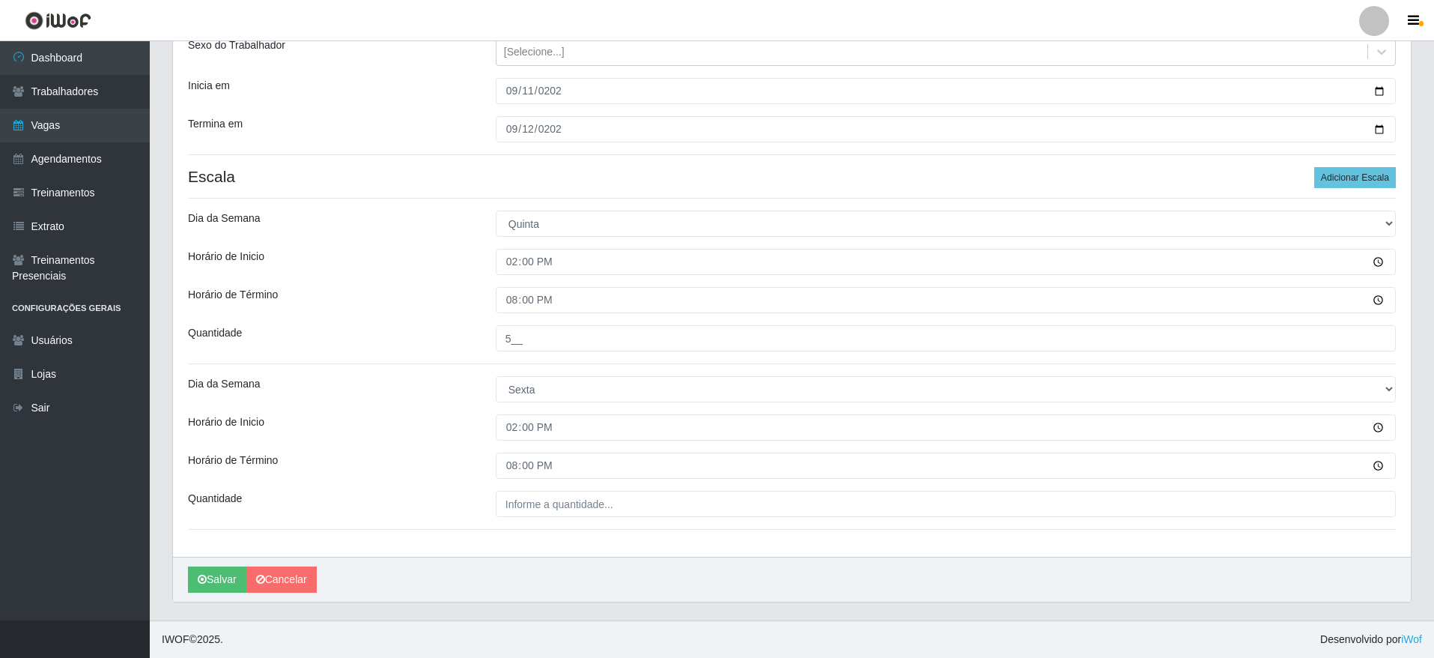
click at [551, 489] on div "Loja Extrabom - Loja 35 Viana Função [Selecione...] Repositor Repositor + Repos…" at bounding box center [792, 251] width 1238 height 610
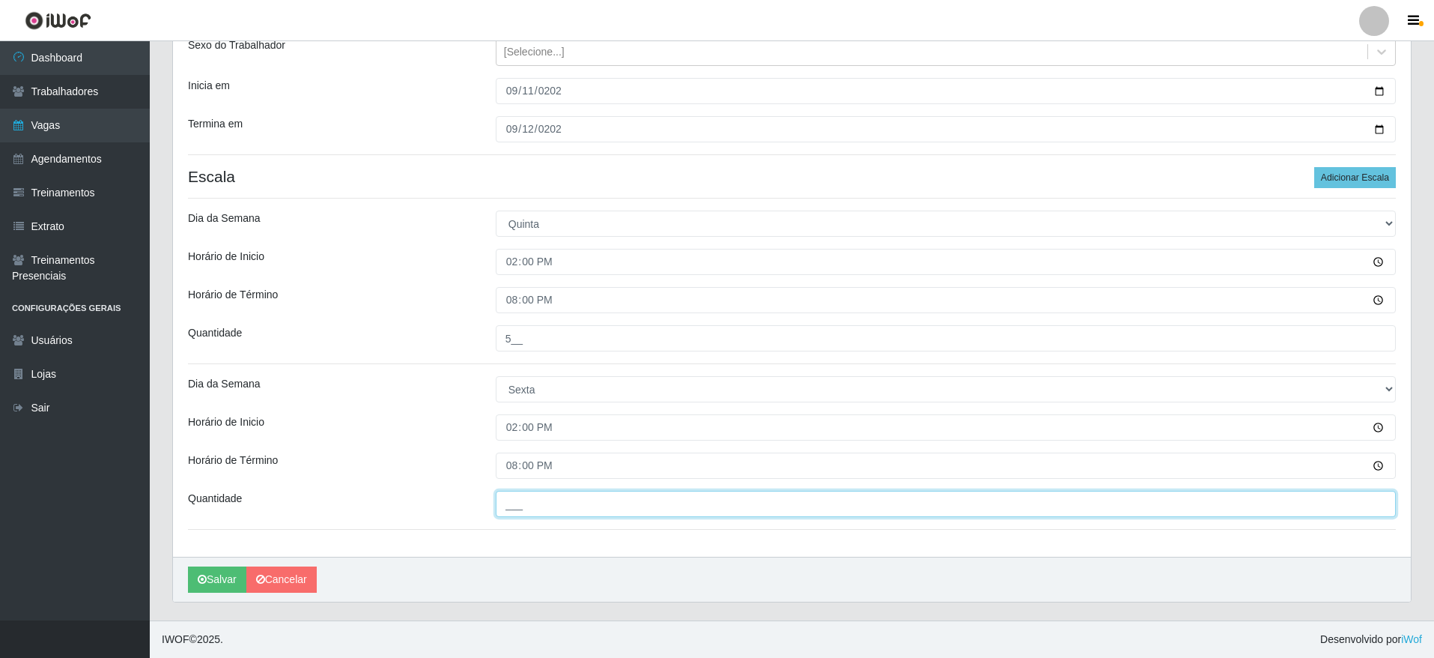
click at [550, 504] on input "___" at bounding box center [946, 504] width 900 height 26
type input "5__"
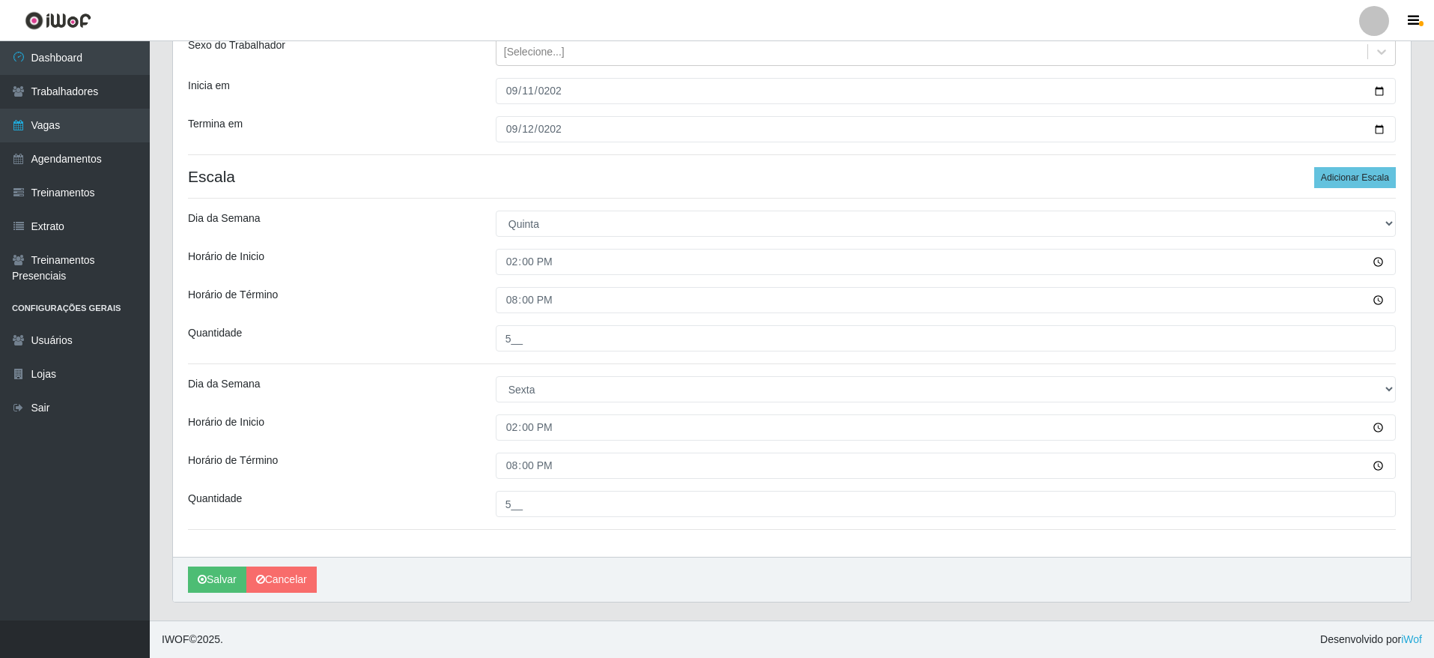
click at [537, 558] on div "Salvar Cancelar" at bounding box center [792, 578] width 1238 height 45
click at [214, 588] on button "Salvar" at bounding box center [217, 579] width 58 height 26
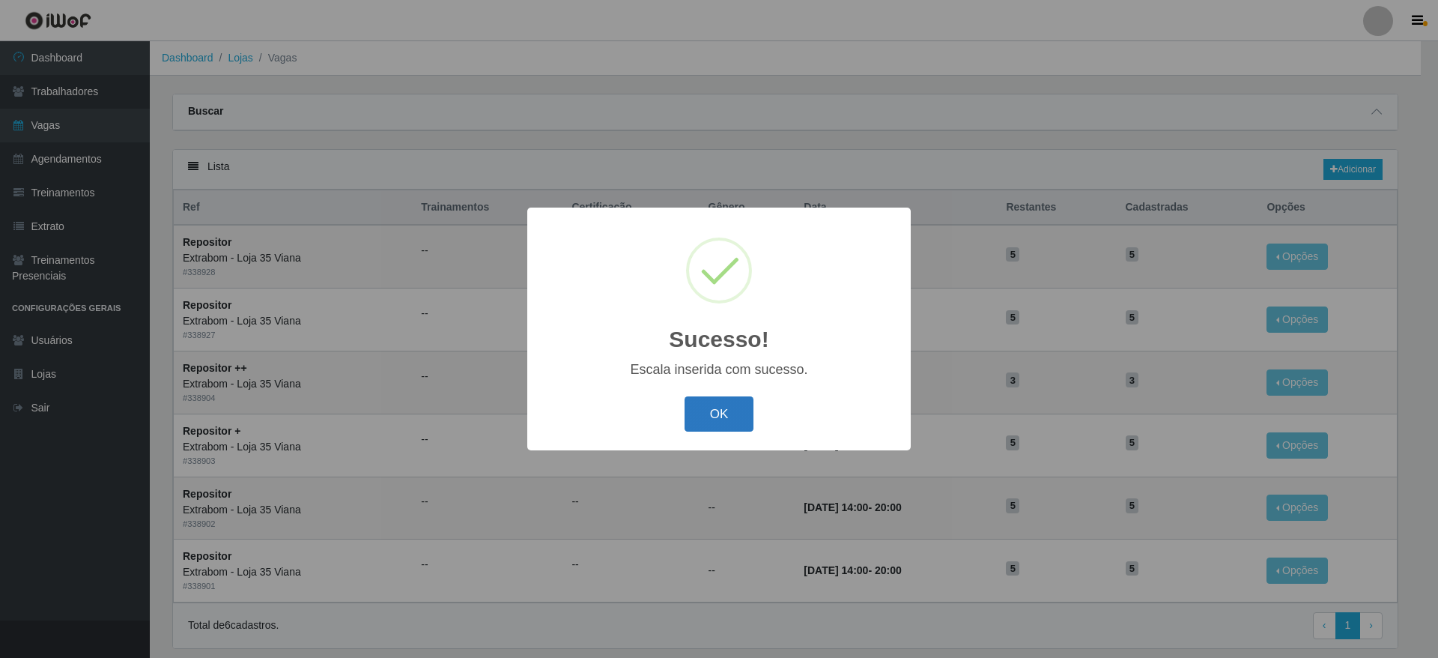
click at [719, 408] on button "OK" at bounding box center [720, 413] width 70 height 35
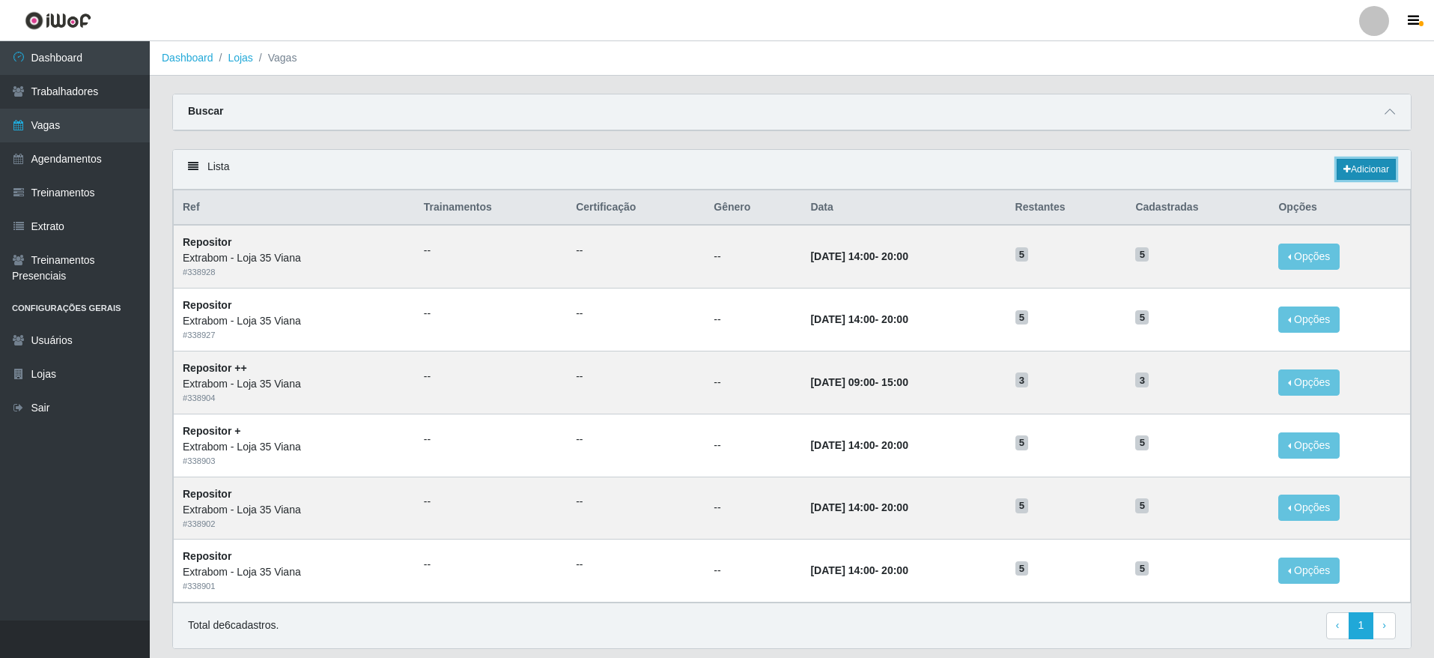
click at [1362, 169] on link "Adicionar" at bounding box center [1366, 169] width 59 height 21
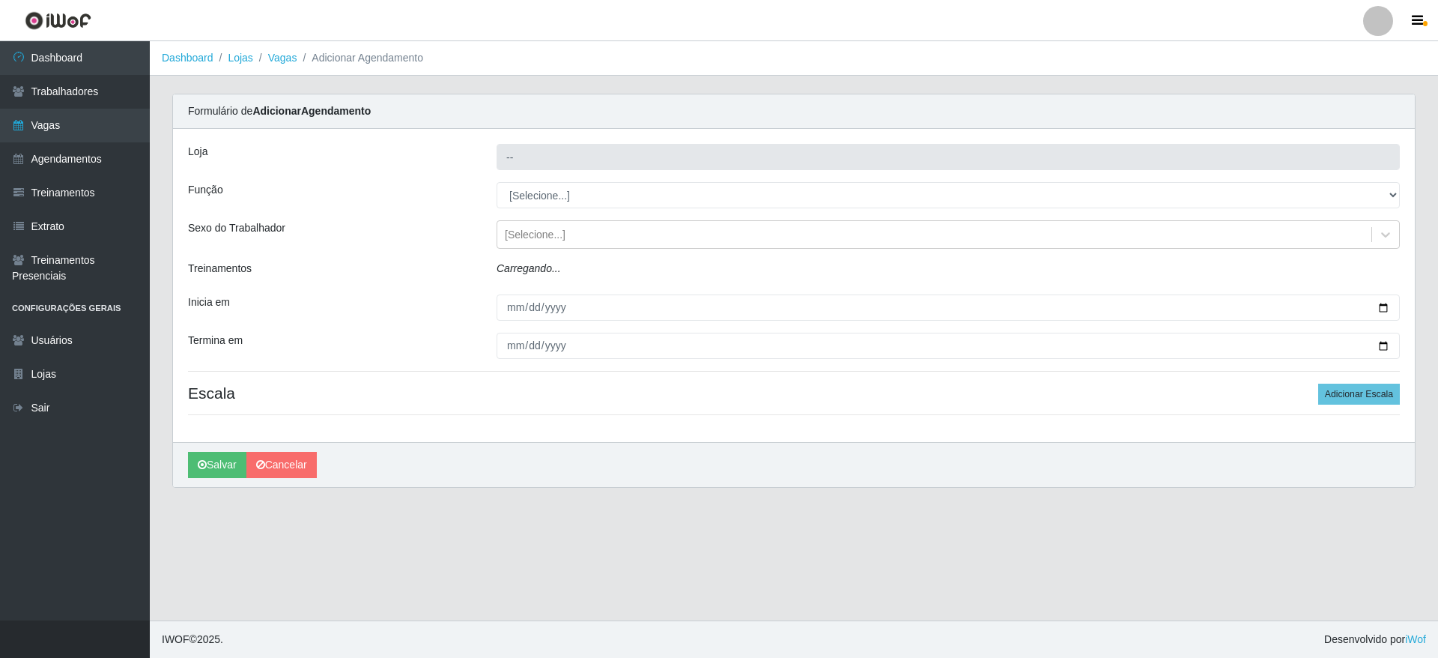
type input "Extrabom - Loja 35 Viana"
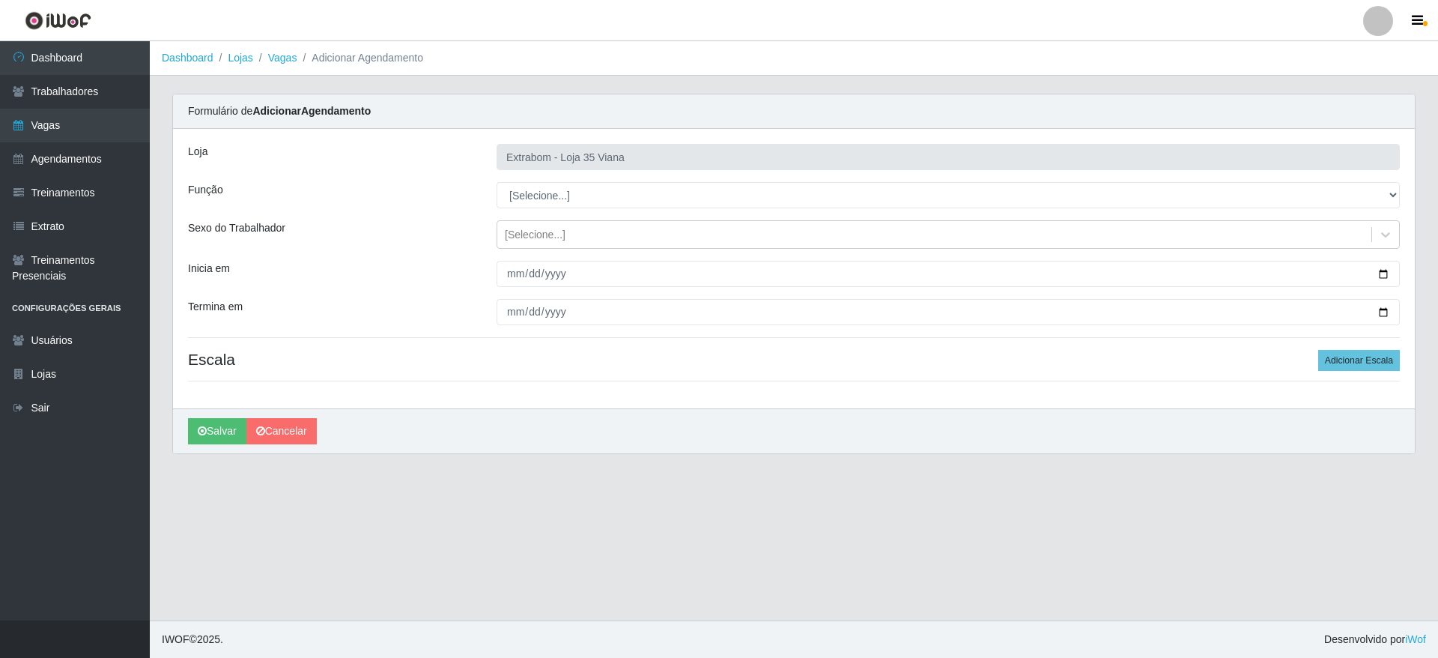
drag, startPoint x: 756, startPoint y: 480, endPoint x: 745, endPoint y: 475, distance: 12.4
click at [751, 476] on main "Dashboard Lojas Vagas Adicionar Agendamento Carregando... Formulário de Adicion…" at bounding box center [794, 330] width 1288 height 579
click at [521, 192] on select "[Selecione...] Repositor Repositor + Repositor ++" at bounding box center [948, 195] width 903 height 26
click at [497, 182] on select "[Selecione...] Repositor Repositor + Repositor ++" at bounding box center [948, 195] width 903 height 26
click at [571, 194] on select "[Selecione...] Repositor Repositor + Repositor ++" at bounding box center [948, 195] width 903 height 26
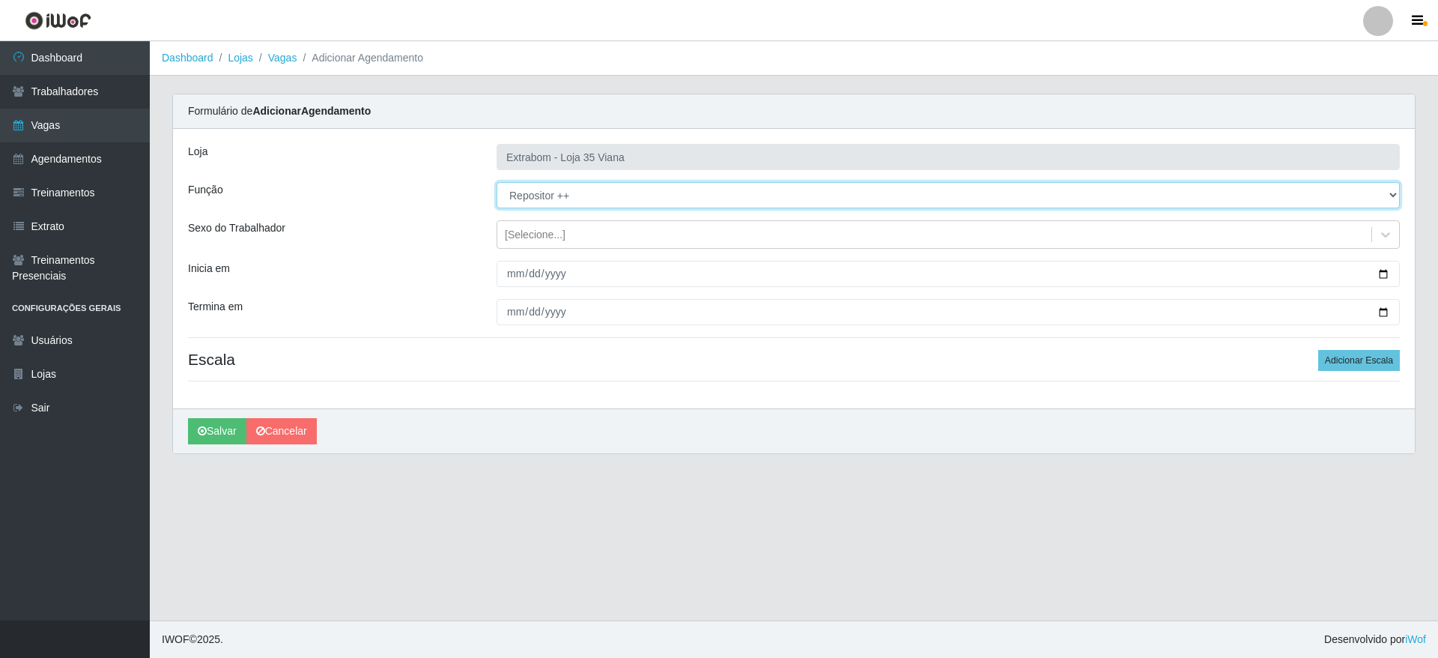
click at [497, 182] on select "[Selecione...] Repositor Repositor + Repositor ++" at bounding box center [948, 195] width 903 height 26
click at [579, 198] on select "[Selecione...] Repositor Repositor + Repositor ++" at bounding box center [948, 195] width 903 height 26
select select "82"
click at [497, 182] on select "[Selecione...] Repositor Repositor + Repositor ++" at bounding box center [948, 195] width 903 height 26
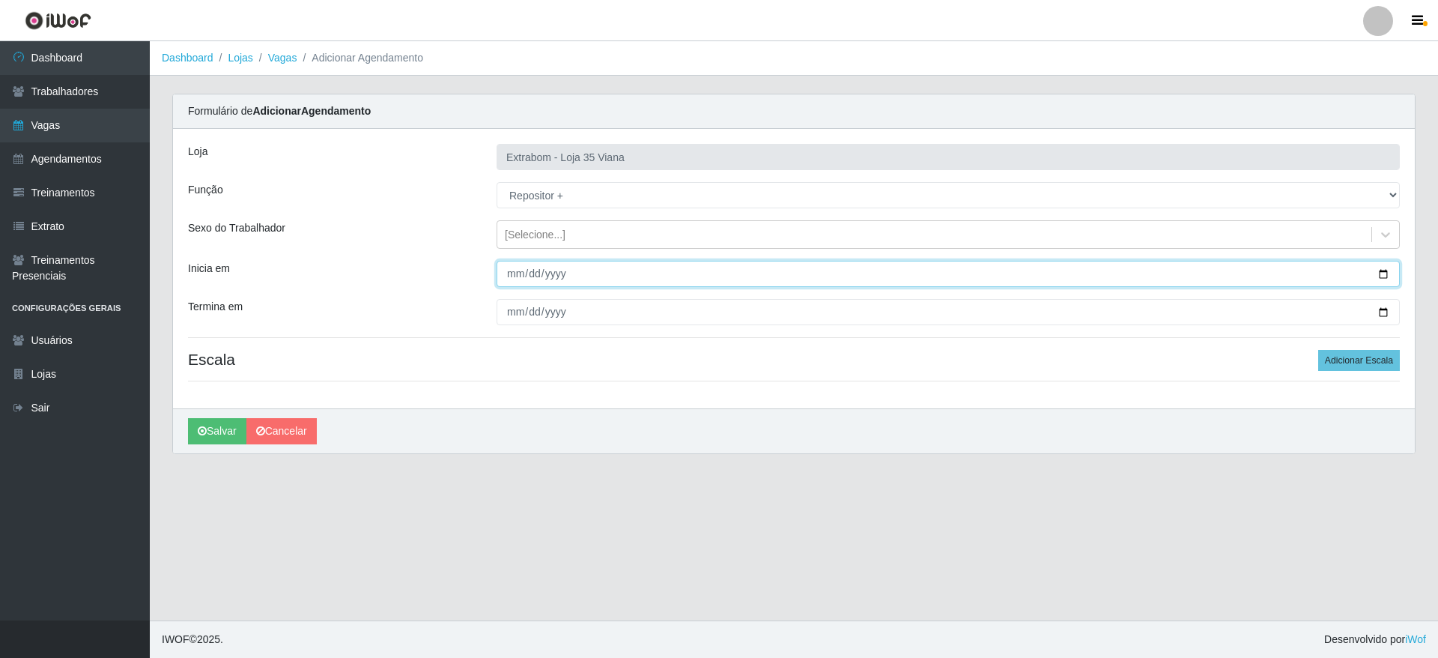
click at [515, 277] on input "Inicia em" at bounding box center [948, 274] width 903 height 26
type input "2025-09-13"
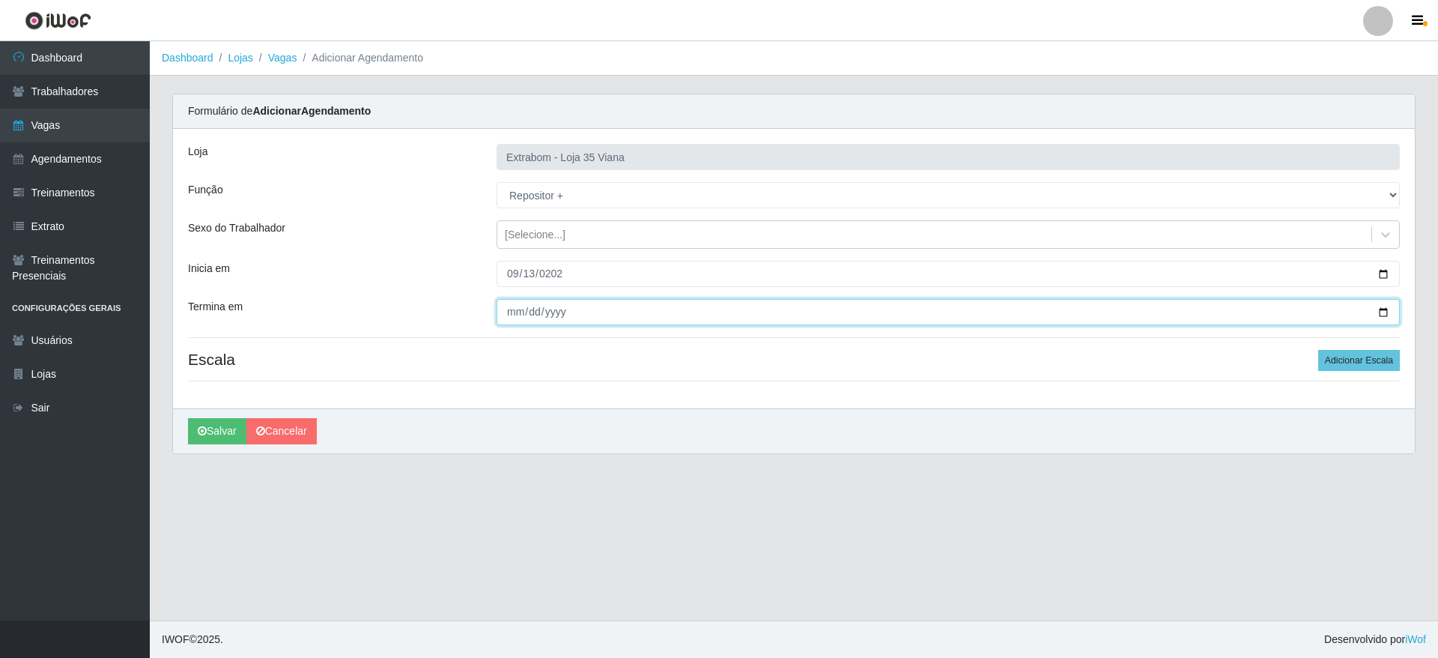
click at [513, 318] on input "Termina em" at bounding box center [948, 312] width 903 height 26
type input "2025-09-14"
click at [629, 359] on h4 "Escala Adicionar Escala" at bounding box center [794, 359] width 1212 height 19
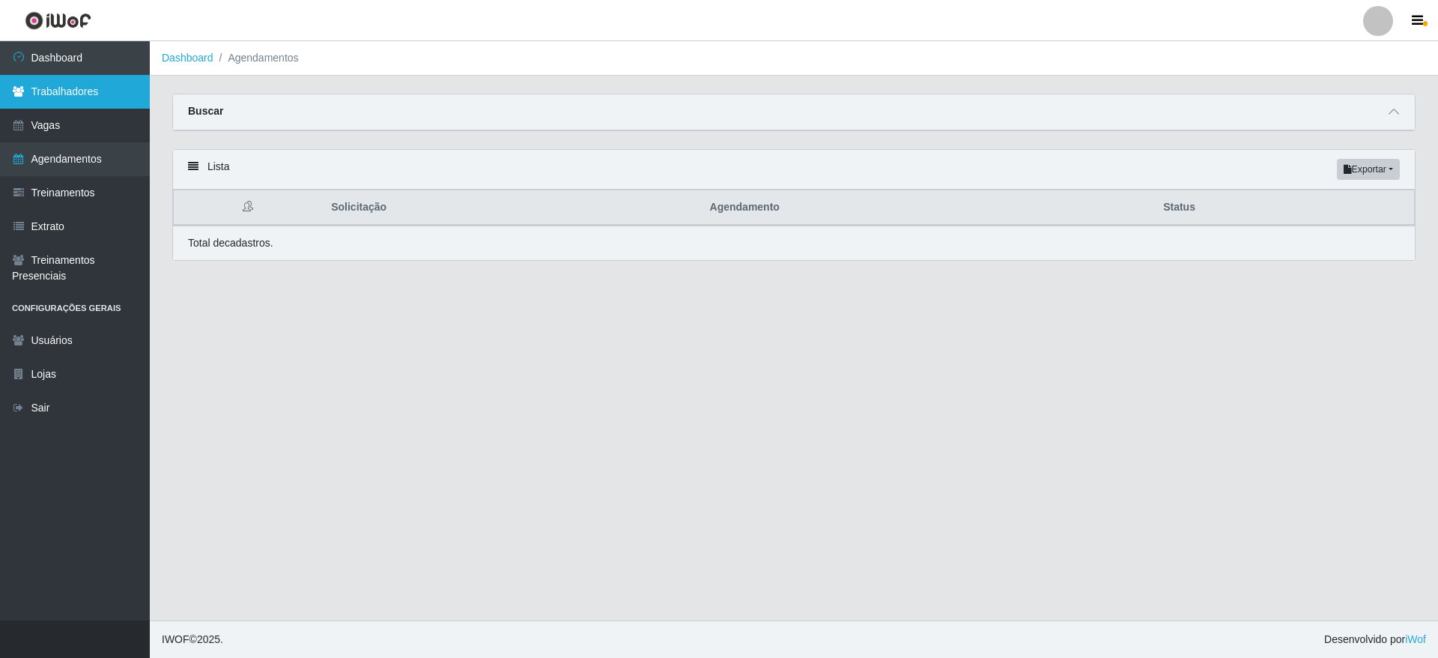
click at [82, 96] on link "Trabalhadores" at bounding box center [75, 92] width 150 height 34
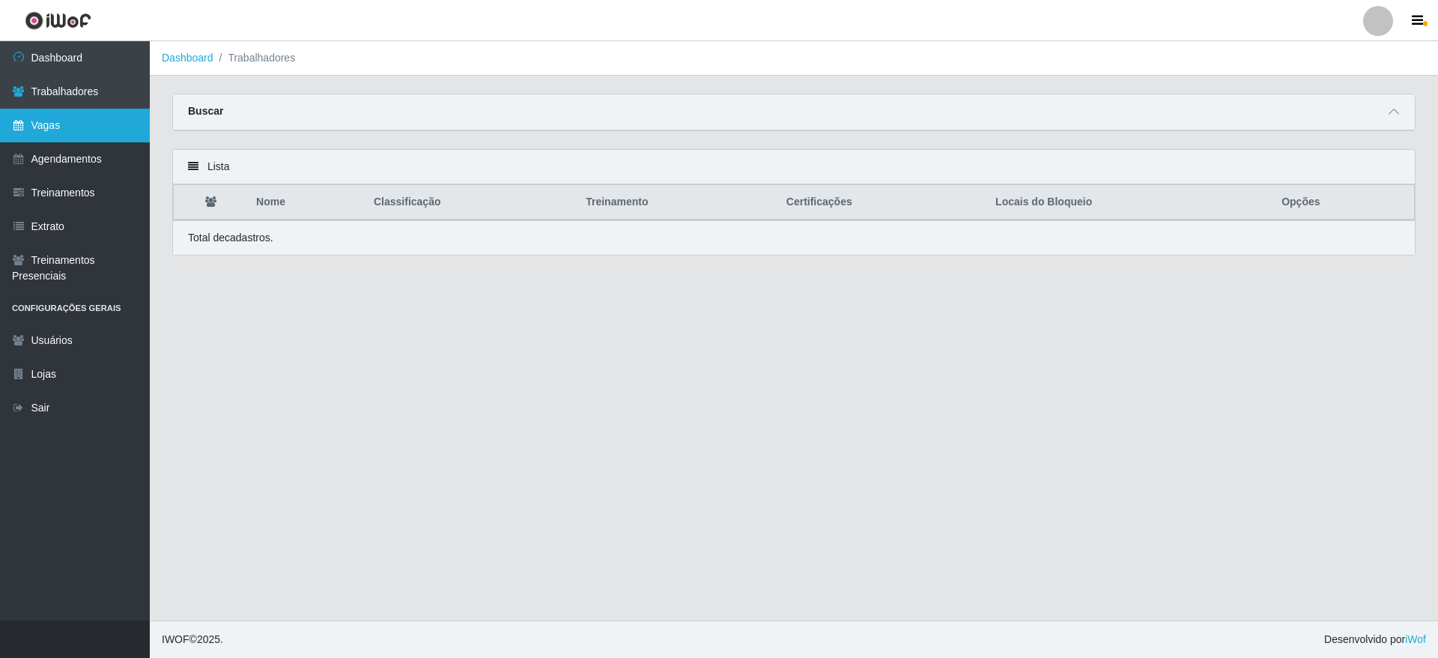
click at [99, 127] on link "Vagas" at bounding box center [75, 126] width 150 height 34
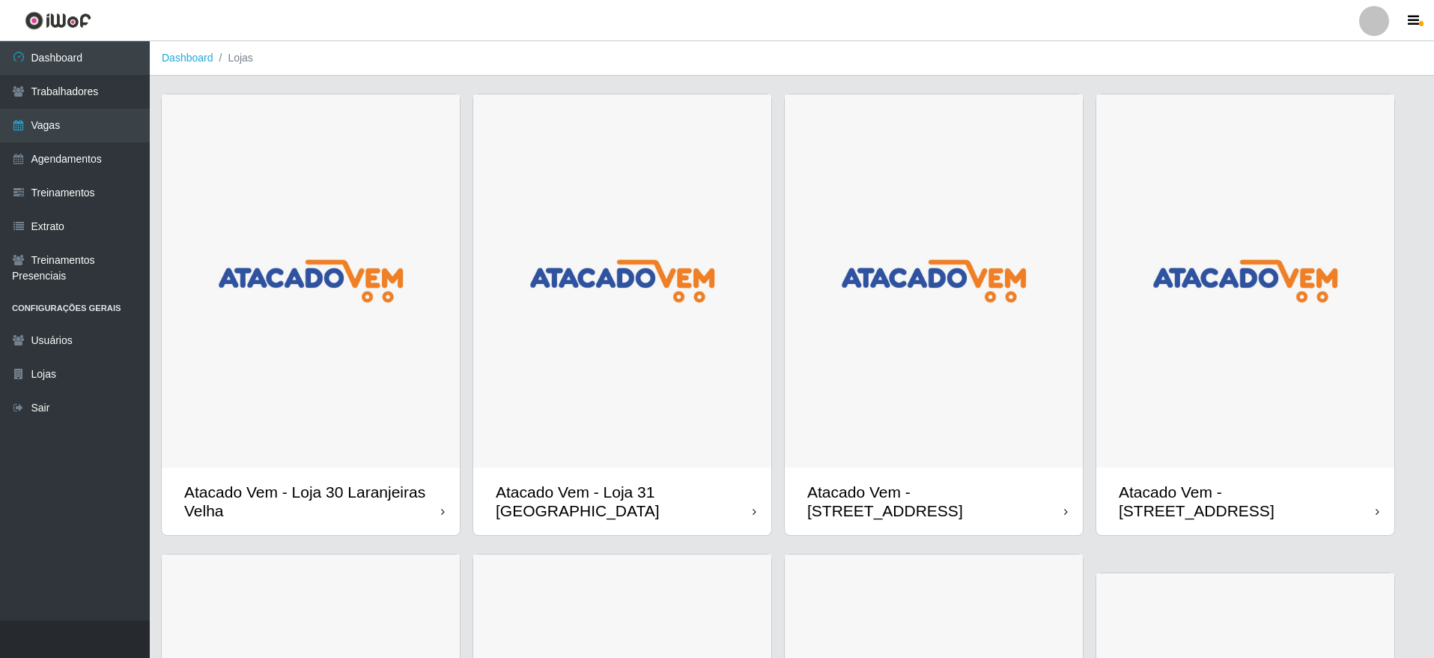
click at [752, 331] on img at bounding box center [622, 280] width 298 height 373
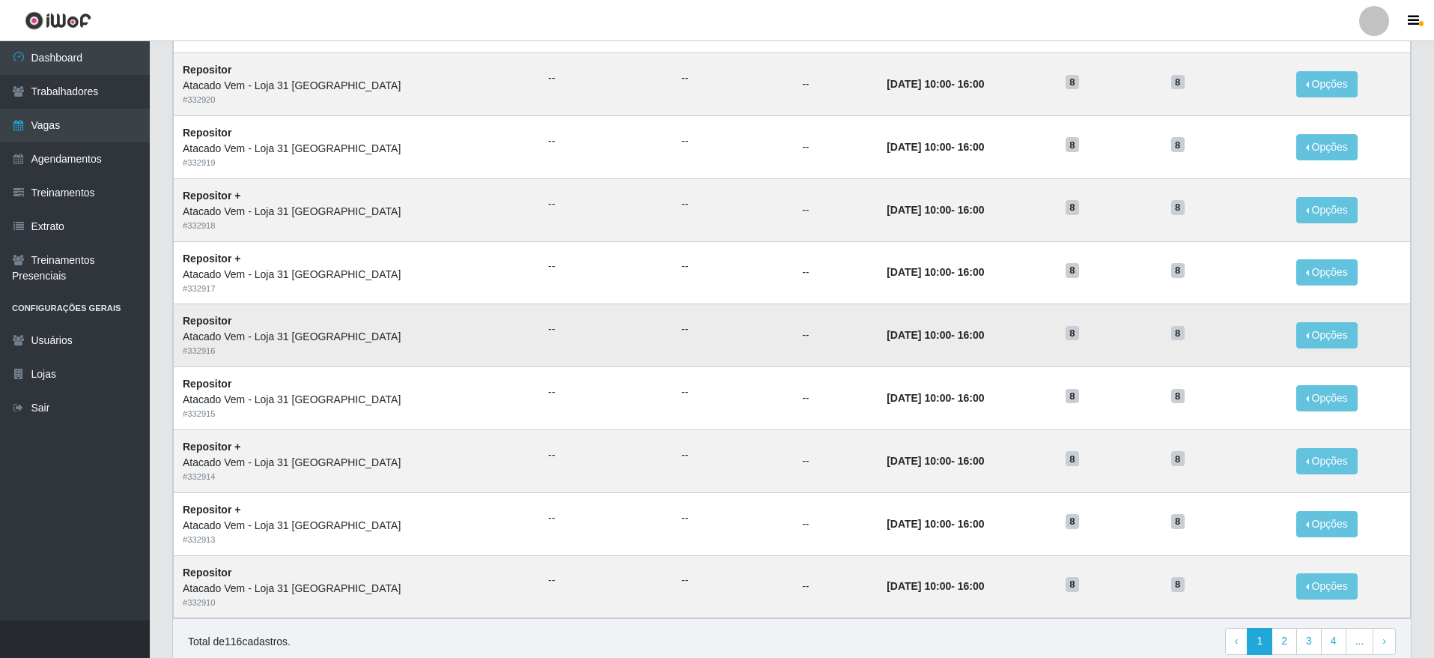
scroll to position [562, 0]
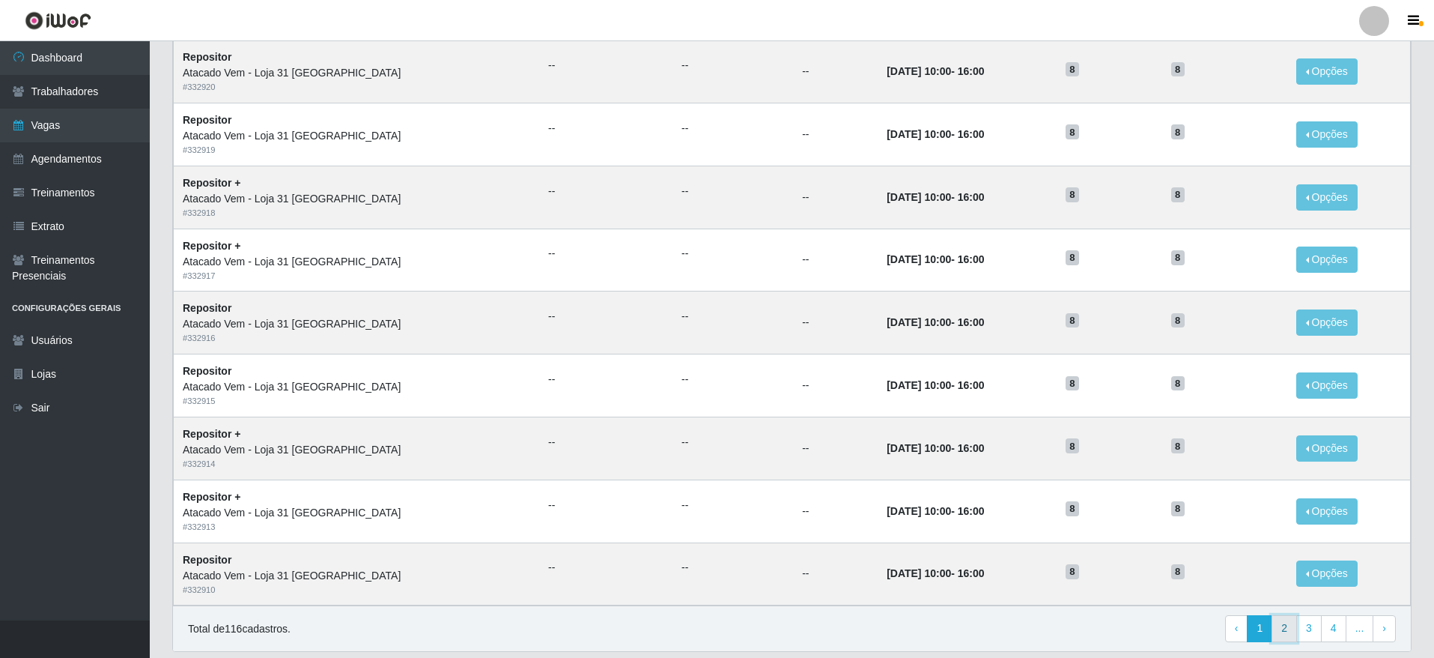
click at [1281, 619] on link "2" at bounding box center [1284, 628] width 25 height 27
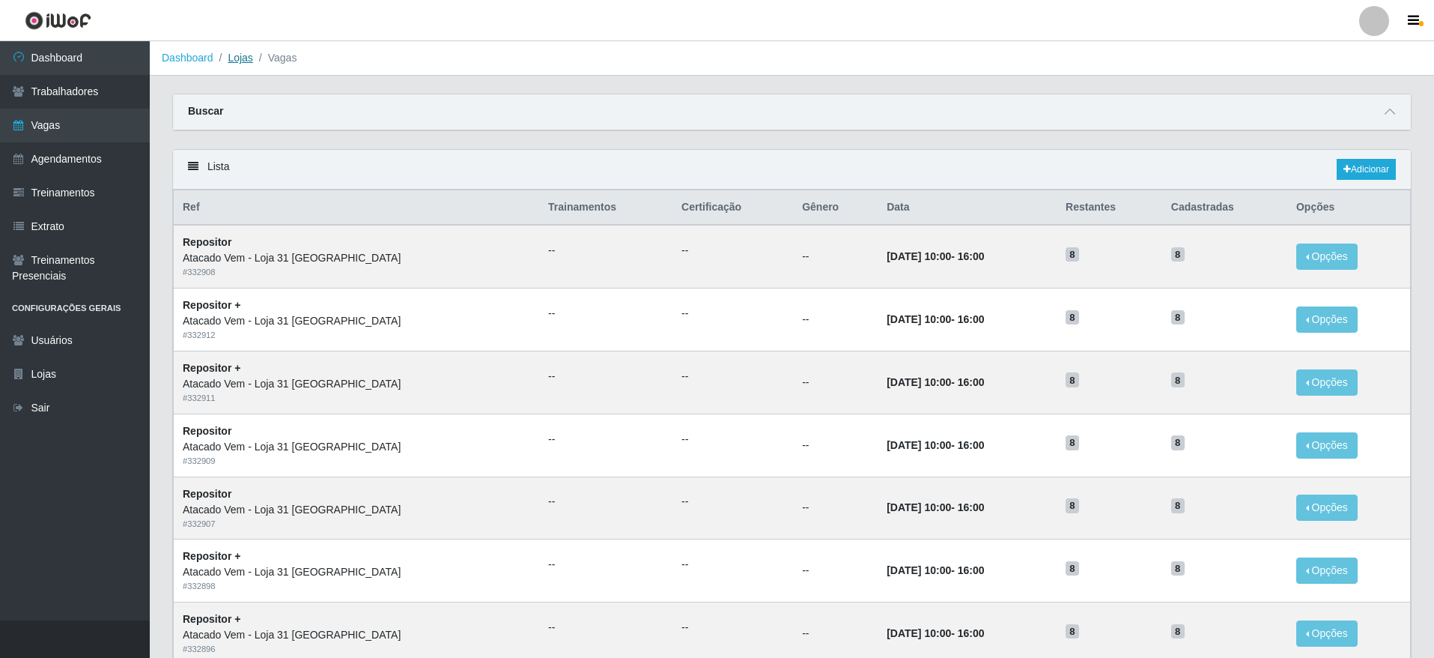
click at [239, 61] on link "Lojas" at bounding box center [240, 58] width 25 height 12
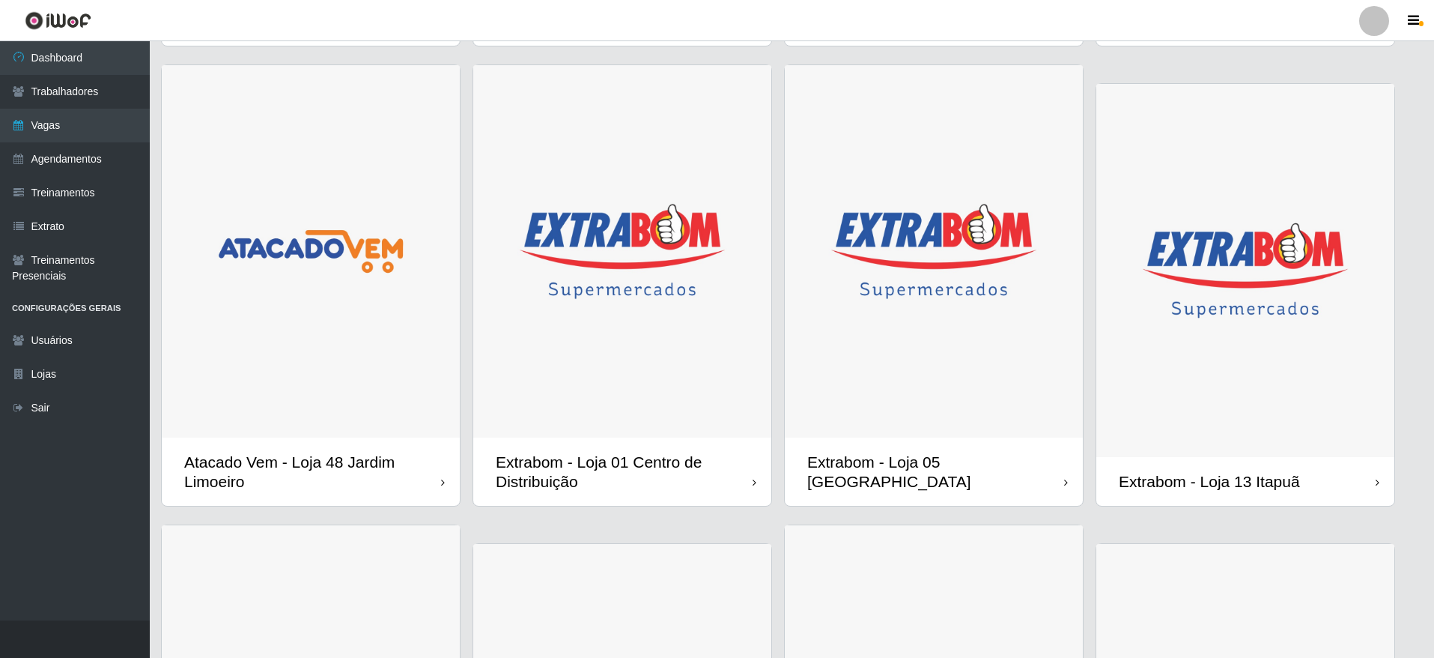
scroll to position [562, 0]
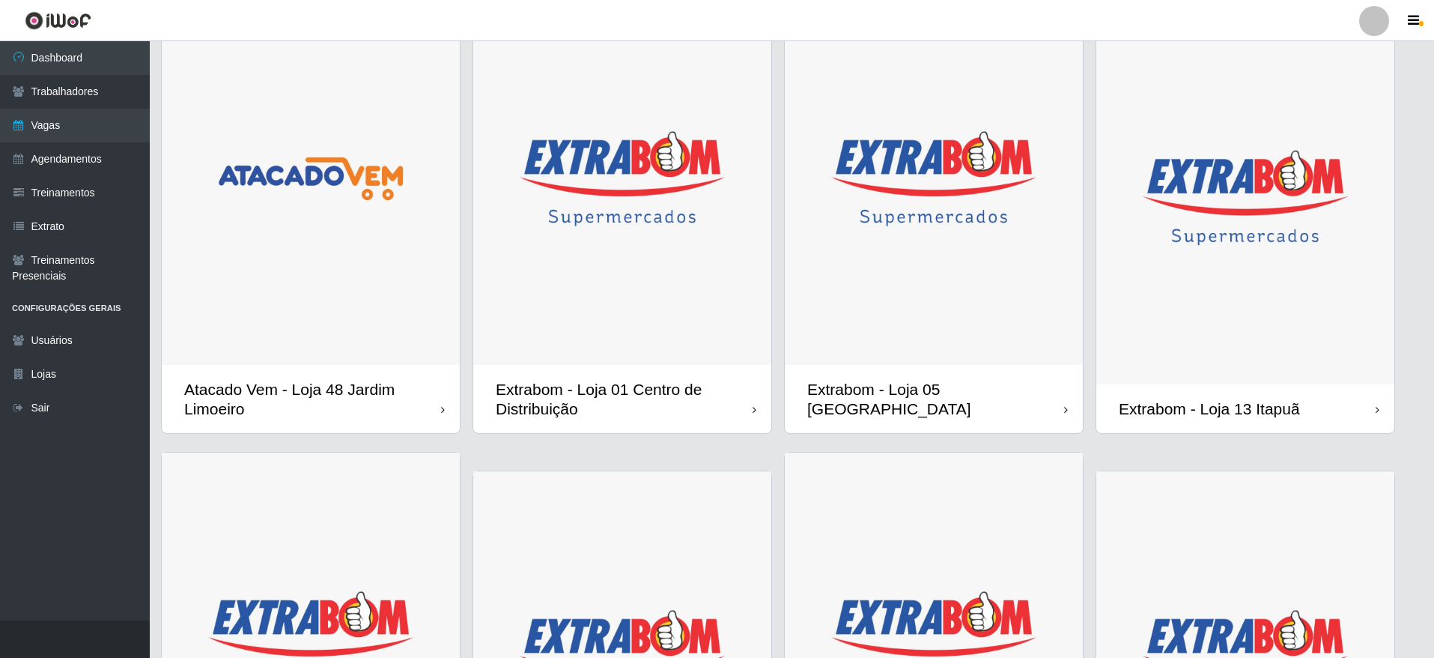
click at [1311, 379] on img at bounding box center [1245, 197] width 298 height 373
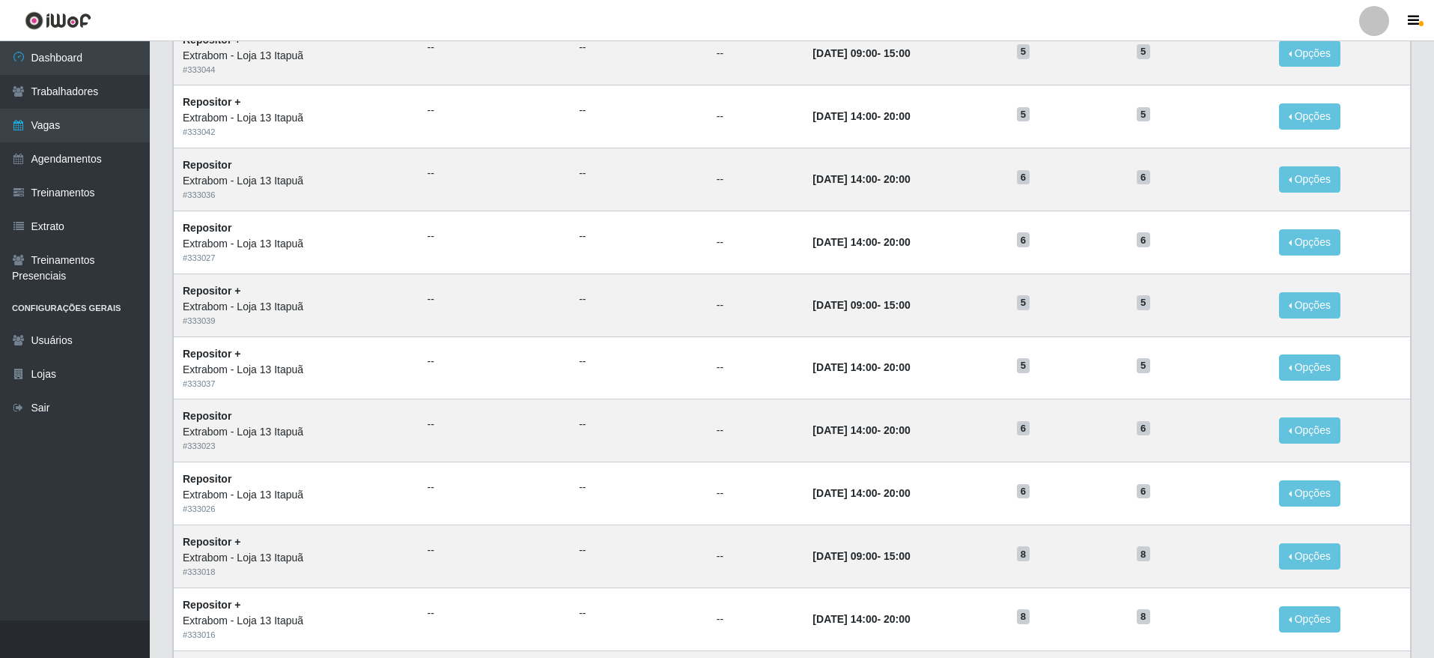
scroll to position [612, 0]
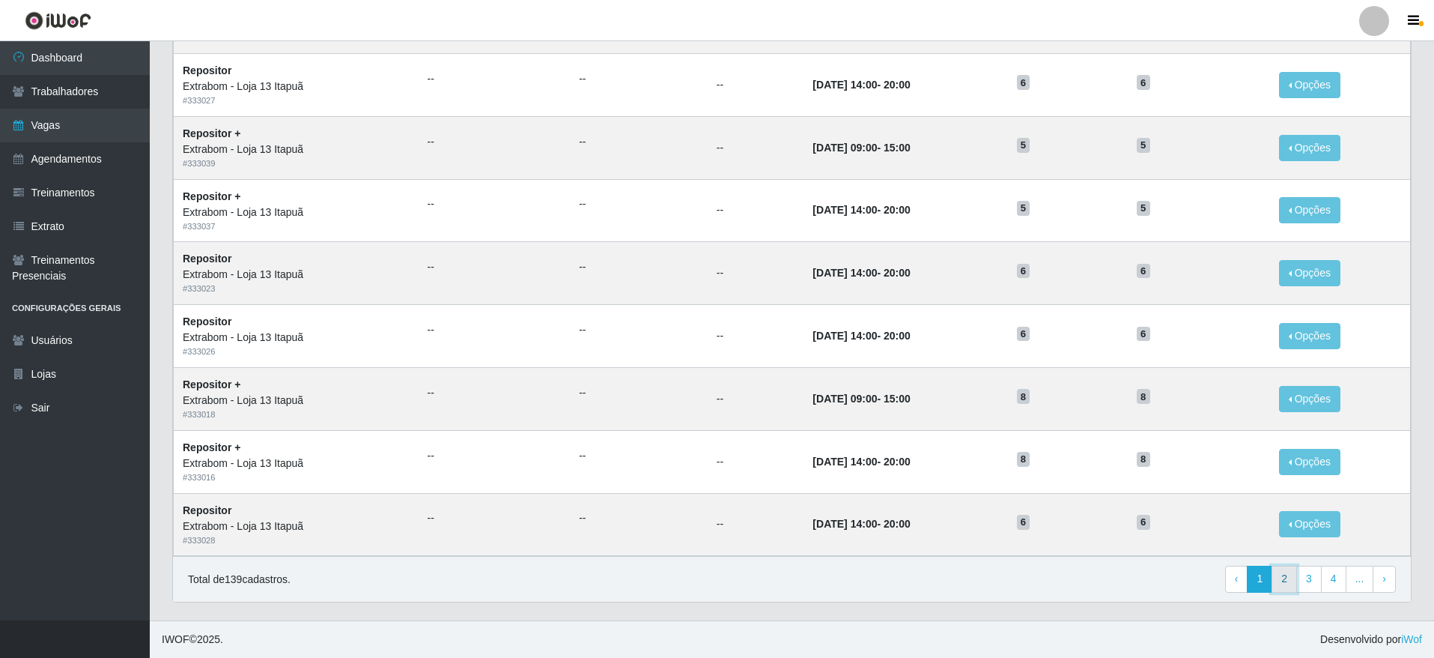
click at [1297, 572] on link "2" at bounding box center [1284, 578] width 25 height 27
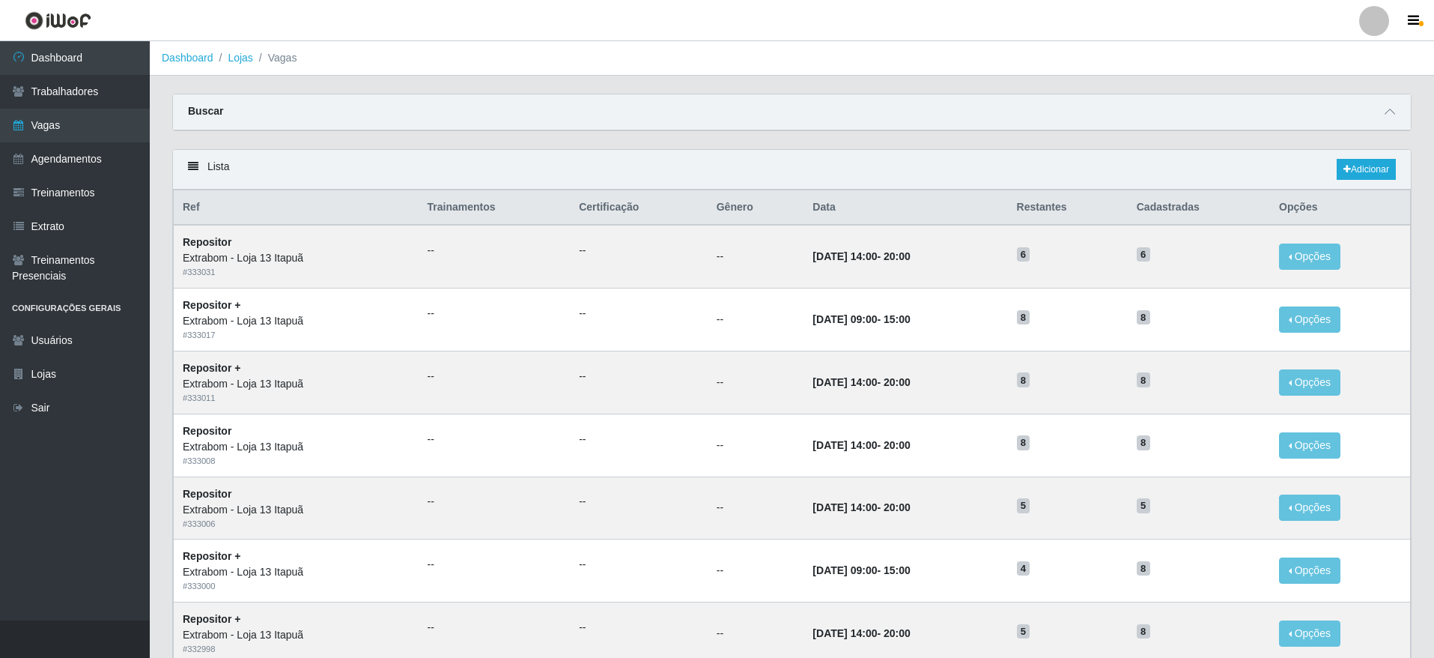
click at [227, 56] on li "Lojas" at bounding box center [233, 58] width 40 height 16
click at [237, 58] on link "Lojas" at bounding box center [240, 58] width 25 height 12
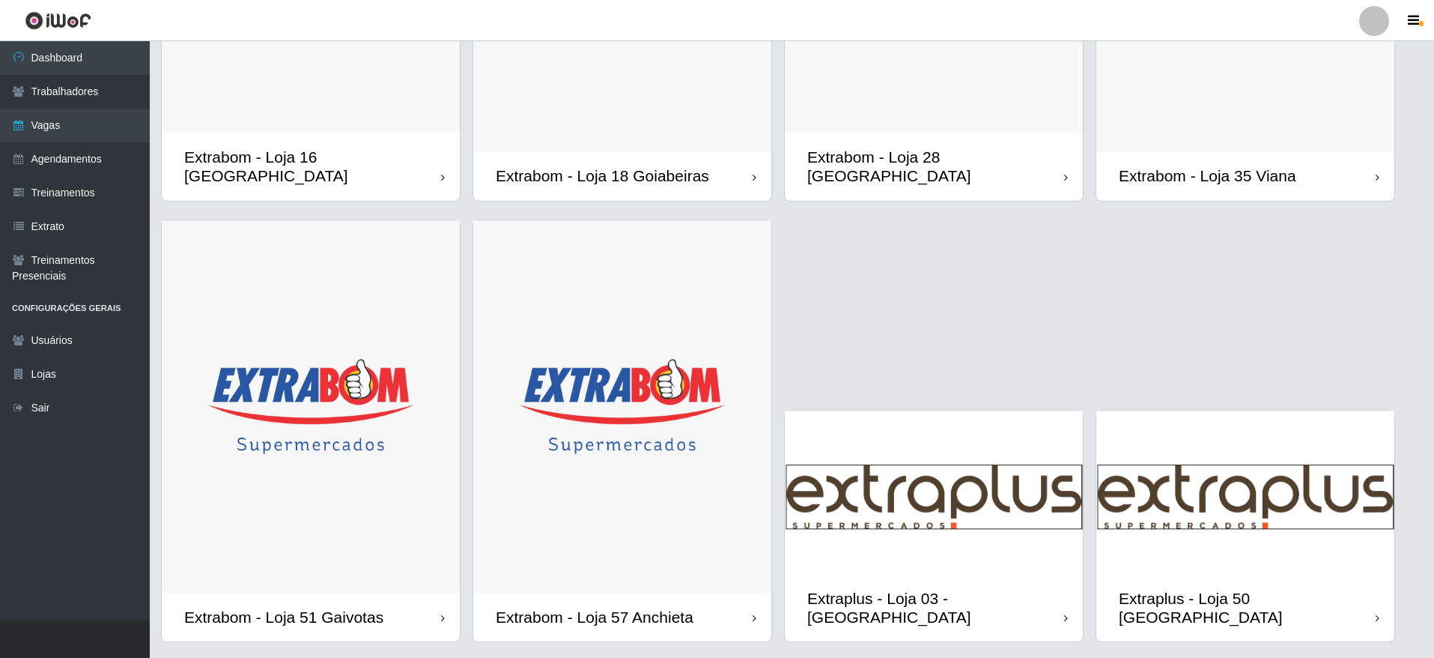
scroll to position [1275, 0]
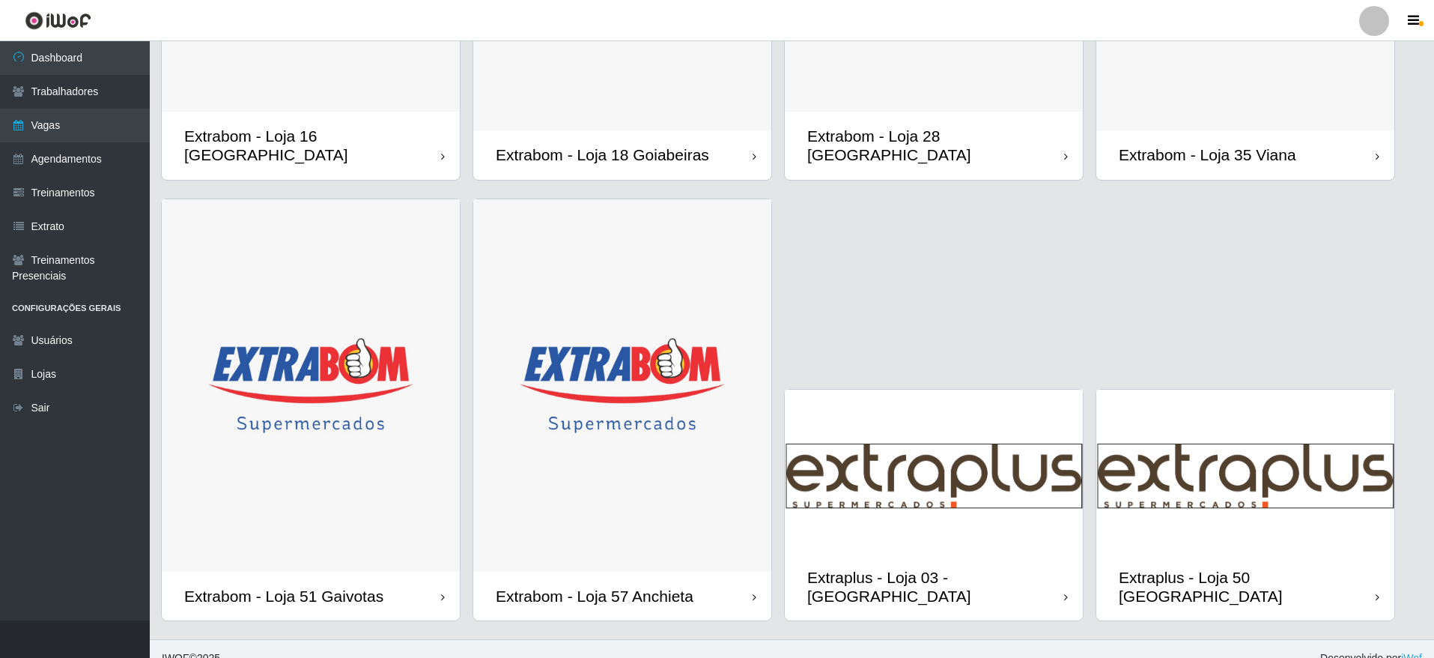
click at [1261, 469] on img at bounding box center [1245, 470] width 298 height 163
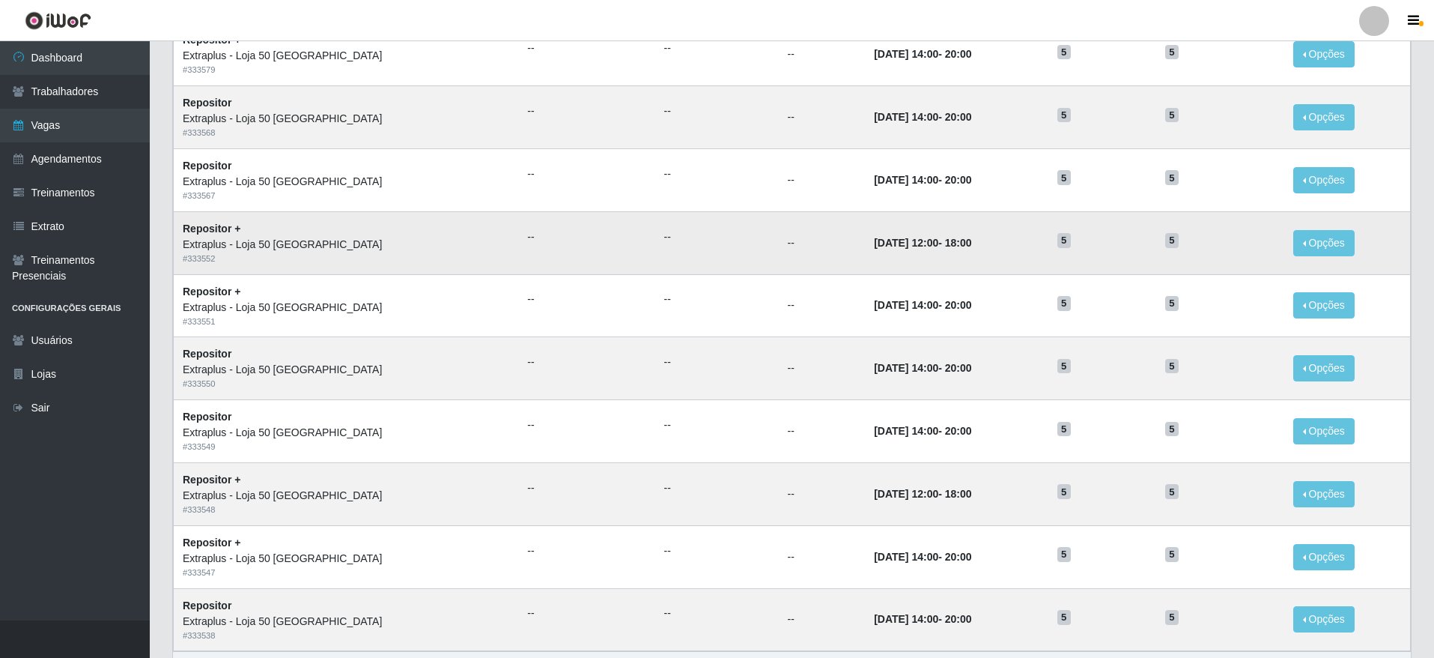
scroll to position [612, 0]
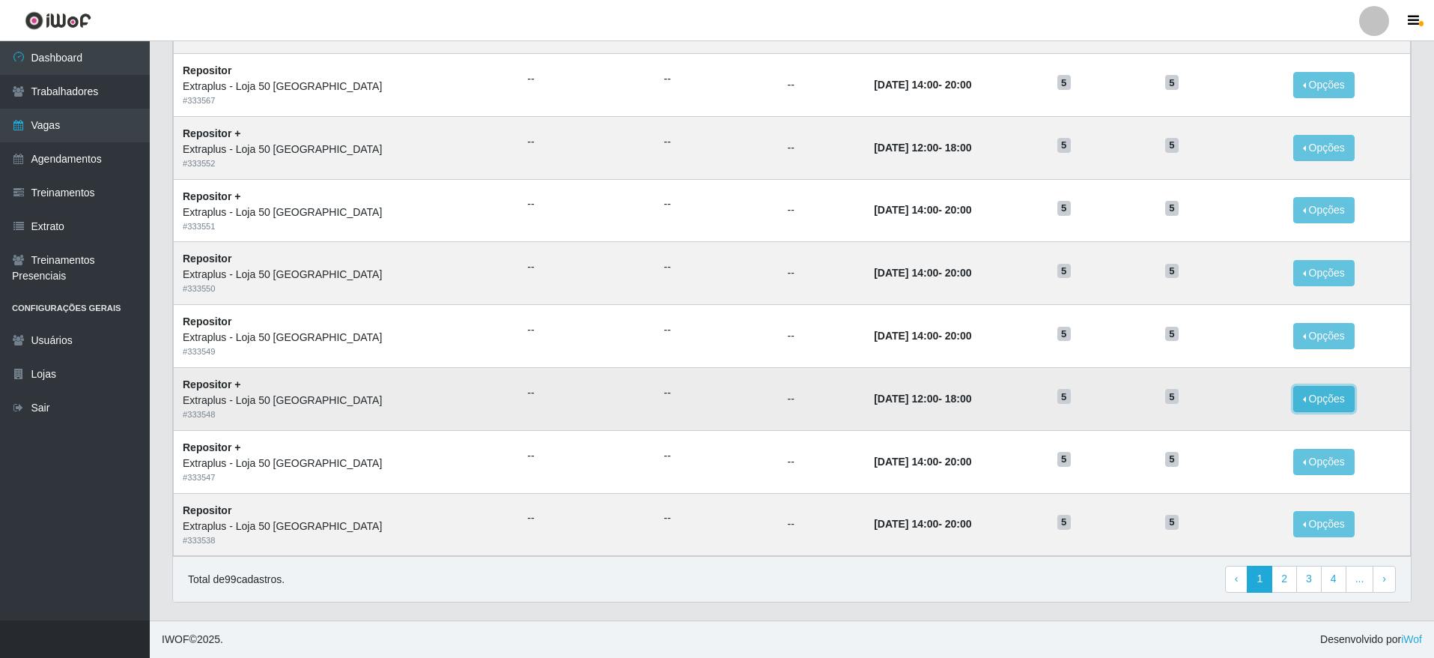
click at [1317, 401] on button "Opções" at bounding box center [1323, 399] width 61 height 26
click at [1199, 397] on link "Editar" at bounding box center [1209, 401] width 43 height 12
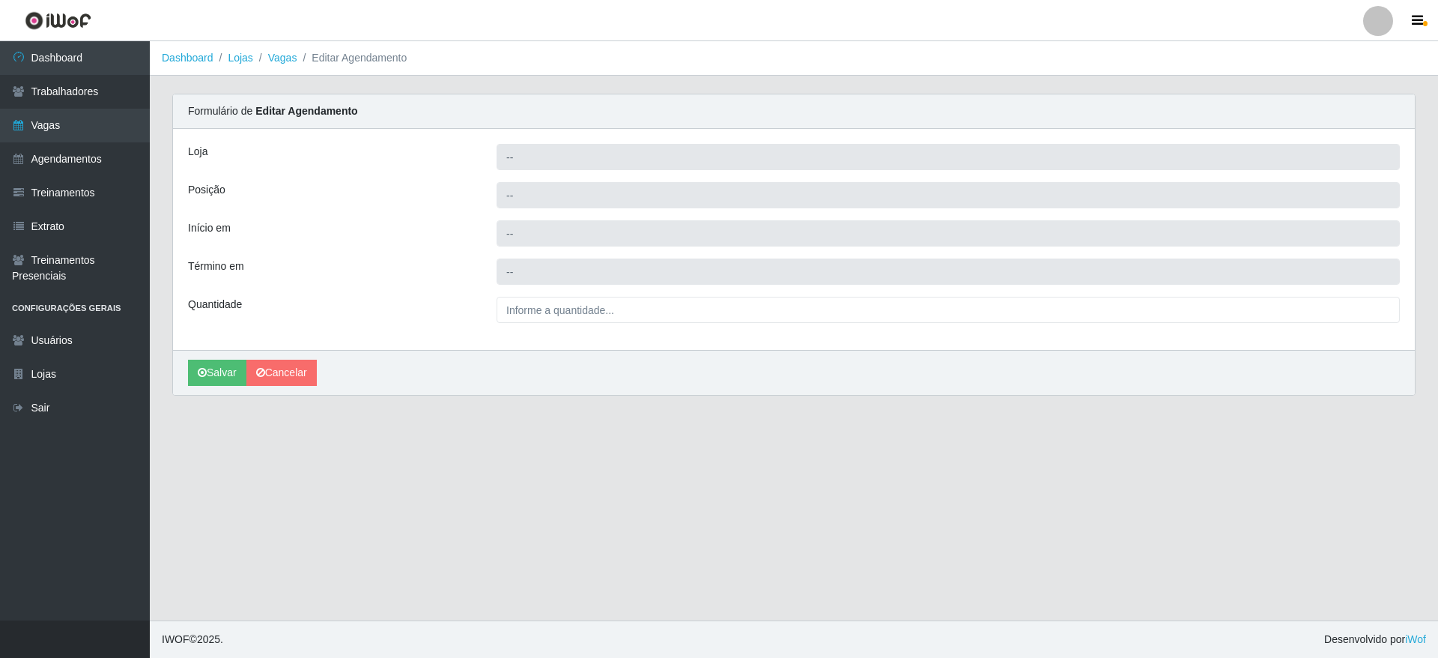
type input "Extraplus - Loja 50 [GEOGRAPHIC_DATA]"
type input "Repositor +"
type input "2025-09-07 12:00:00"
type input "2025-09-07 18:00:00"
type input "5__"
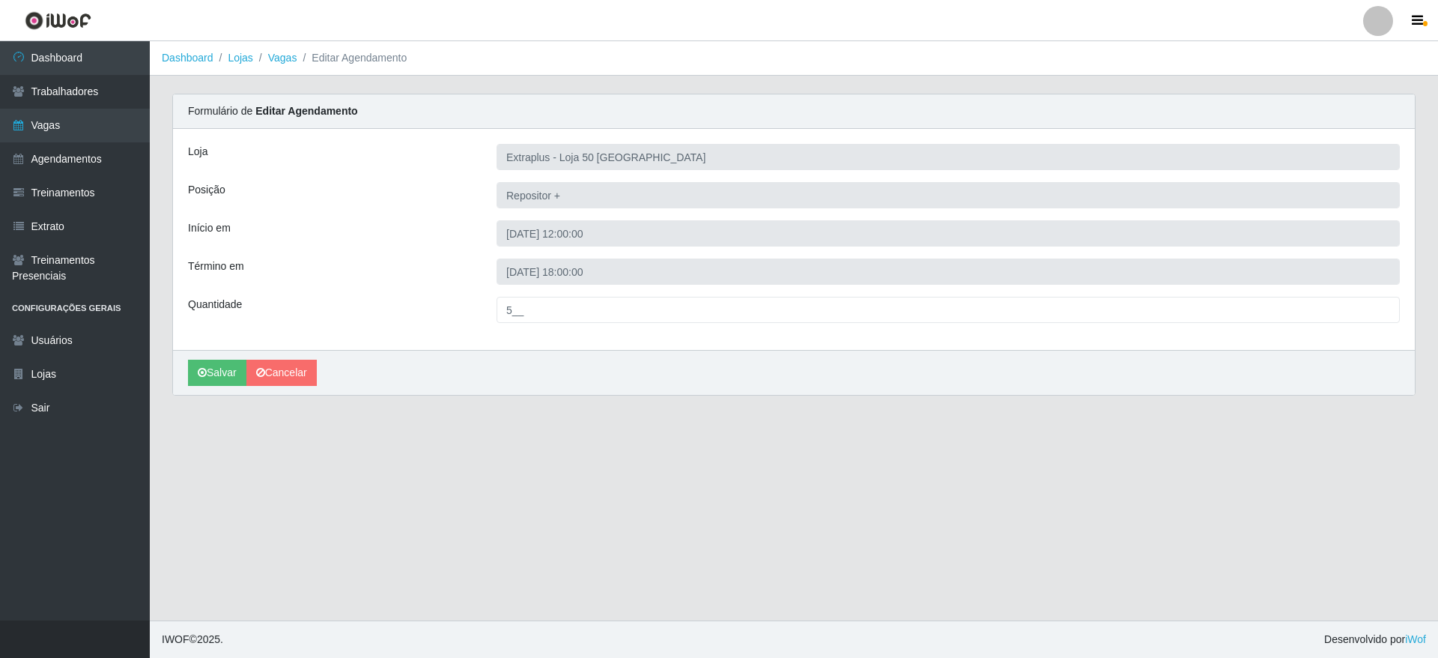
click at [1269, 209] on div "Loja Extraplus - Loja 50 Praia do Canto Posição Repositor + Início em 2025-09-0…" at bounding box center [794, 239] width 1242 height 221
click at [253, 54] on li "Vagas" at bounding box center [275, 58] width 44 height 16
click at [236, 59] on link "Lojas" at bounding box center [240, 58] width 25 height 12
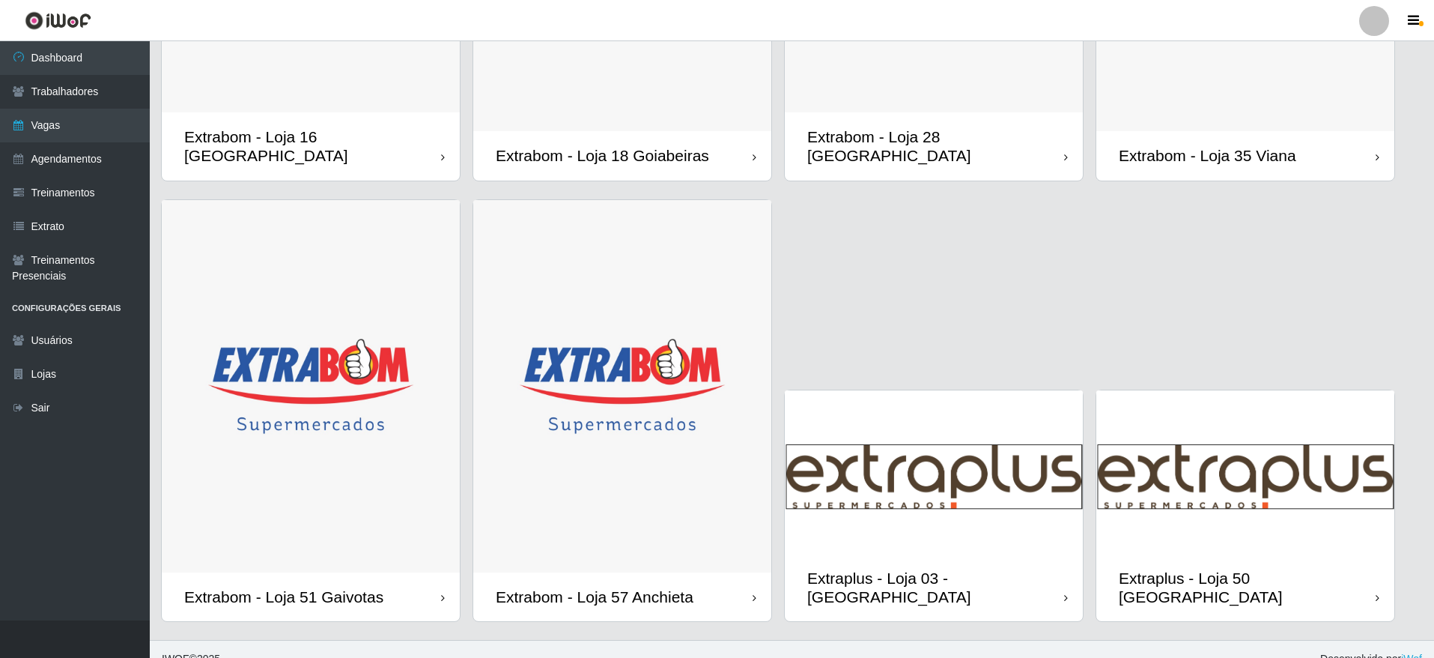
scroll to position [1275, 0]
click at [995, 437] on img at bounding box center [934, 470] width 298 height 163
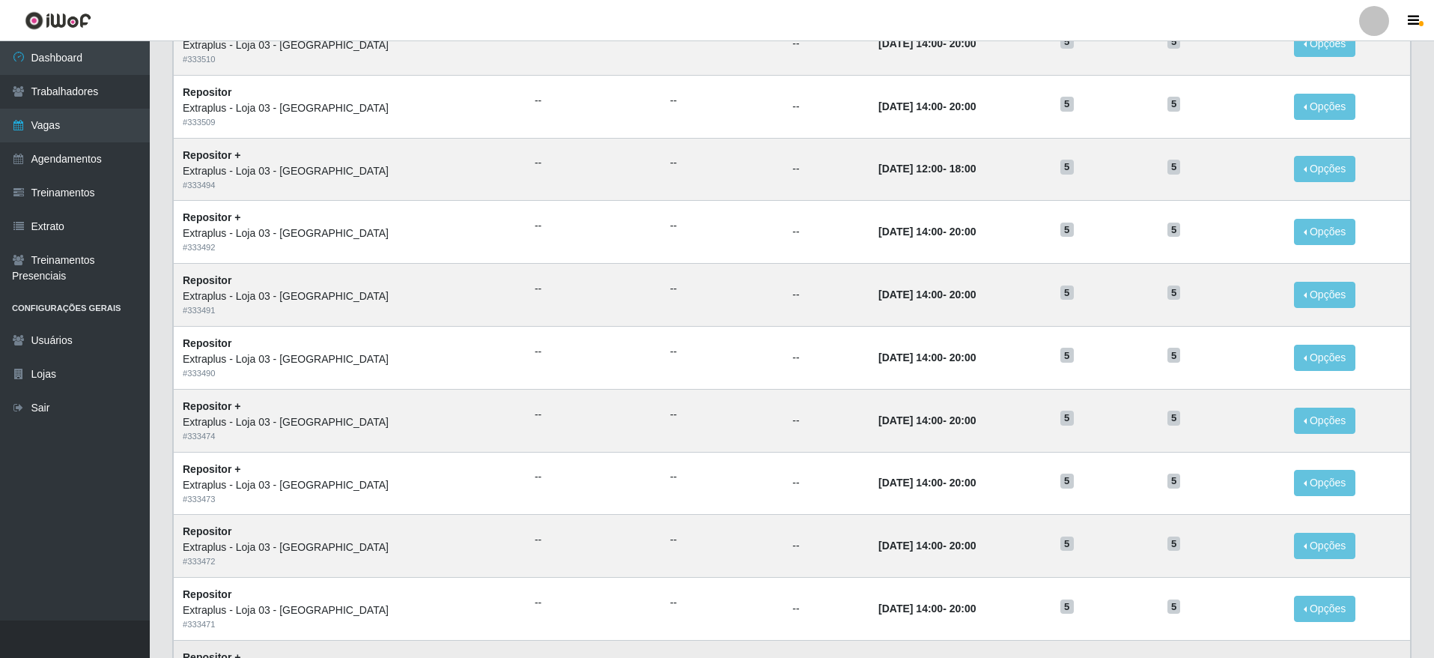
scroll to position [612, 0]
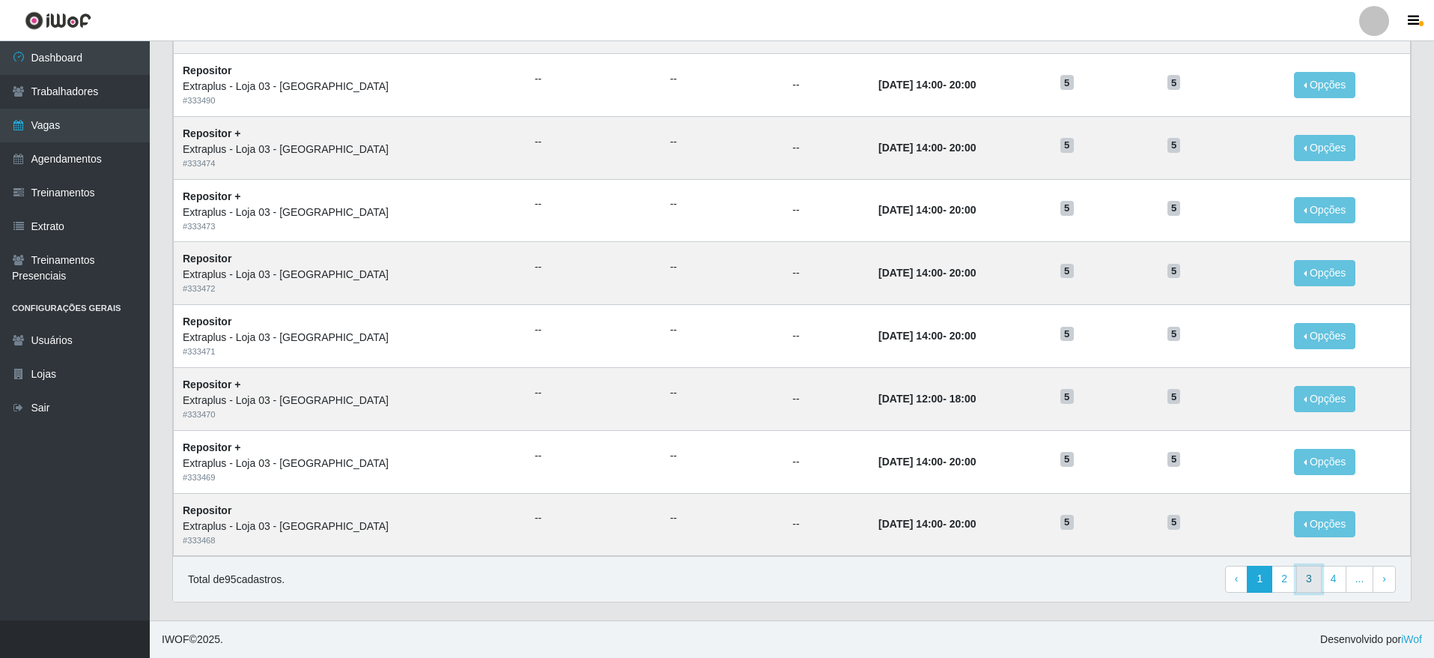
click at [1309, 578] on link "3" at bounding box center [1308, 578] width 25 height 27
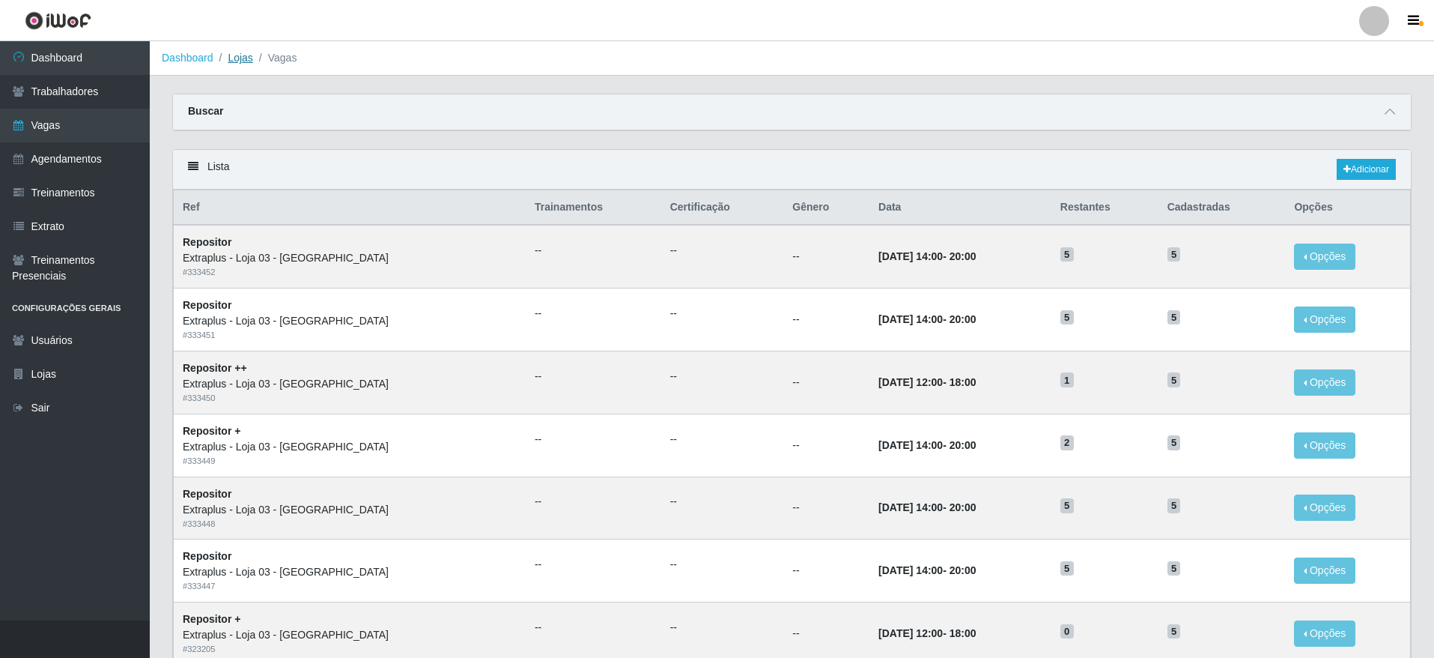
click at [248, 54] on link "Lojas" at bounding box center [240, 58] width 25 height 12
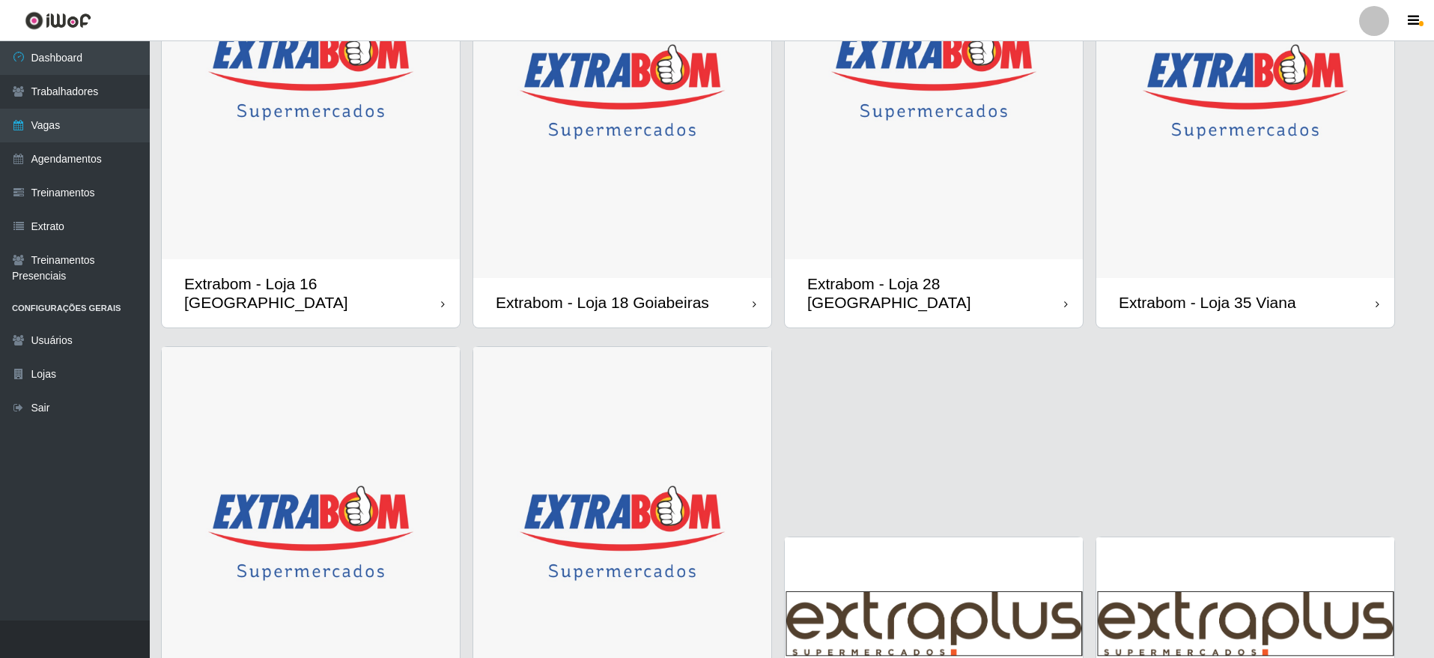
scroll to position [1162, 0]
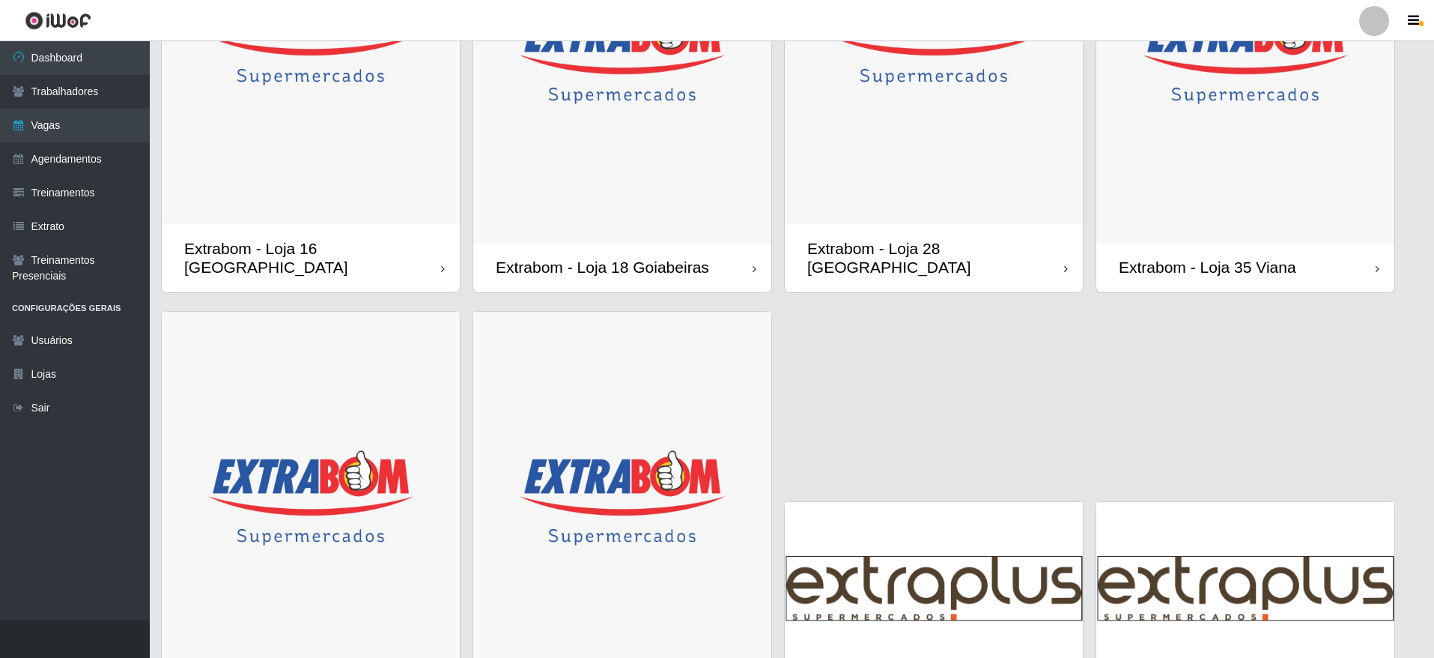
click at [318, 545] on img at bounding box center [311, 498] width 298 height 373
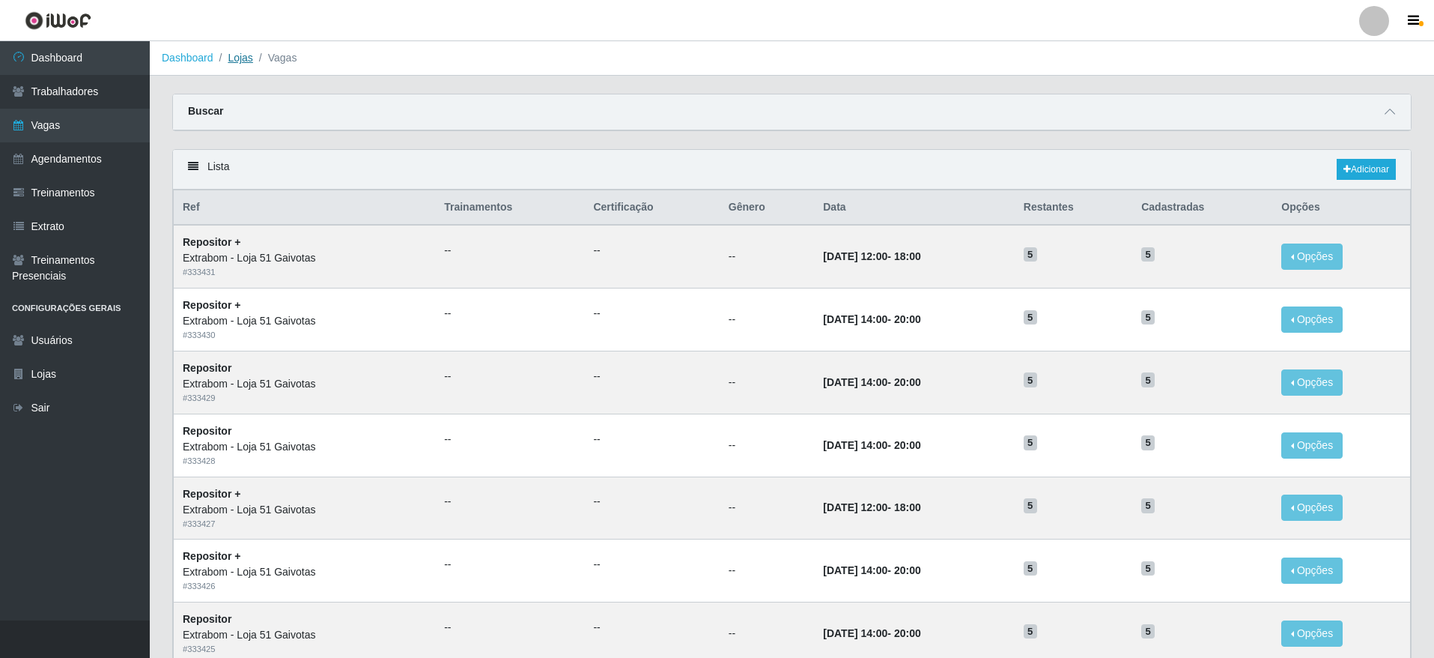
click at [237, 61] on link "Lojas" at bounding box center [240, 58] width 25 height 12
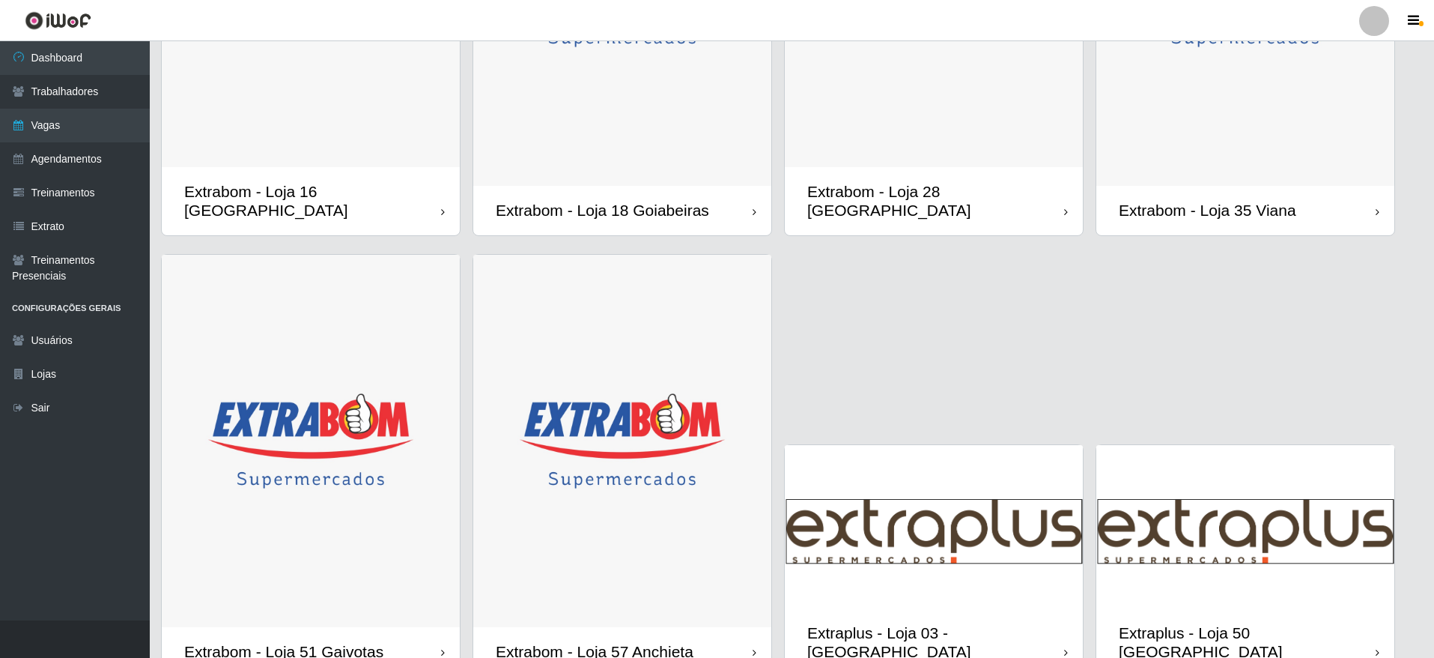
scroll to position [1275, 0]
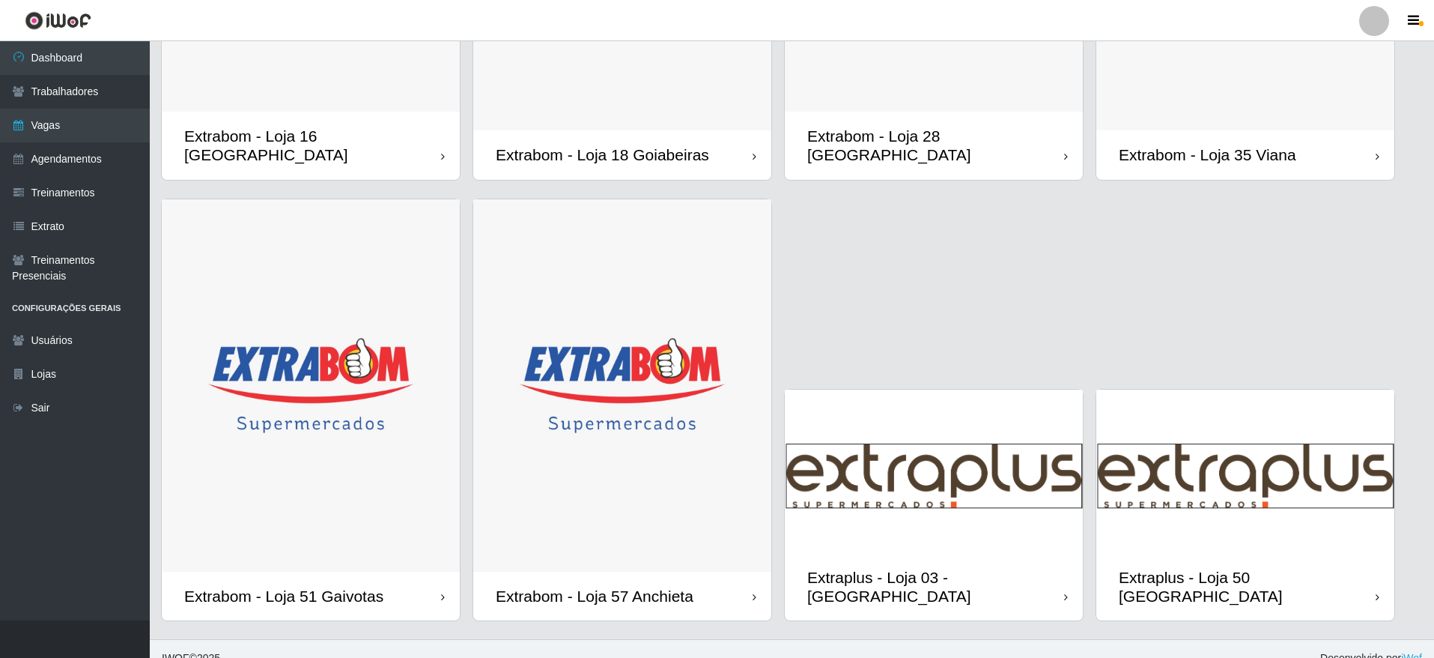
click at [419, 467] on img at bounding box center [311, 385] width 298 height 373
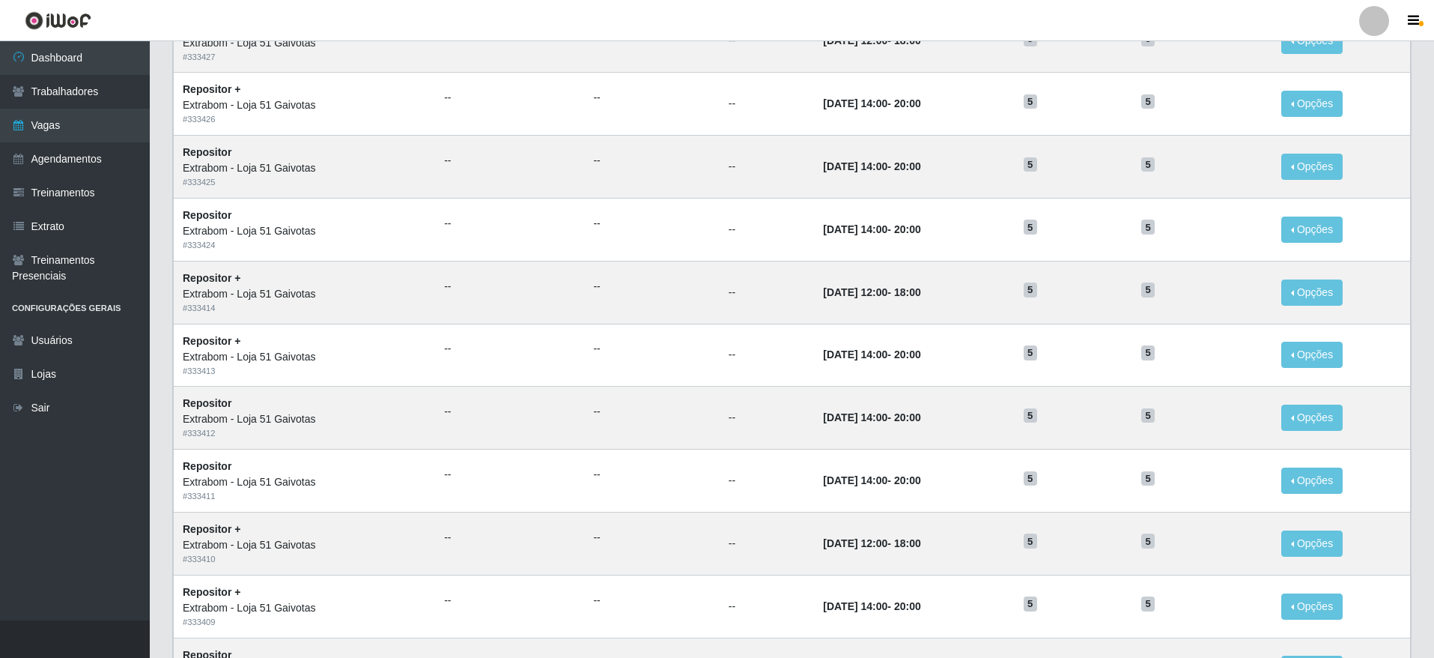
scroll to position [612, 0]
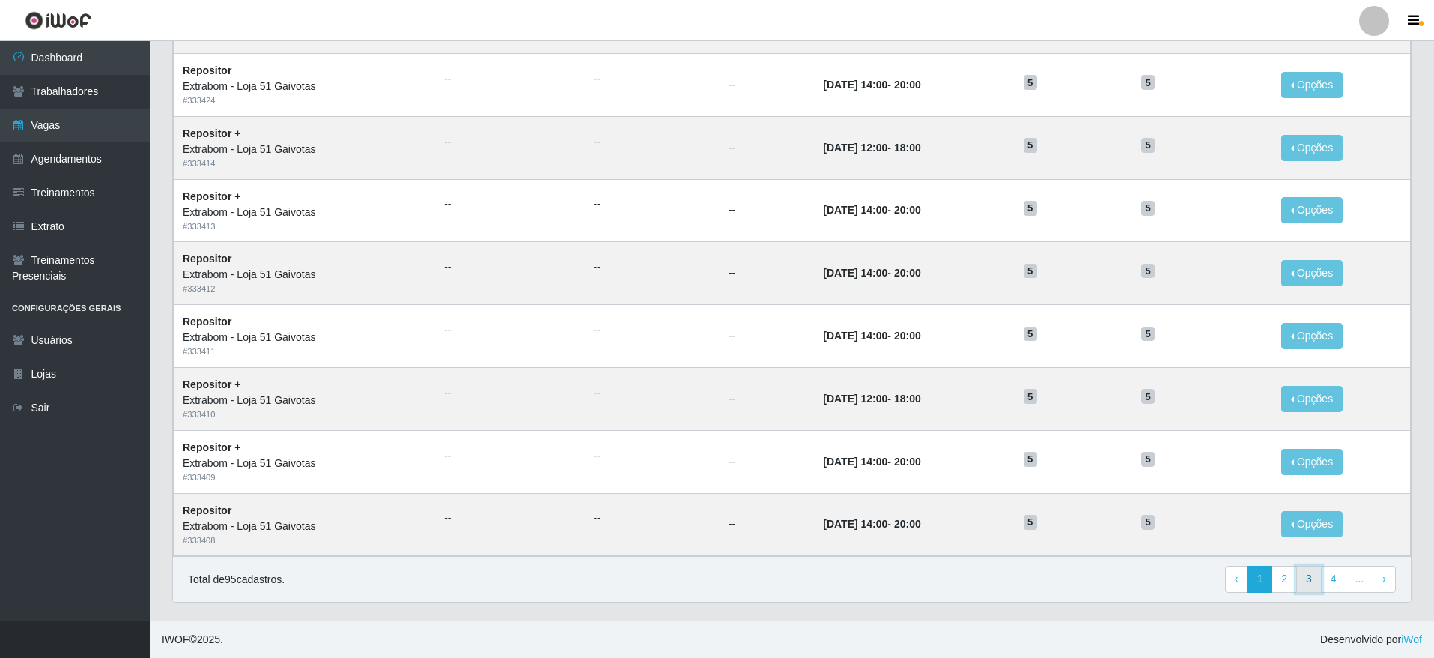
click at [1305, 580] on link "3" at bounding box center [1308, 578] width 25 height 27
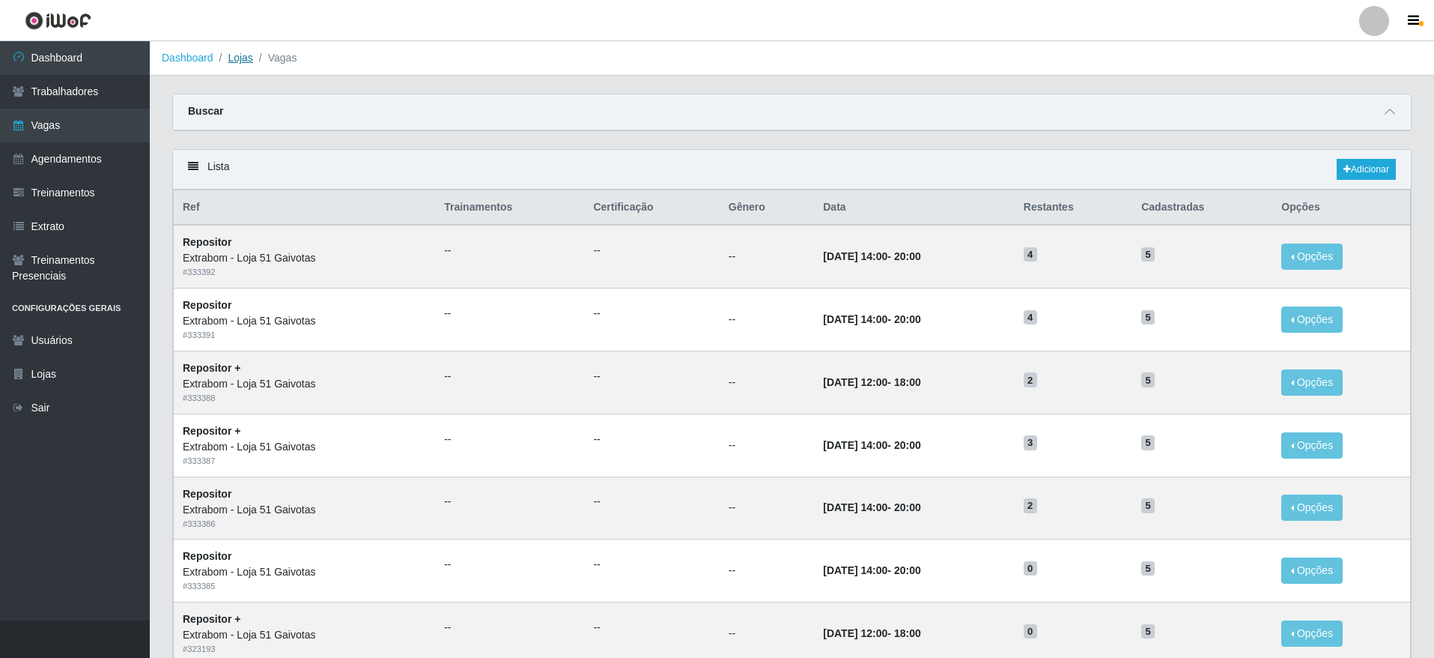
click at [247, 59] on link "Lojas" at bounding box center [240, 58] width 25 height 12
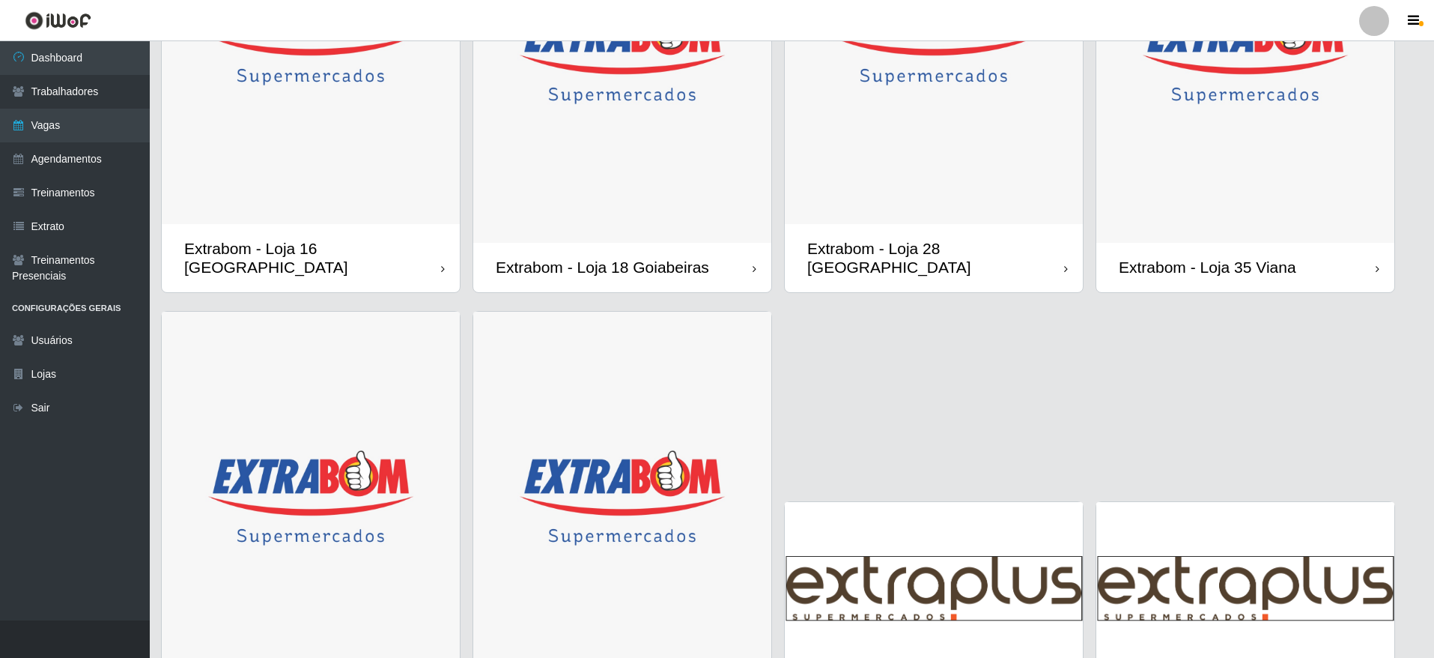
scroll to position [1050, 0]
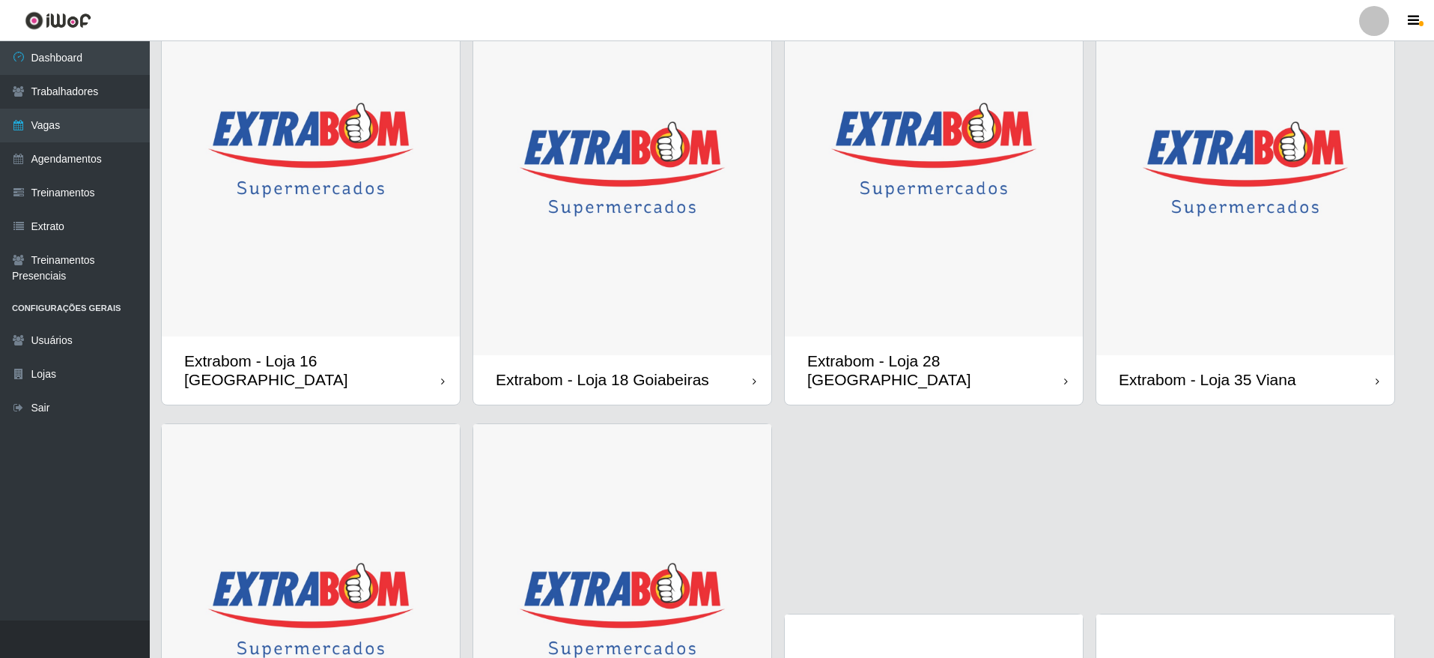
click at [376, 219] on img at bounding box center [311, 150] width 298 height 373
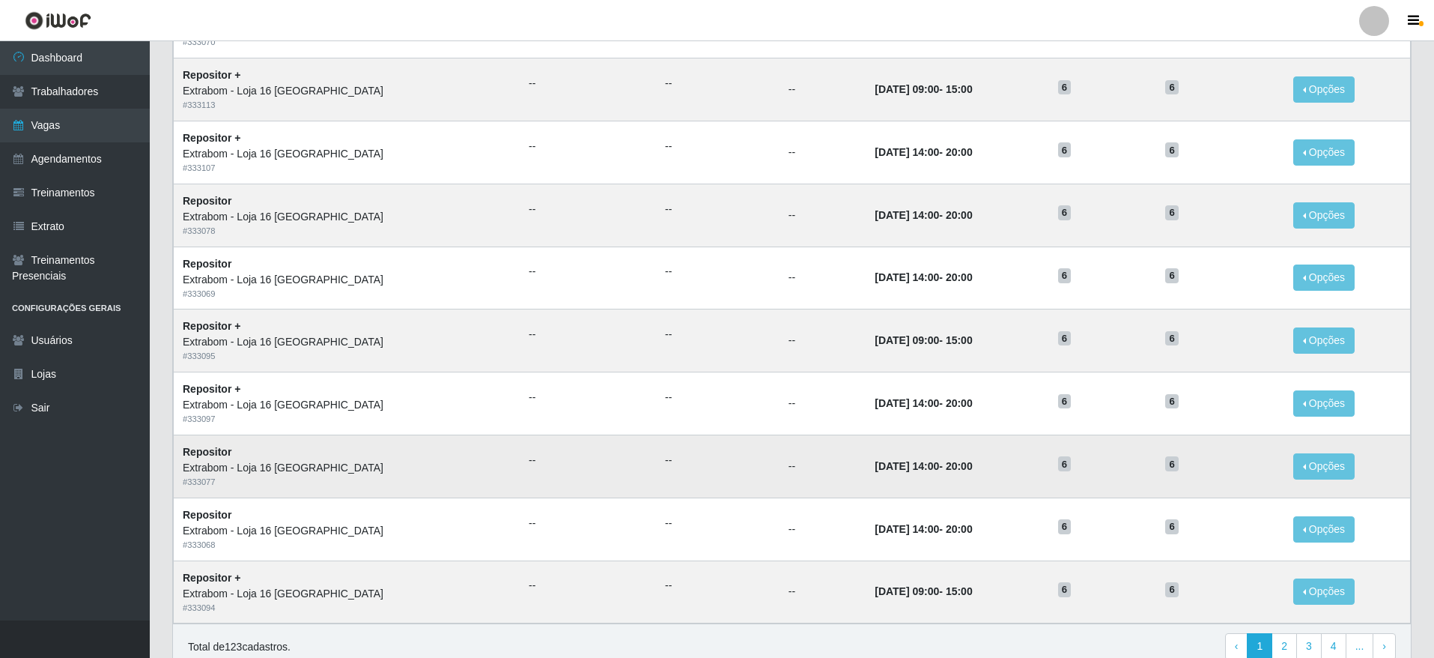
scroll to position [612, 0]
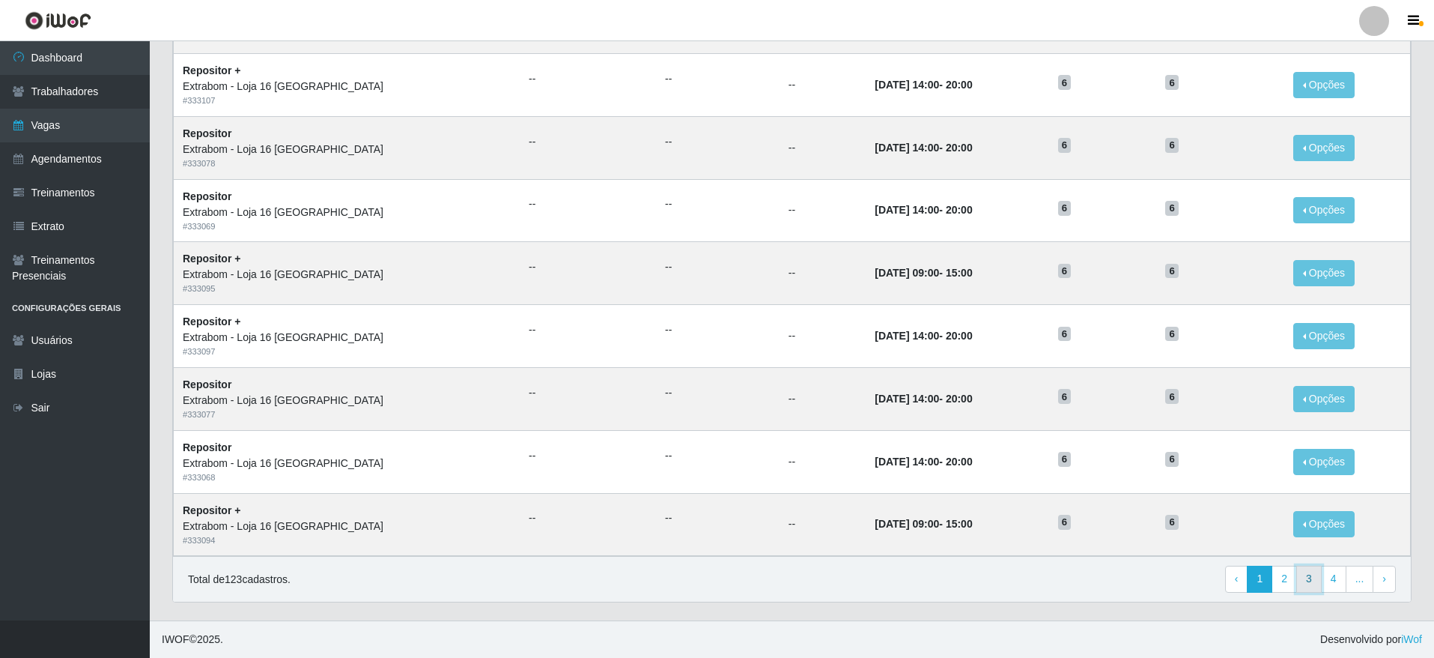
click at [1310, 575] on link "3" at bounding box center [1308, 578] width 25 height 27
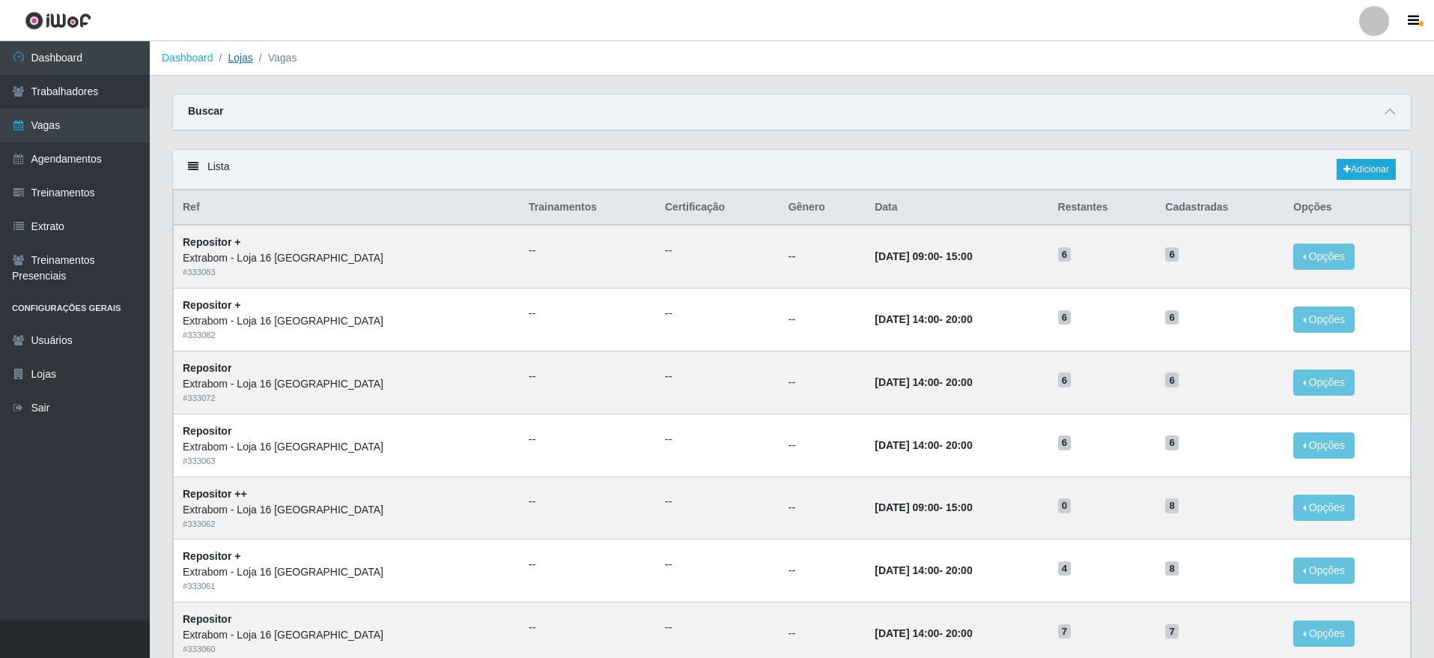
click at [249, 57] on link "Lojas" at bounding box center [240, 58] width 25 height 12
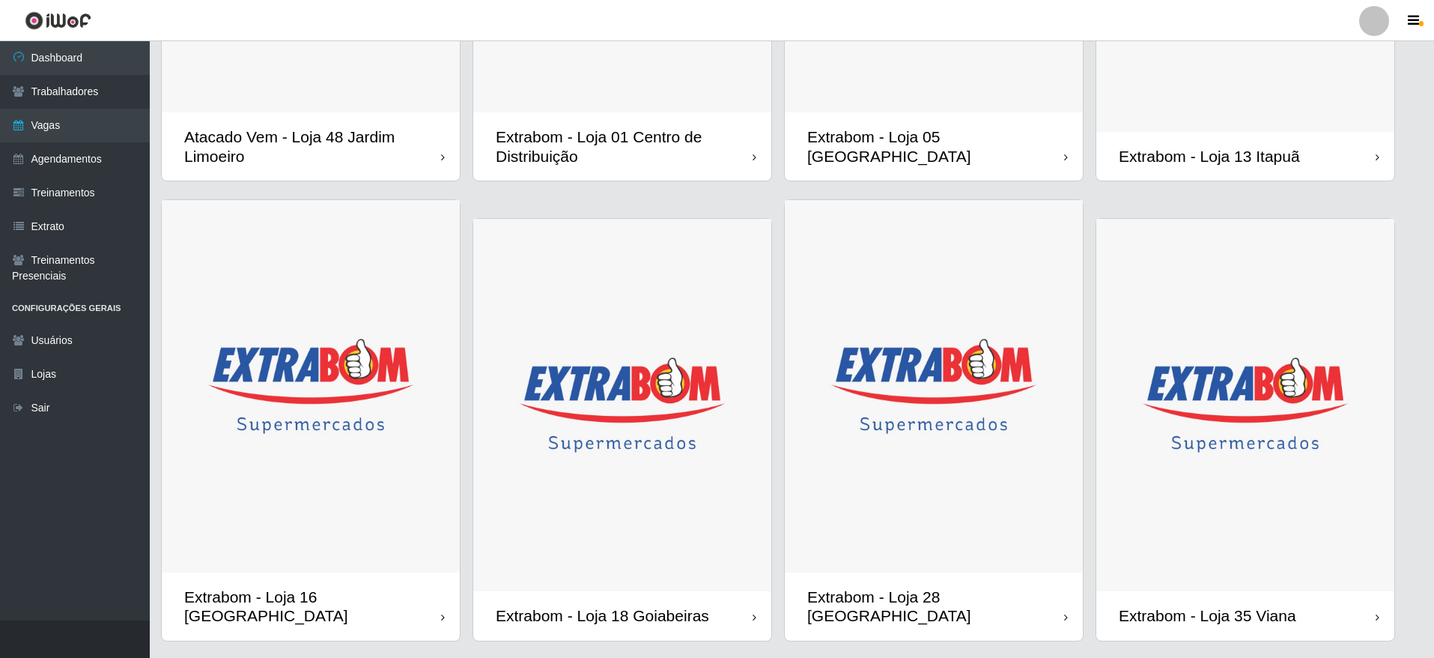
scroll to position [899, 0]
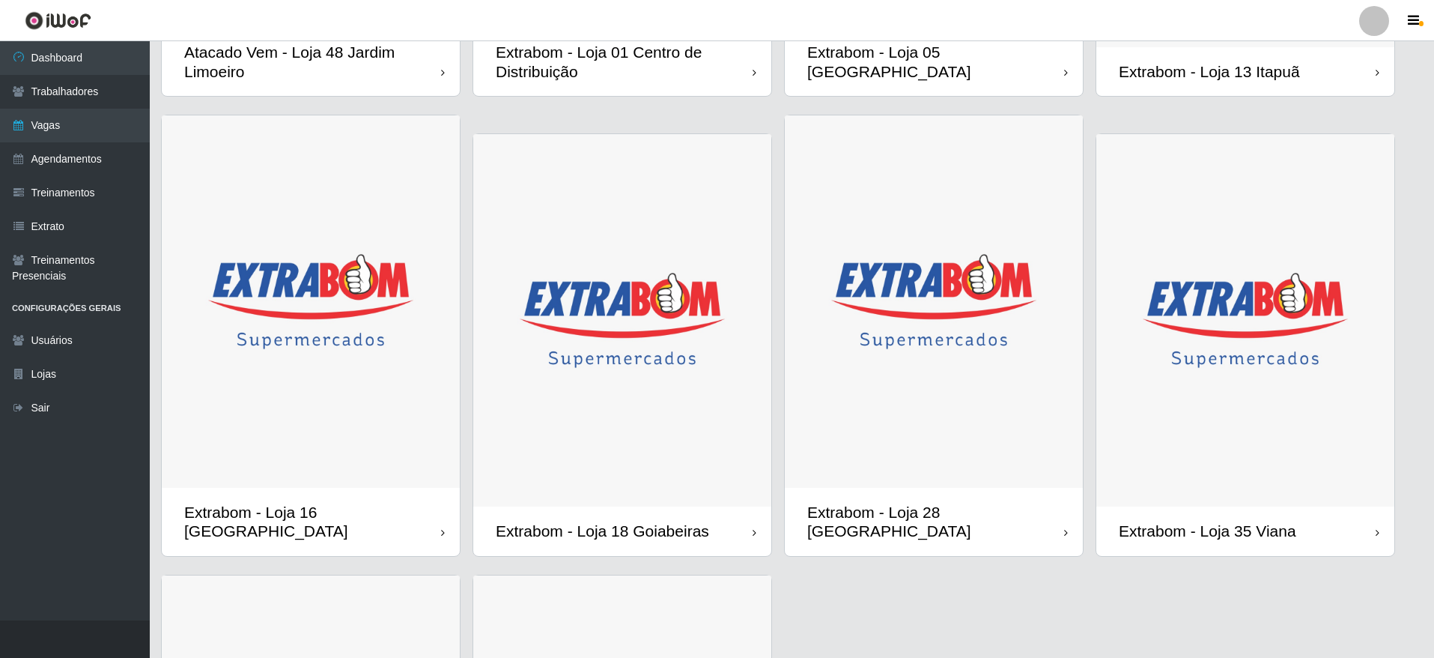
click at [1195, 441] on img at bounding box center [1245, 320] width 298 height 373
